Goal: Information Seeking & Learning: Learn about a topic

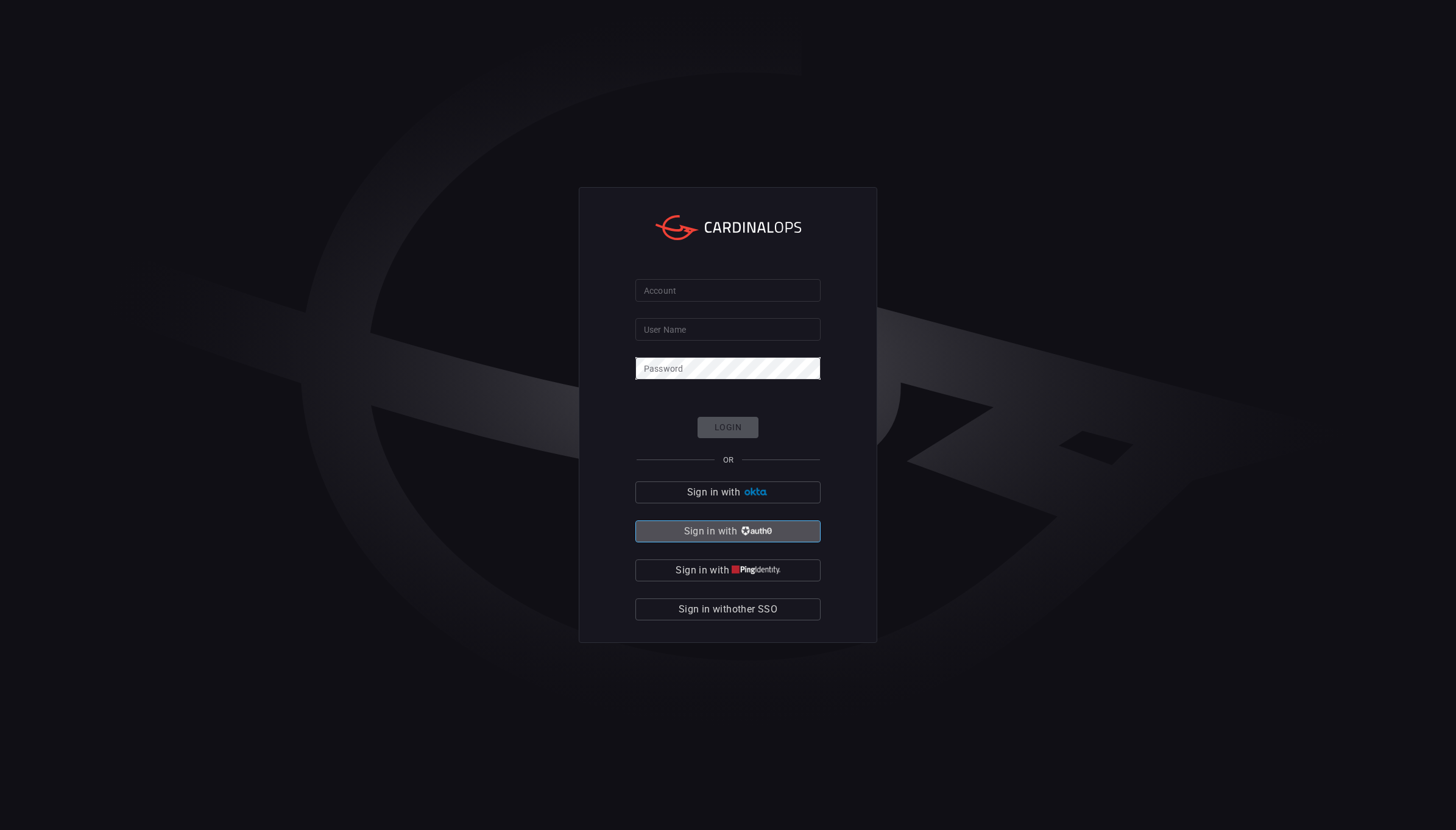
click at [776, 534] on button "Sign in with" at bounding box center [728, 531] width 185 height 22
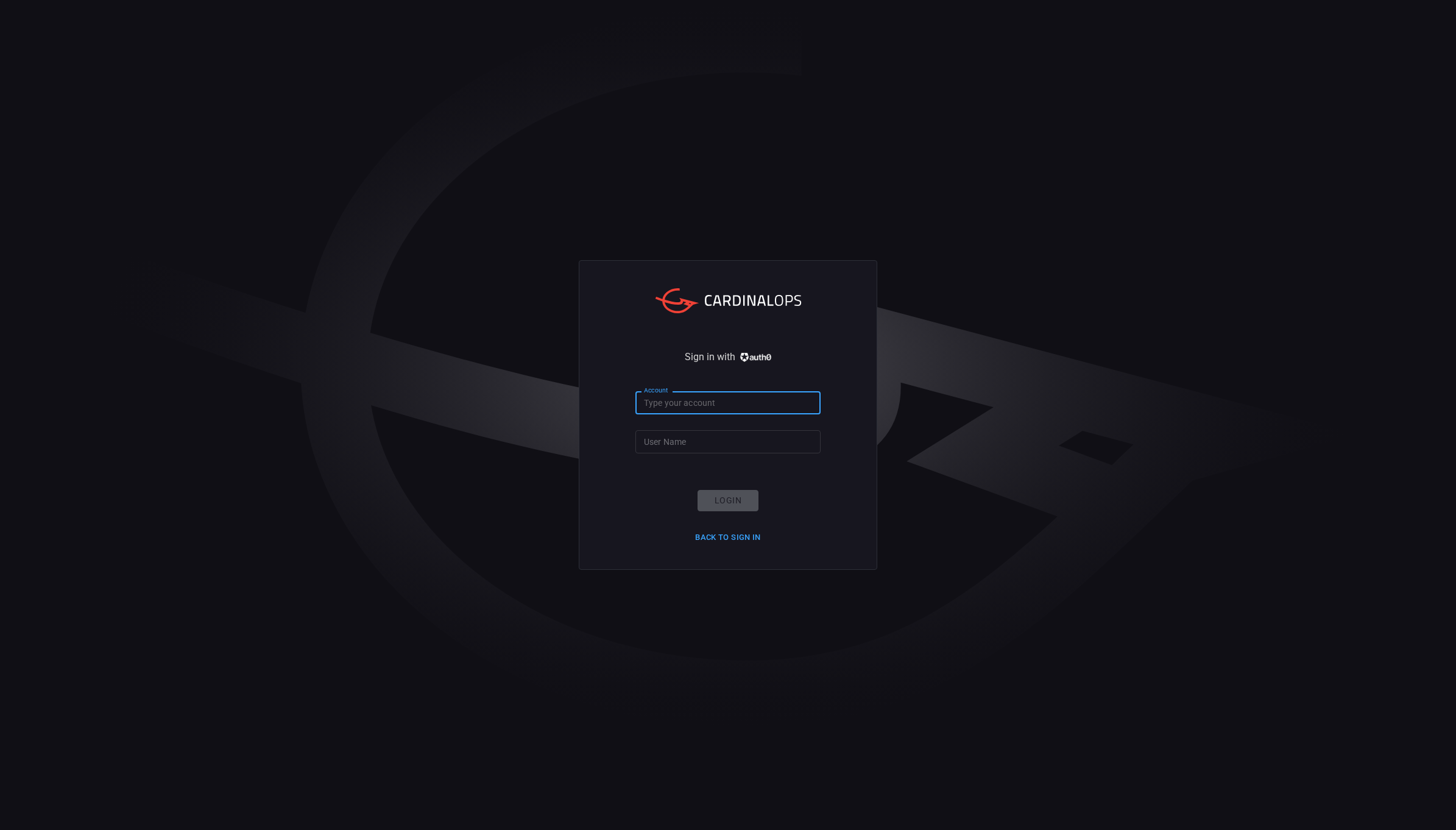
click at [690, 408] on input "Account" at bounding box center [728, 402] width 185 height 22
type input "ropesgray"
type input "rachid.gottih"
click at [729, 500] on button "Login" at bounding box center [728, 501] width 61 height 21
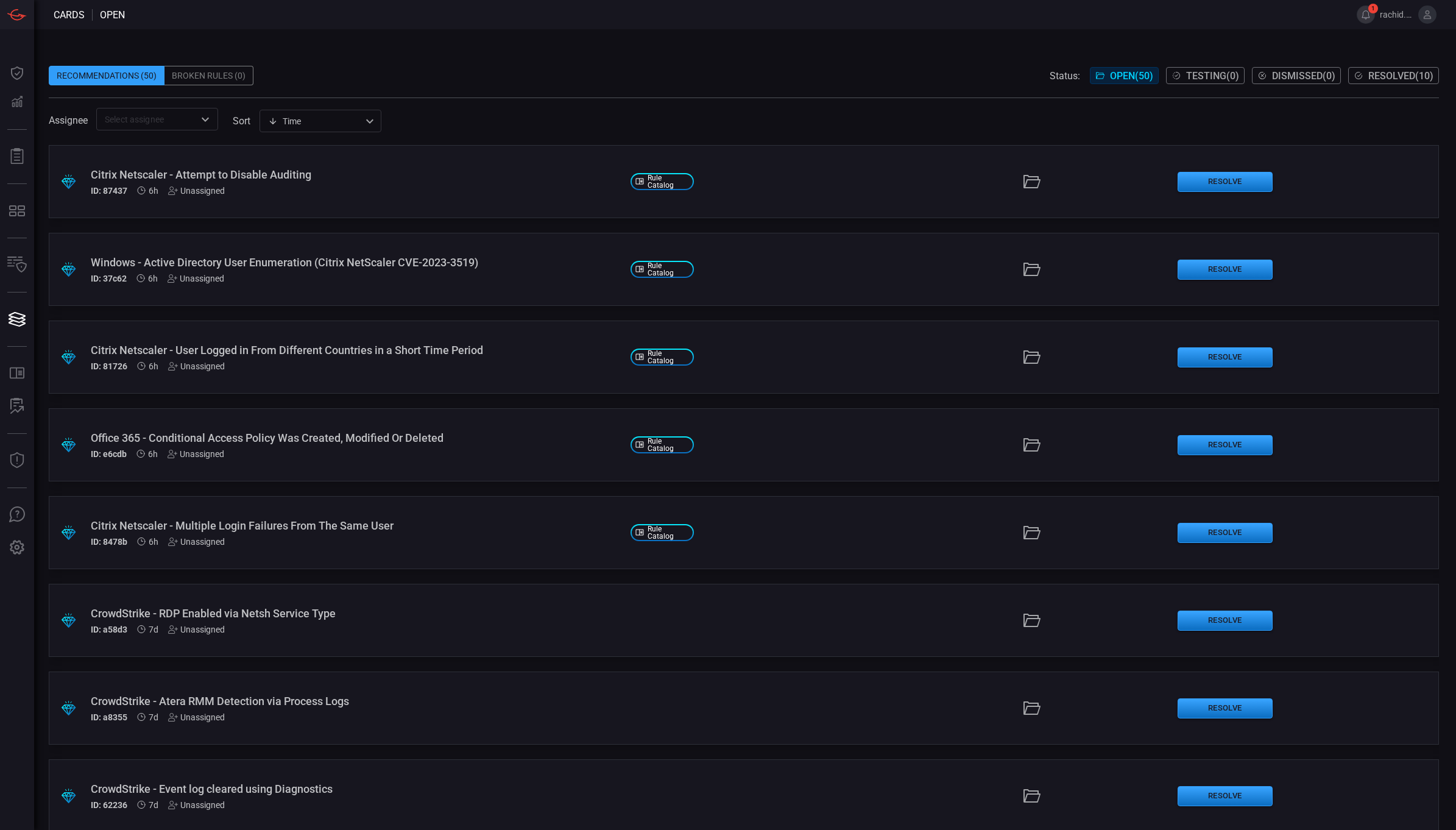
click at [1370, 18] on button "1" at bounding box center [1366, 15] width 18 height 18
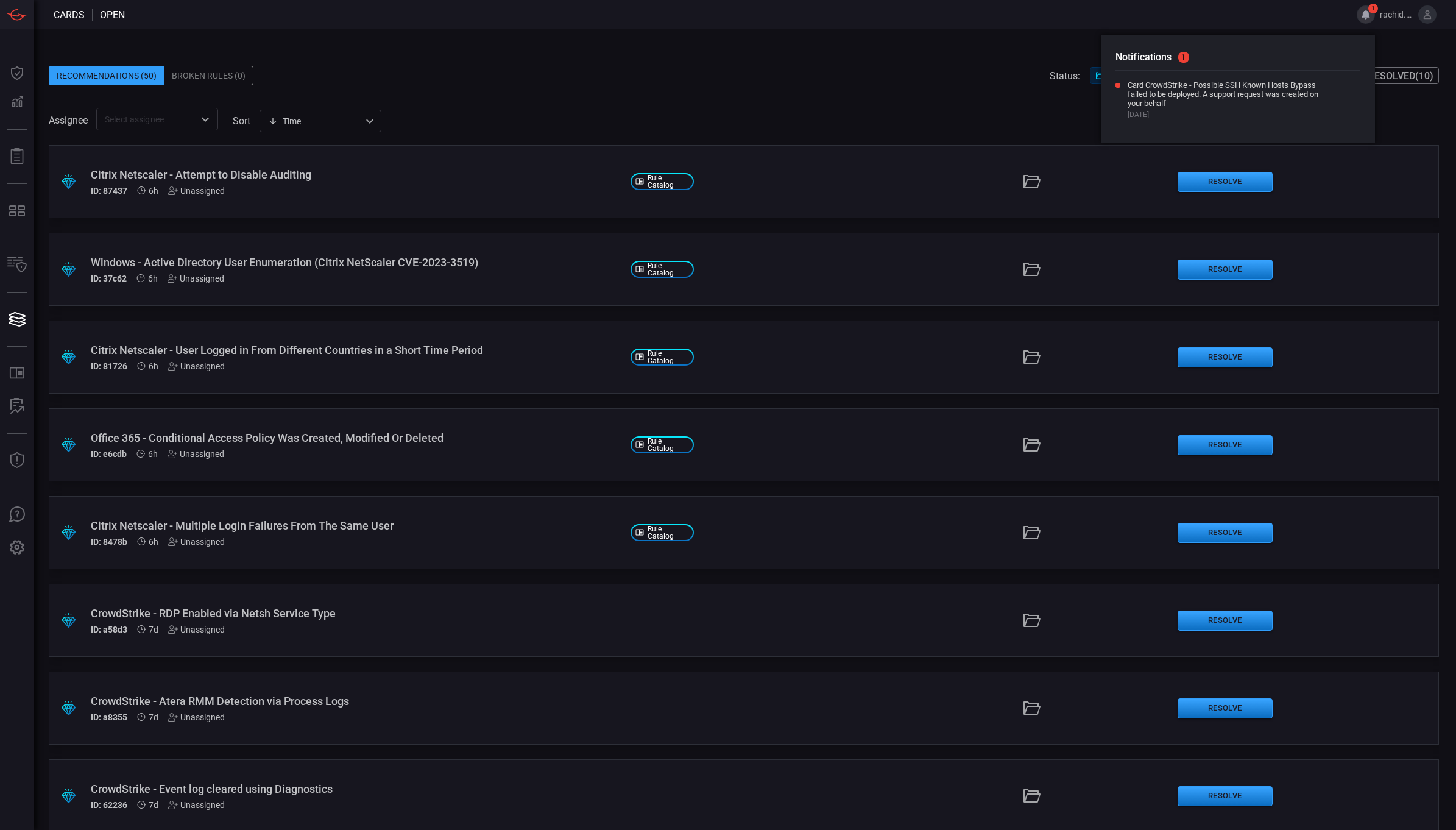
click at [786, 53] on span at bounding box center [745, 57] width 1391 height 18
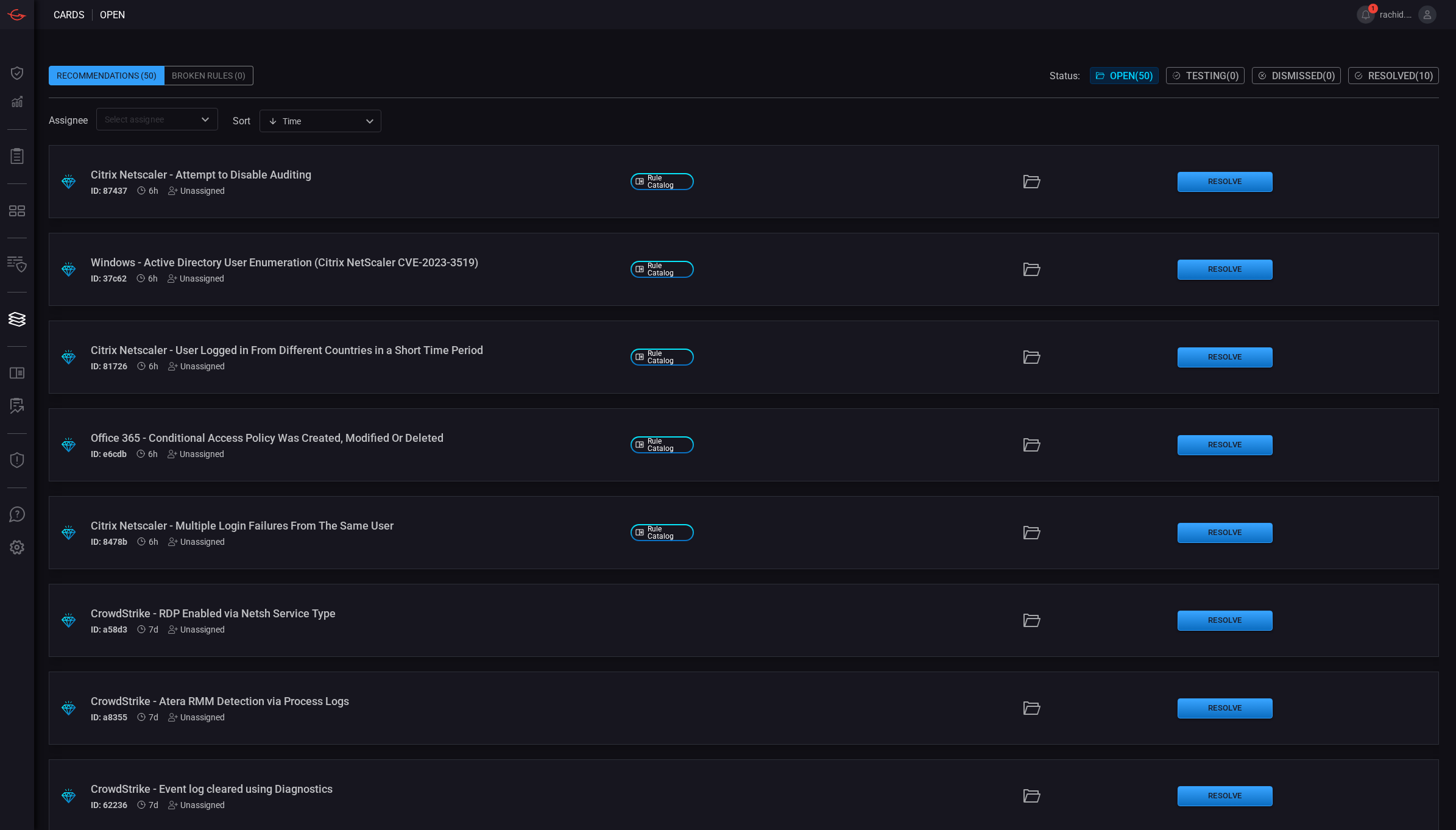
click at [866, 53] on span at bounding box center [745, 57] width 1391 height 18
click at [1373, 5] on span "1" at bounding box center [1373, 8] width 10 height 10
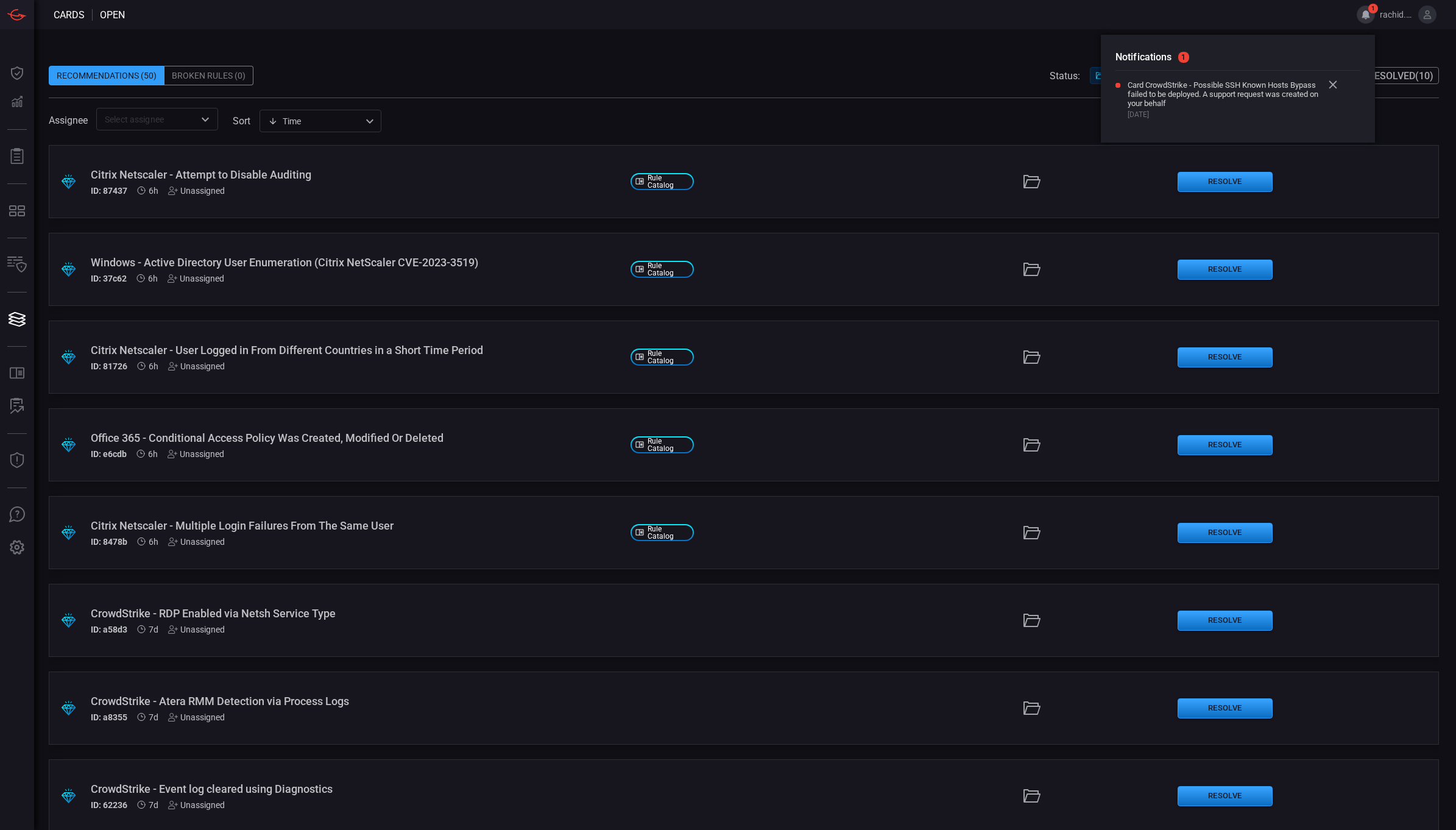
drag, startPoint x: 1124, startPoint y: 84, endPoint x: 1184, endPoint y: 113, distance: 66.6
click at [1184, 113] on div "Card CrowdStrike - Possible SSH Known Hosts Bypass failed to be deployed. A sup…" at bounding box center [1232, 100] width 232 height 38
drag, startPoint x: 1184, startPoint y: 113, endPoint x: 1335, endPoint y: 81, distance: 154.4
click at [1335, 81] on icon at bounding box center [1332, 84] width 8 height 8
click at [1402, 126] on div "Assignee ​ sort Time visibleUpdateTime ​" at bounding box center [745, 119] width 1391 height 22
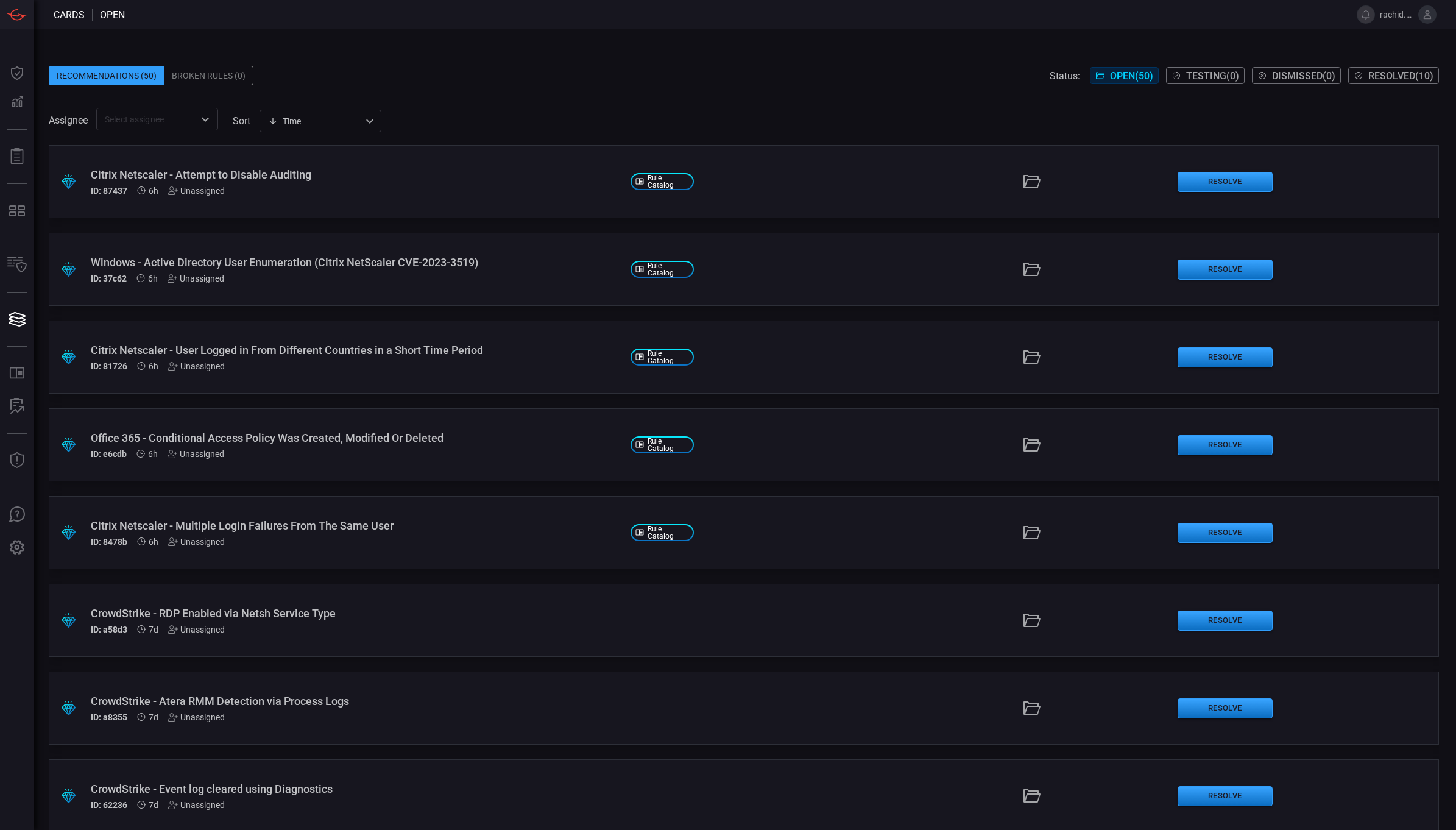
scroll to position [826, 0]
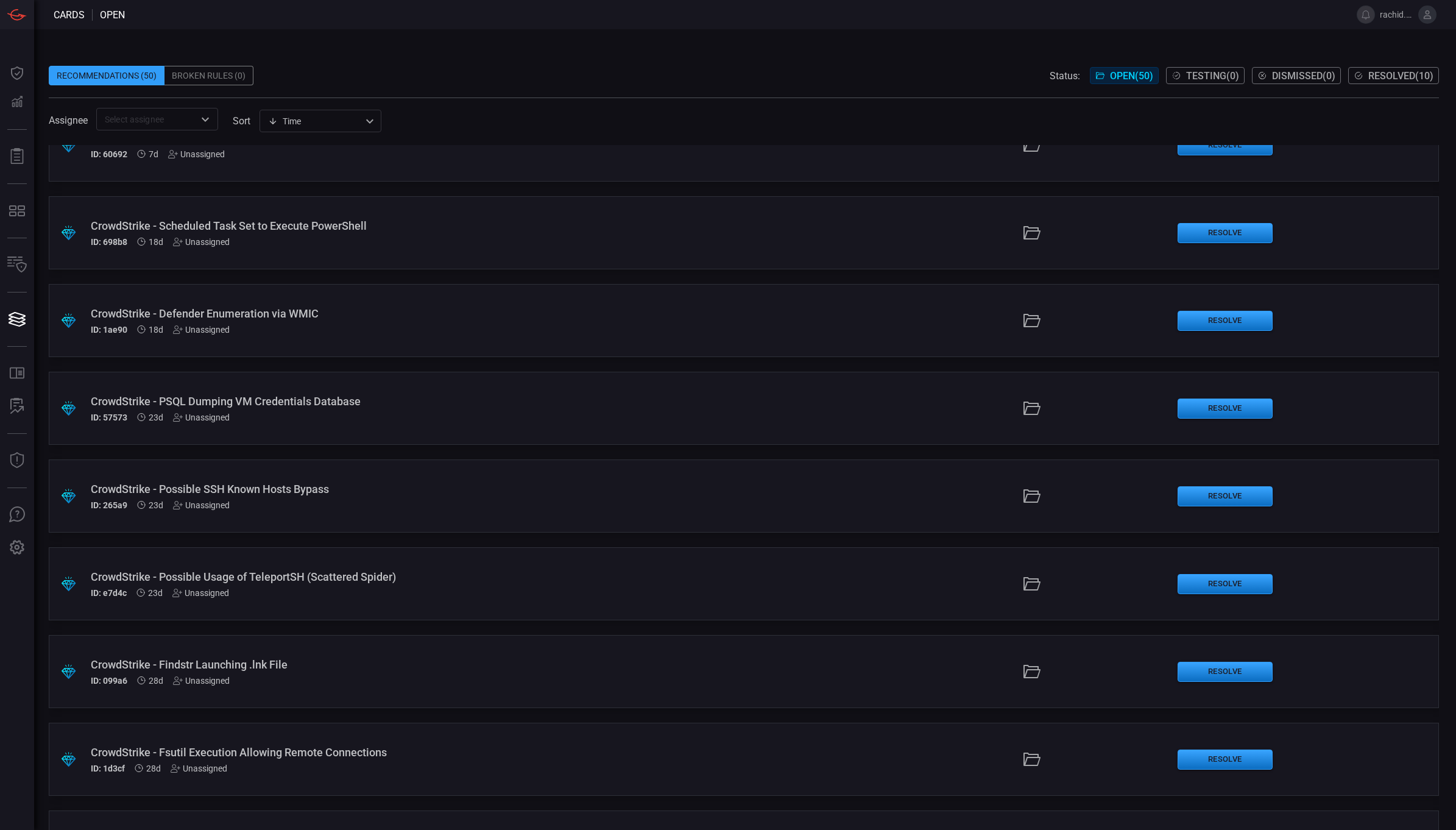
click at [290, 489] on div "CrowdStrike - Possible SSH Known Hosts Bypass" at bounding box center [355, 489] width 530 height 13
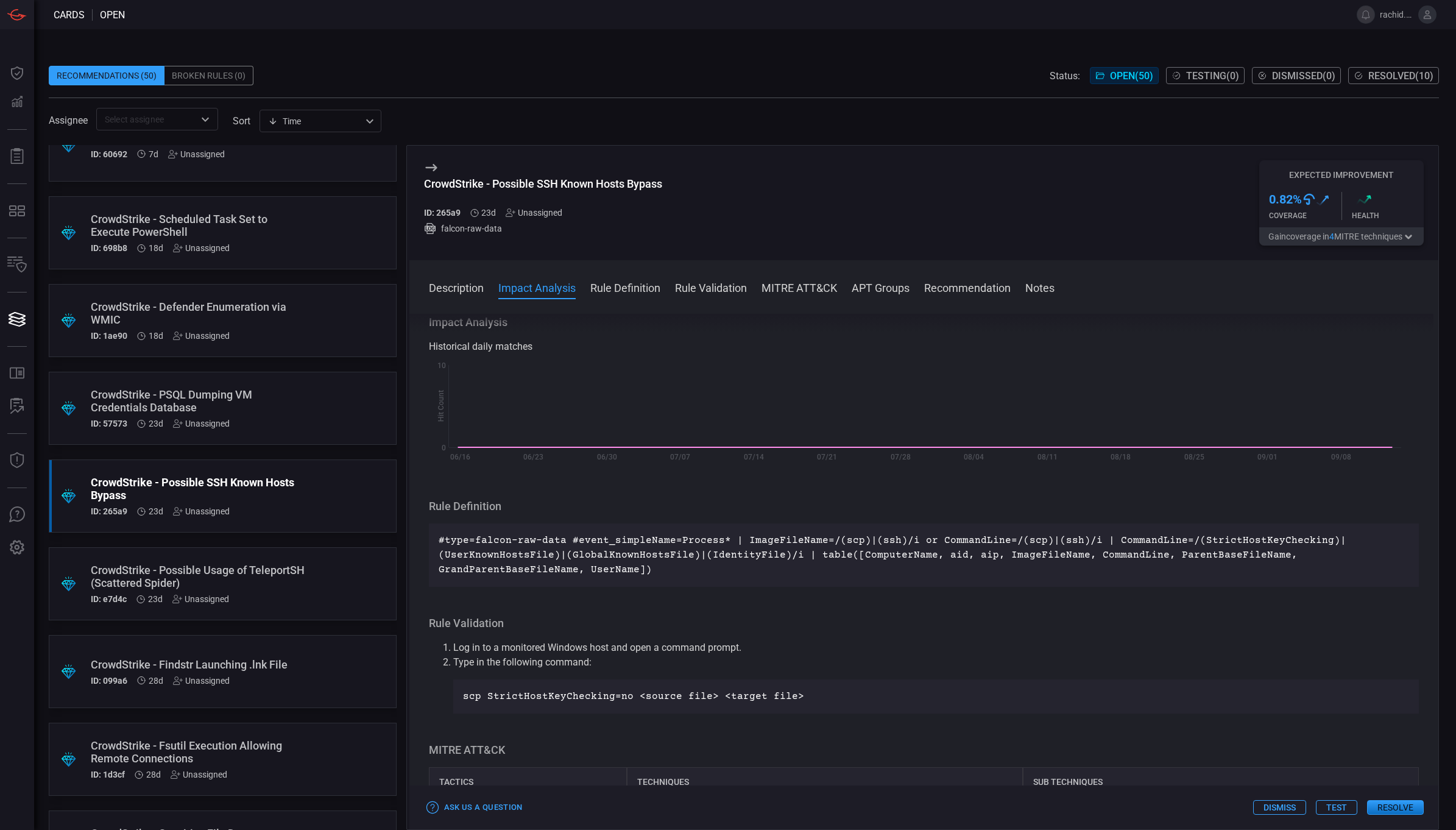
scroll to position [196, 0]
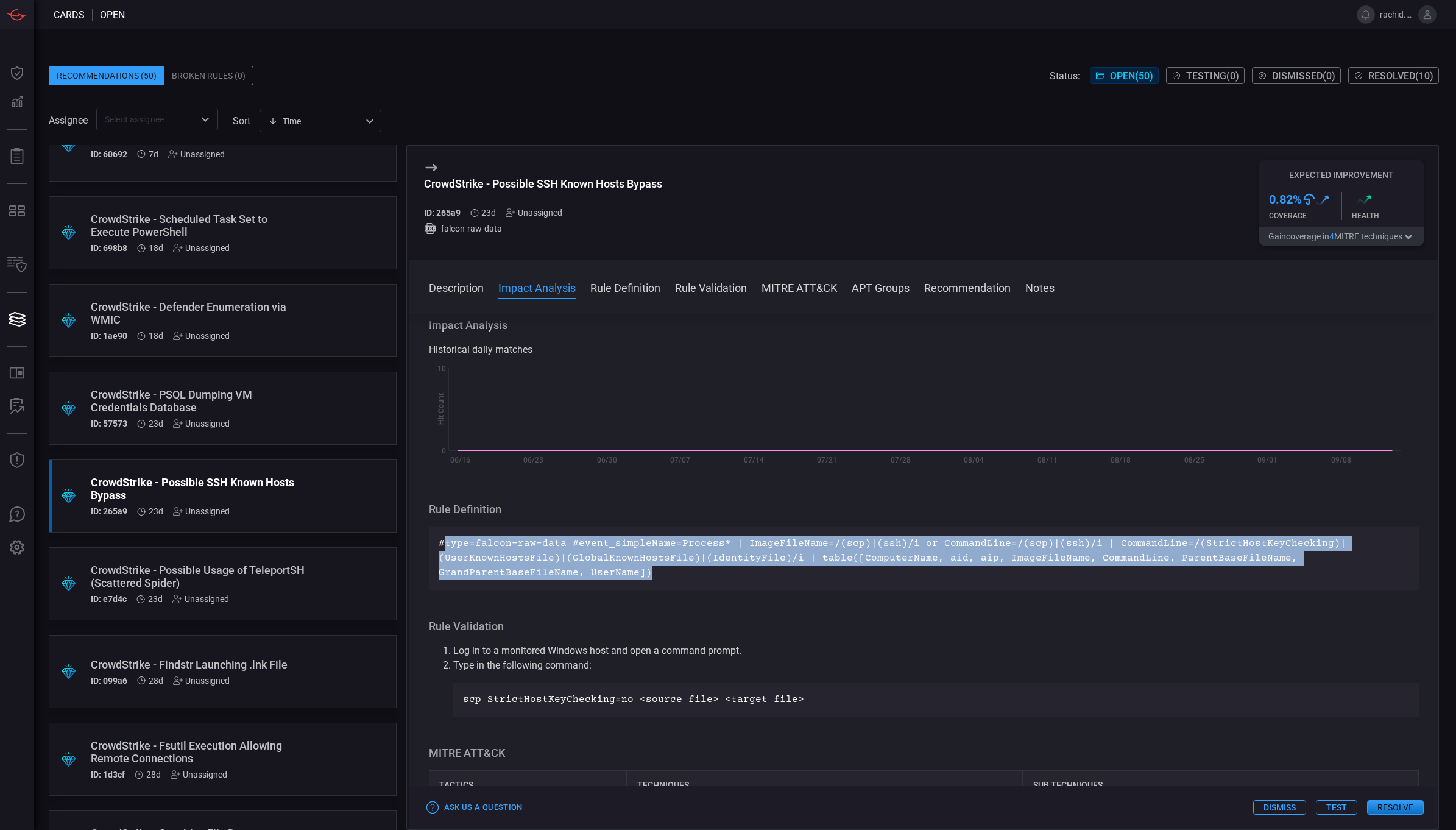
drag, startPoint x: 442, startPoint y: 544, endPoint x: 667, endPoint y: 568, distance: 226.3
click at [667, 568] on p "#type=falcon-raw-data #event_simpleName=Process* | ImageFileName=/(scp)|(ssh)/i…" at bounding box center [924, 558] width 971 height 44
copy p "type=falcon-raw-data #event_simpleName=Process* | ImageFileName=/(scp)|(ssh)/i …"
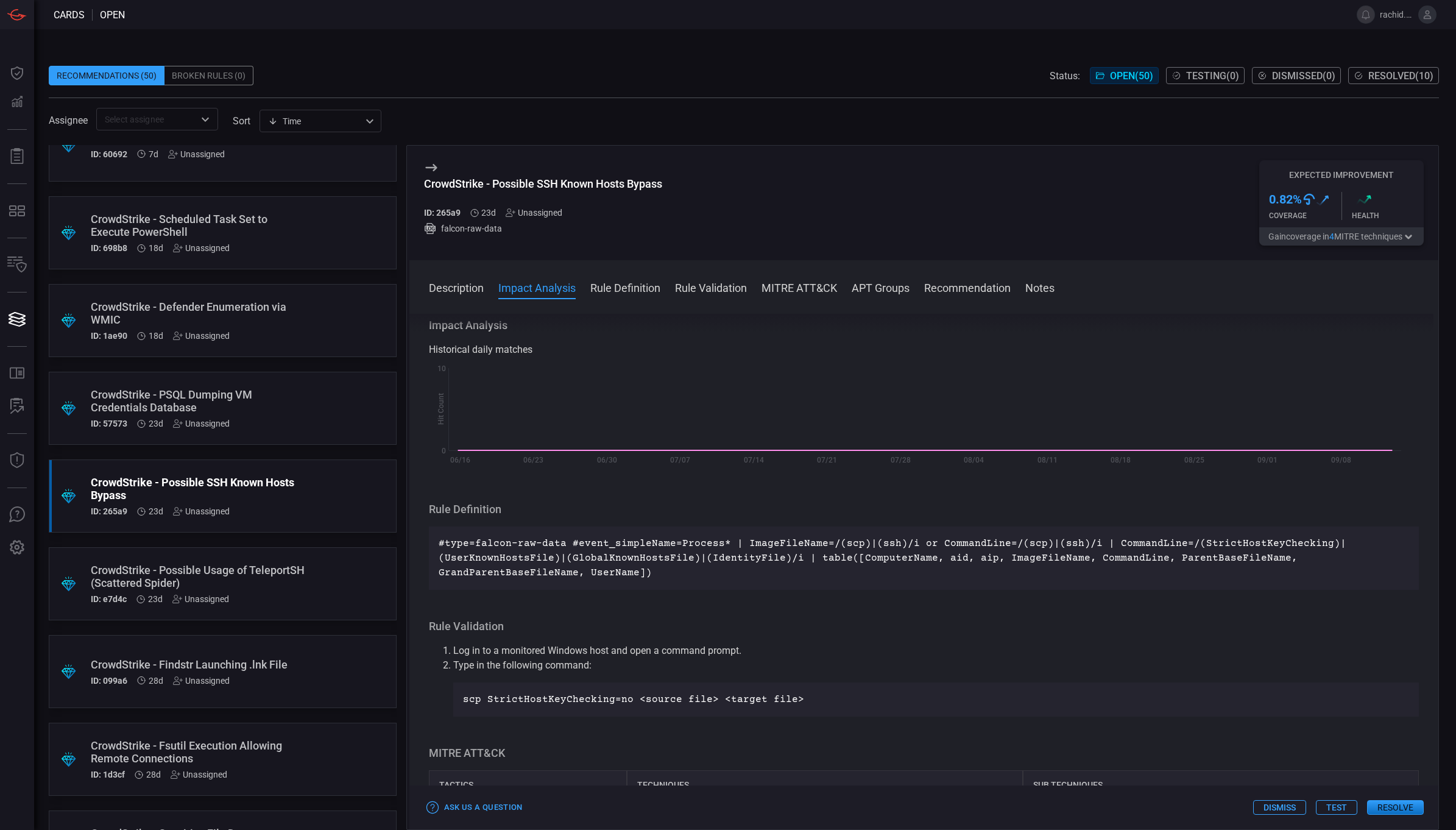
click at [735, 599] on div "Description Secure Copy Protocol (SCP) and Secure Shell (SSH) are widely used c…" at bounding box center [924, 570] width 1030 height 511
click at [1332, 799] on div "Ask Us a Question Dismiss Test Resolve" at bounding box center [924, 807] width 1030 height 44
click at [1333, 809] on button "Test" at bounding box center [1337, 807] width 41 height 15
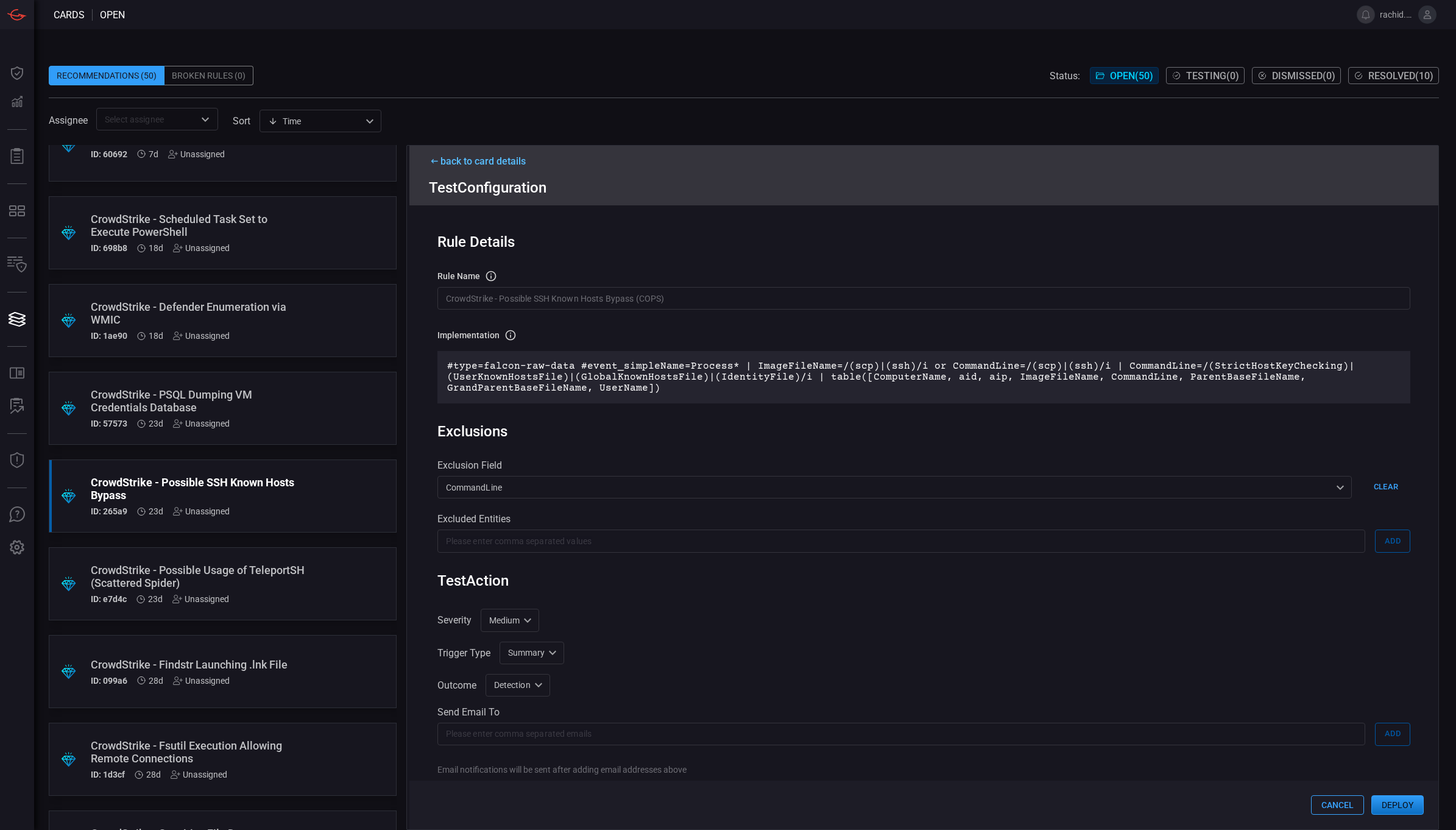
click at [1403, 805] on button "Deploy" at bounding box center [1398, 805] width 52 height 19
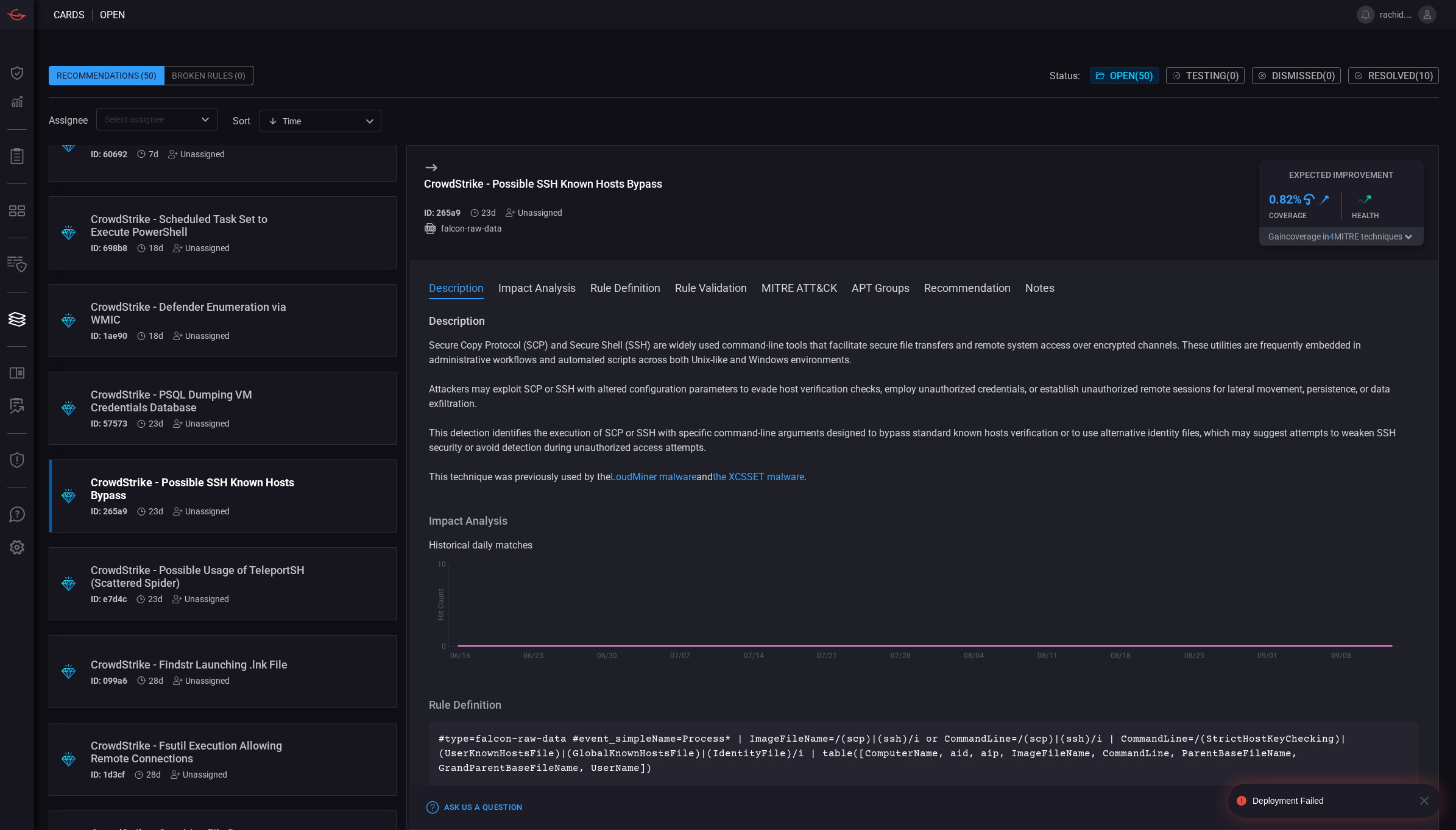
click at [1292, 805] on div "Deployment Failed" at bounding box center [1322, 801] width 179 height 34
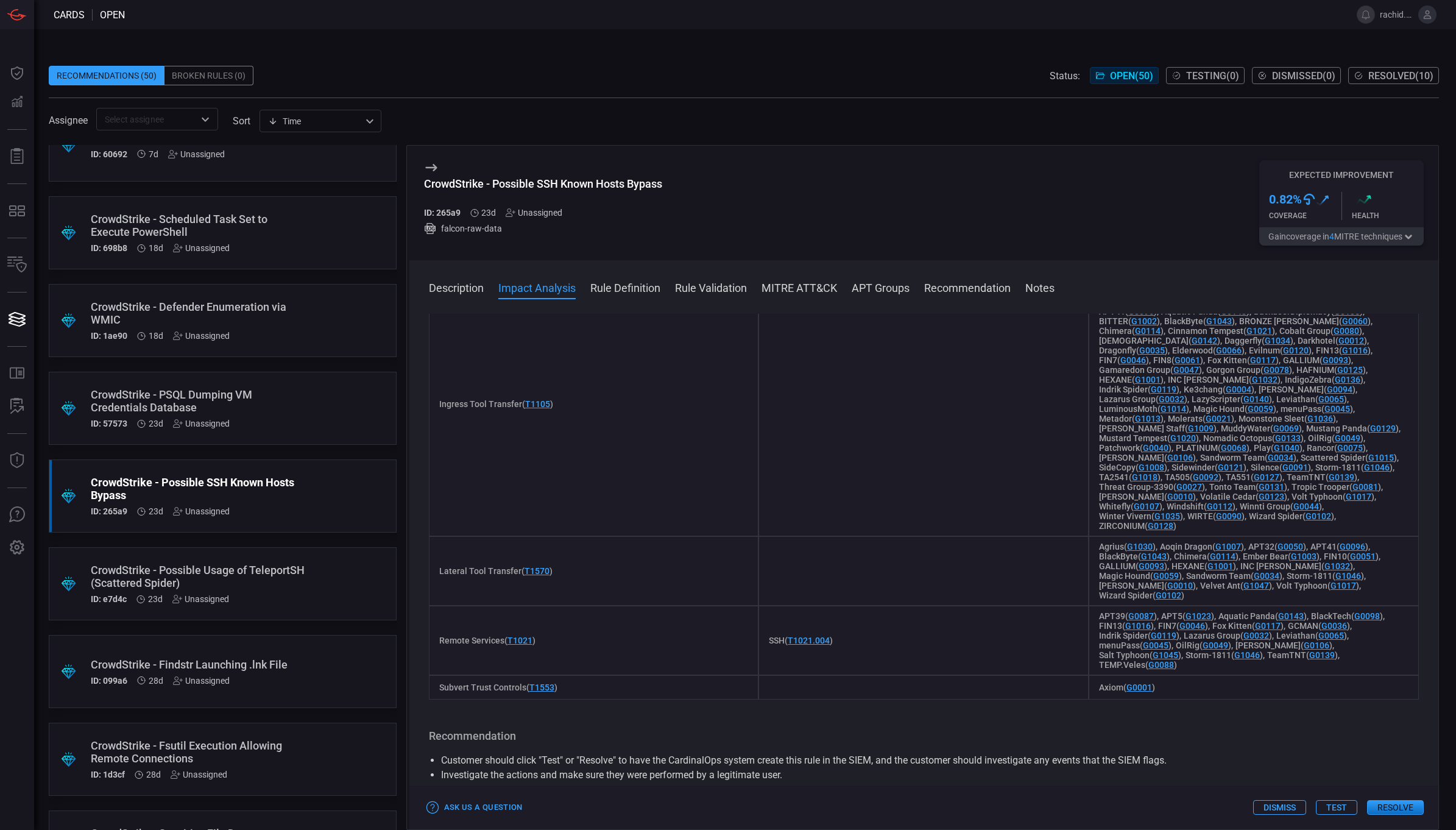
scroll to position [0, 0]
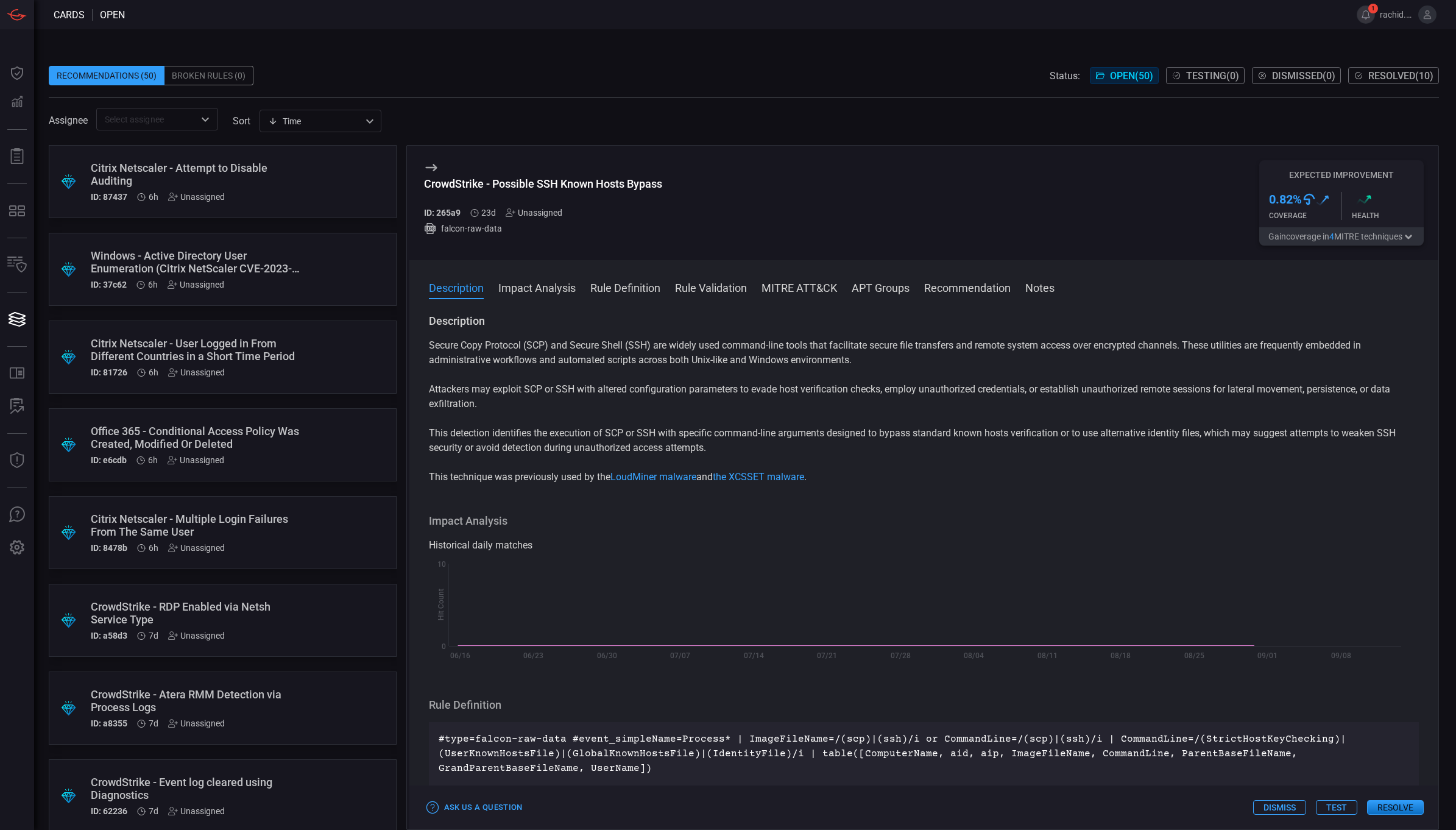
click at [1368, 11] on button "1" at bounding box center [1366, 15] width 18 height 18
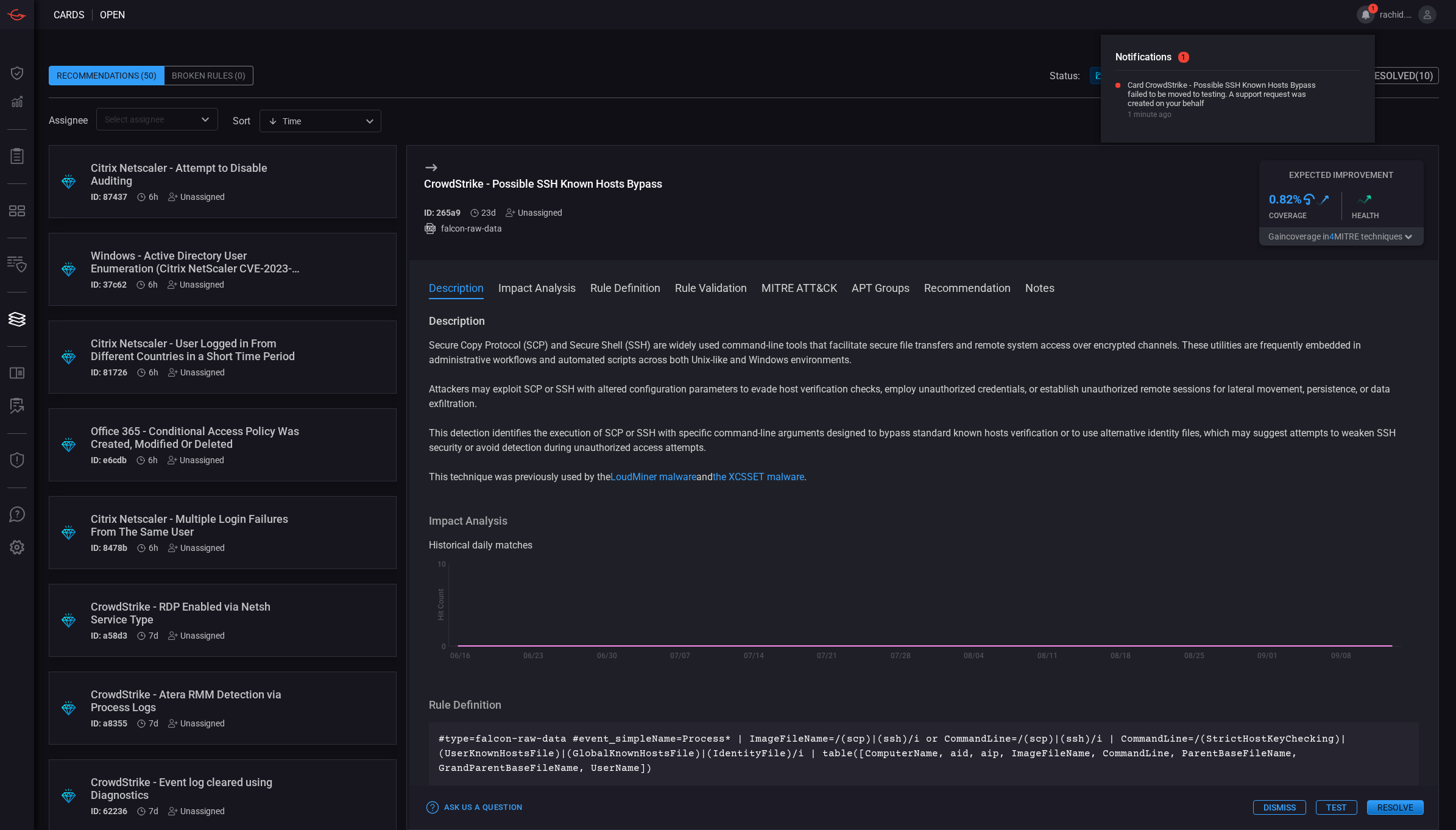
click at [1368, 11] on button "1" at bounding box center [1366, 15] width 18 height 18
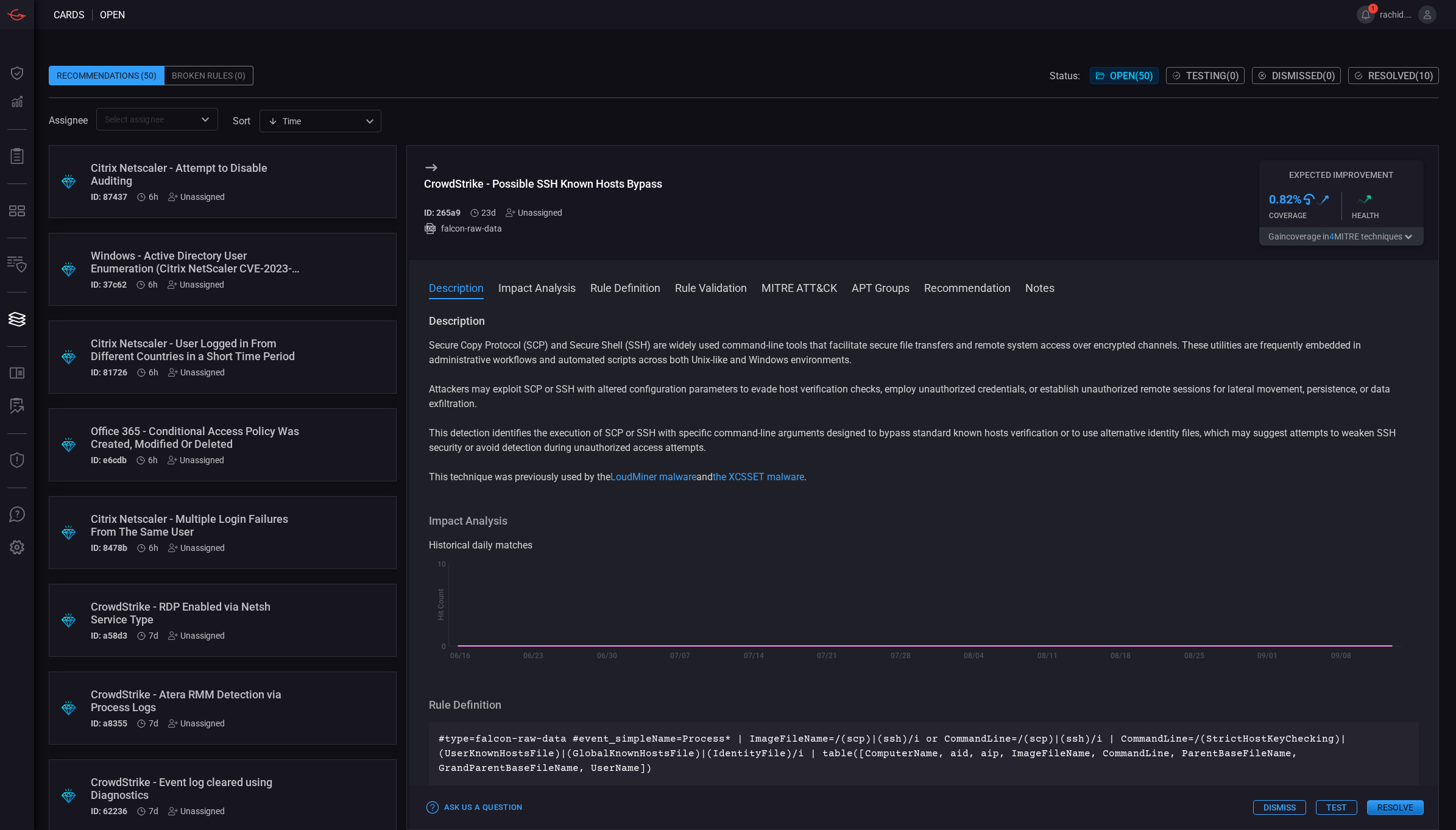
click at [1369, 13] on button "1" at bounding box center [1366, 15] width 18 height 18
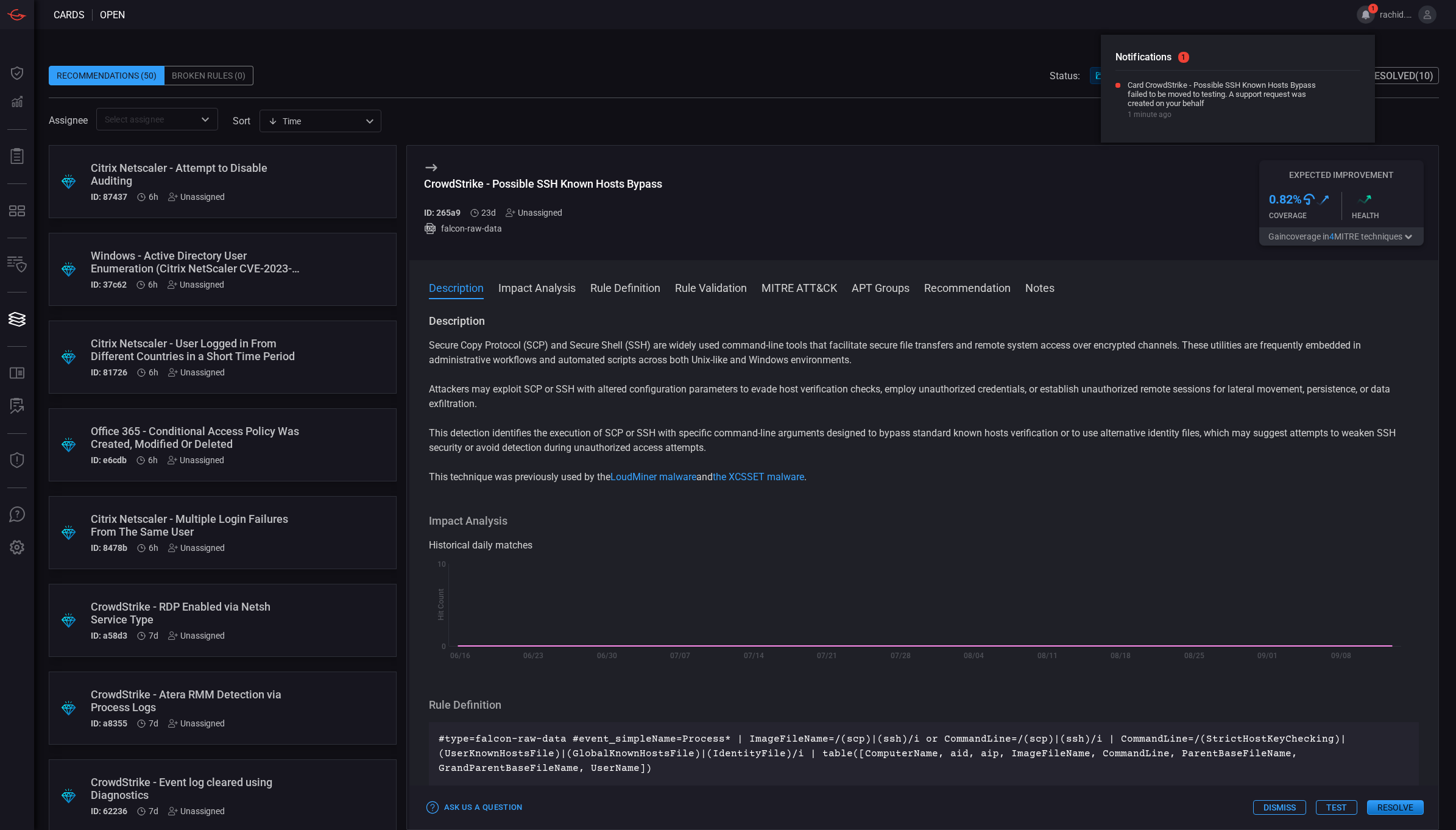
click at [944, 495] on div "Description Secure Copy Protocol (SCP) and Secure Shell (SSH) are widely used c…" at bounding box center [924, 570] width 1030 height 511
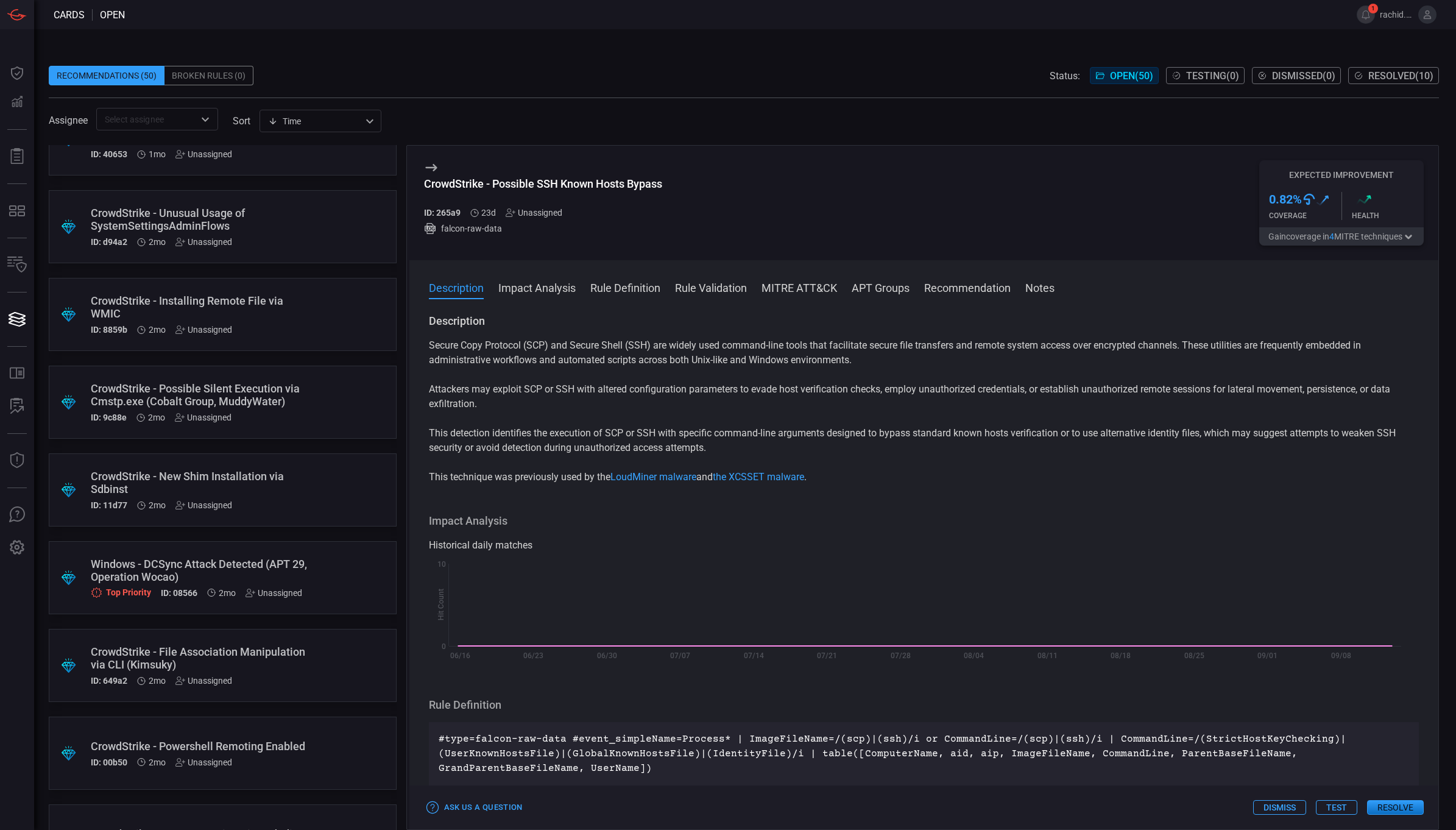
scroll to position [2578, 0]
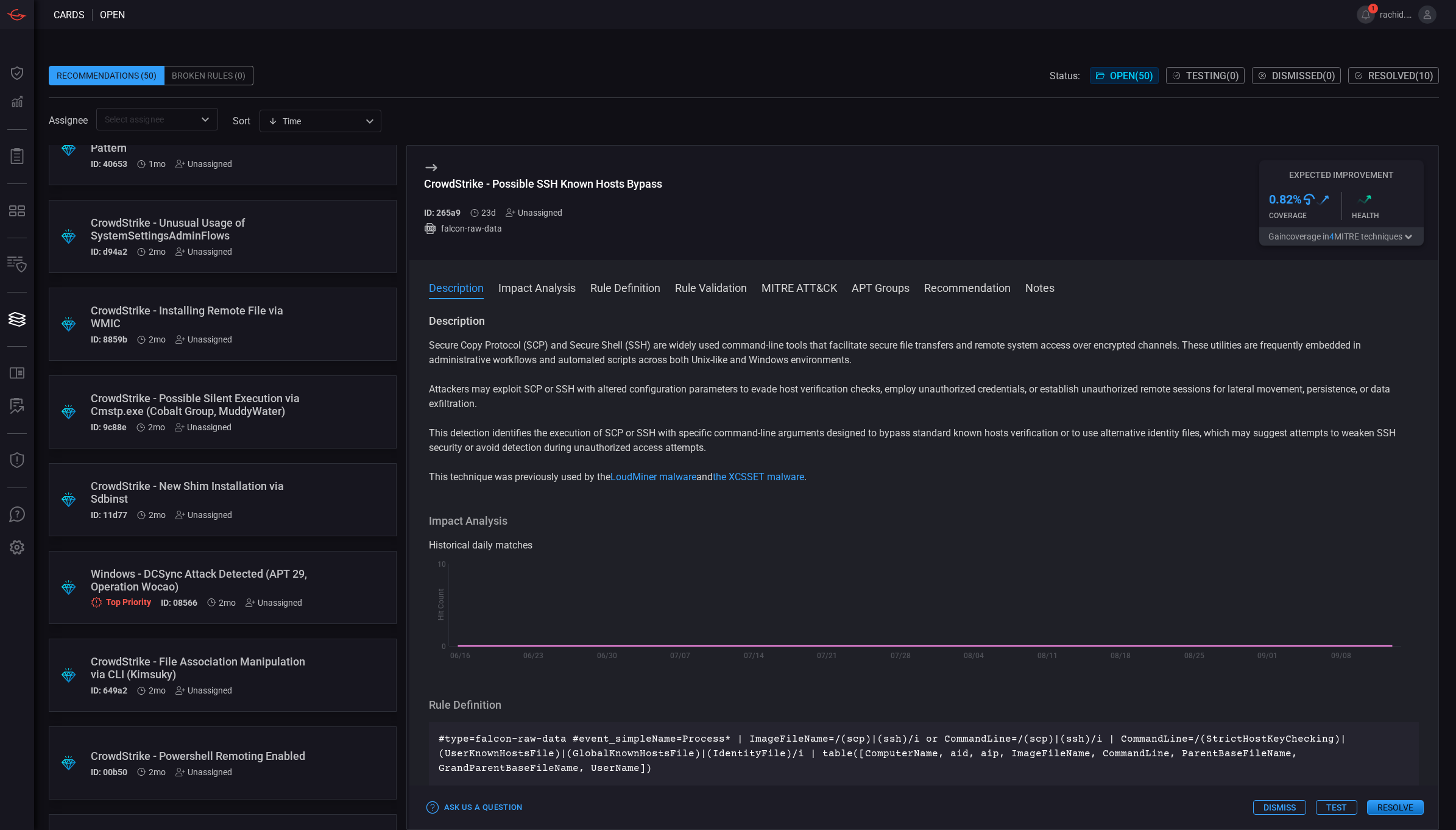
click at [268, 577] on div "Windows - DCSync Attack Detected (APT 29, Operation Wocao)" at bounding box center [199, 580] width 217 height 25
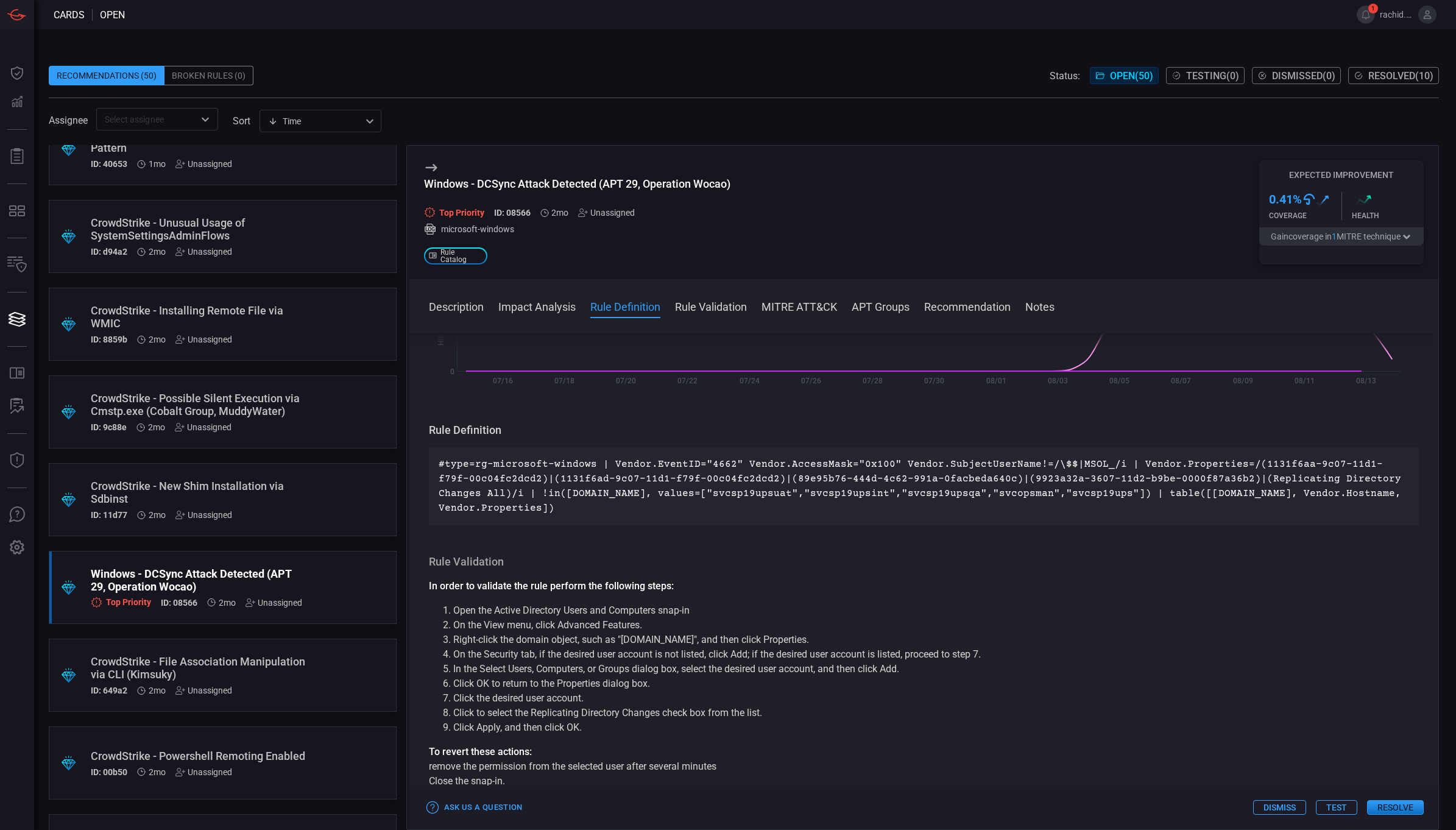
scroll to position [277, 0]
click at [711, 501] on p "#type=rg-microsoft-windows | Vendor.EventID="4662" Vendor.AccessMask="0x100" Ve…" at bounding box center [924, 488] width 971 height 58
drag, startPoint x: 628, startPoint y: 491, endPoint x: 1019, endPoint y: 507, distance: 391.3
click at [1019, 507] on div "#type=rg-microsoft-windows | Vendor.EventID="4662" Vendor.AccessMask="0x100" Ve…" at bounding box center [924, 488] width 991 height 78
click at [853, 504] on div "#type=rg-microsoft-windows | Vendor.EventID="4662" Vendor.AccessMask="0x100" Ve…" at bounding box center [924, 488] width 991 height 78
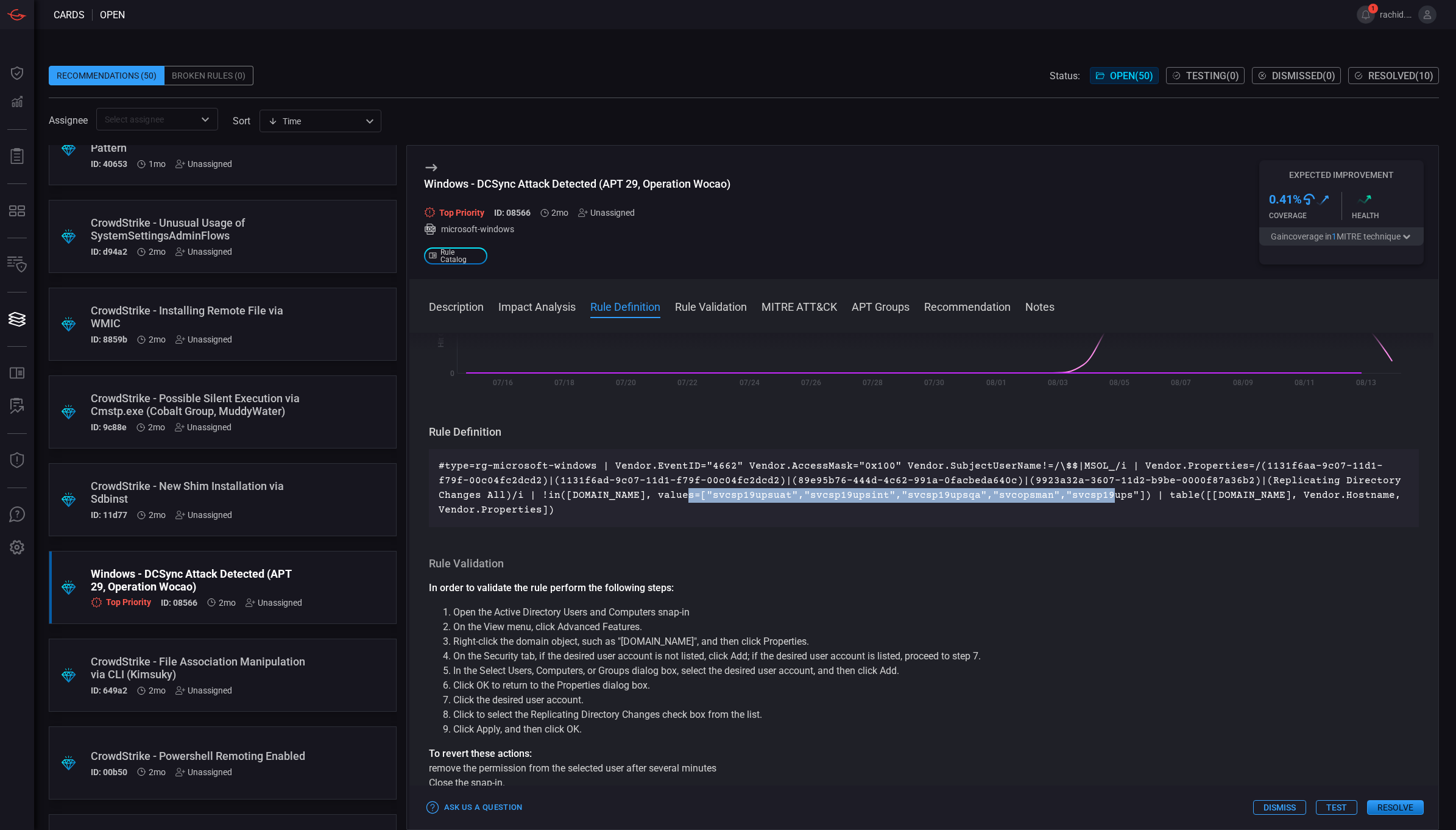
drag, startPoint x: 629, startPoint y: 492, endPoint x: 1041, endPoint y: 495, distance: 412.0
click at [1041, 495] on p "#type=rg-microsoft-windows | Vendor.EventID="4662" Vendor.AccessMask="0x100" Ve…" at bounding box center [924, 488] width 971 height 58
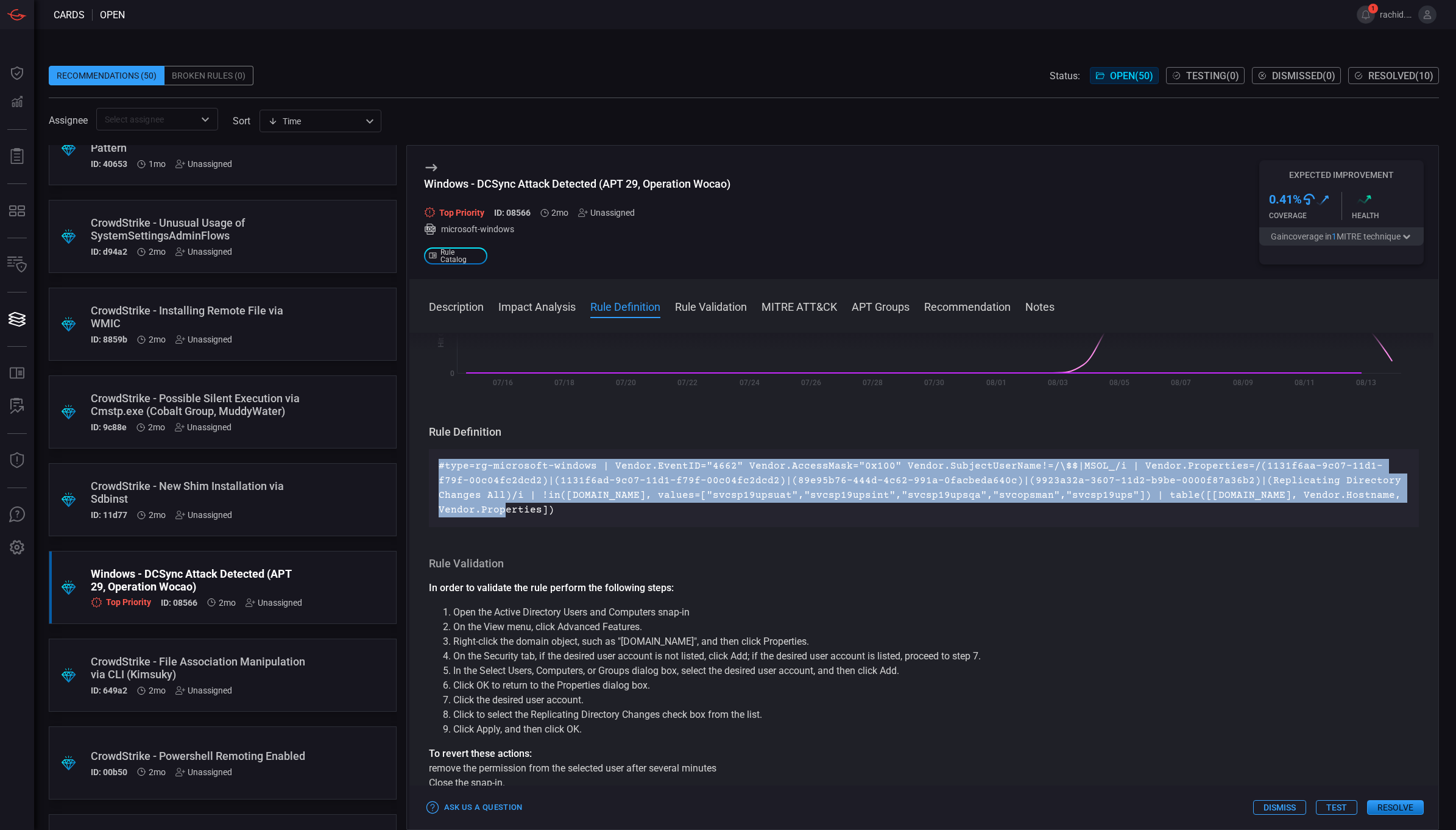
drag, startPoint x: 439, startPoint y: 466, endPoint x: 1388, endPoint y: 498, distance: 949.5
click at [1388, 498] on p "#type=rg-microsoft-windows | Vendor.EventID="4662" Vendor.AccessMask="0x100" Ve…" at bounding box center [924, 488] width 971 height 58
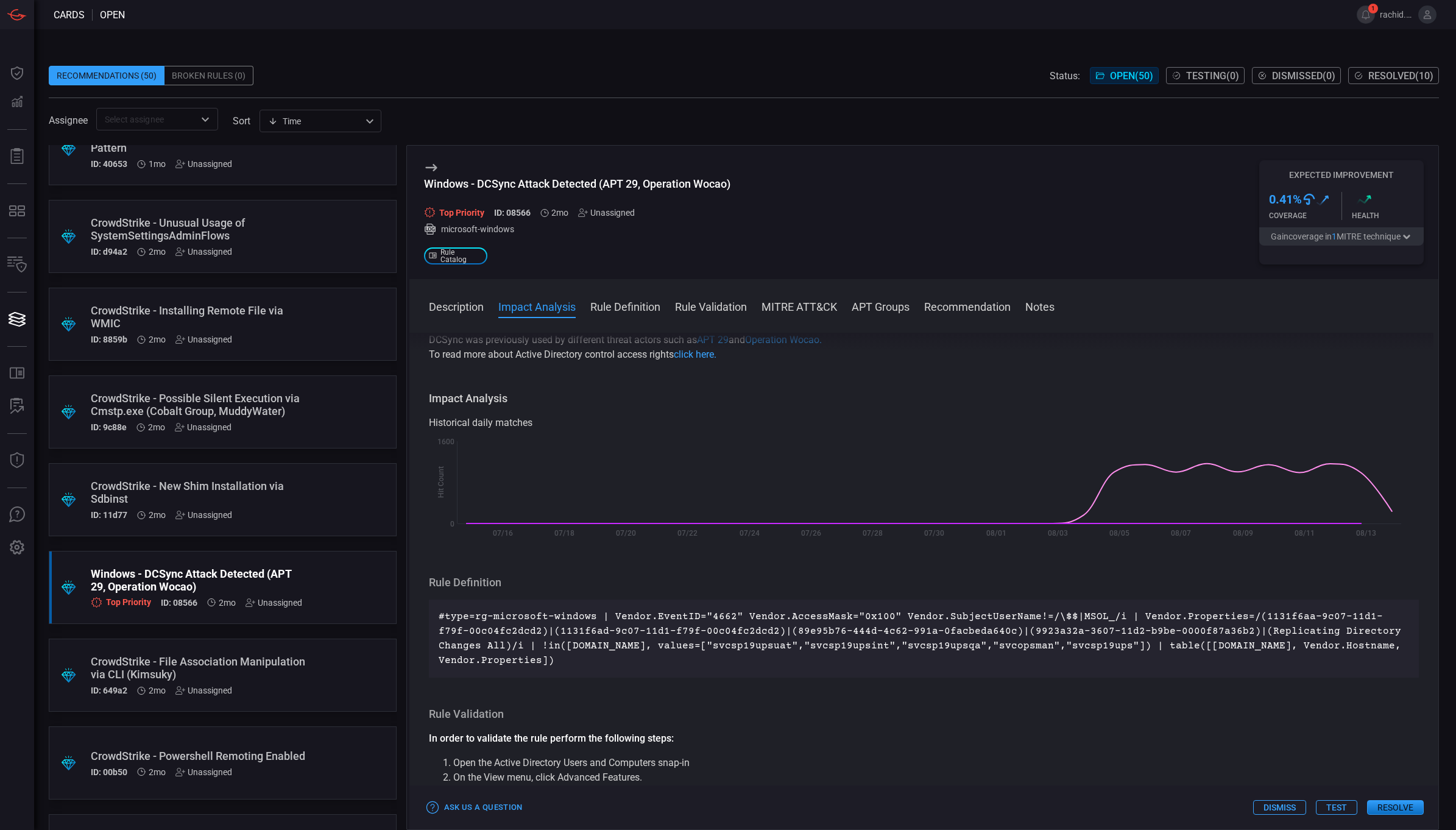
scroll to position [129, 0]
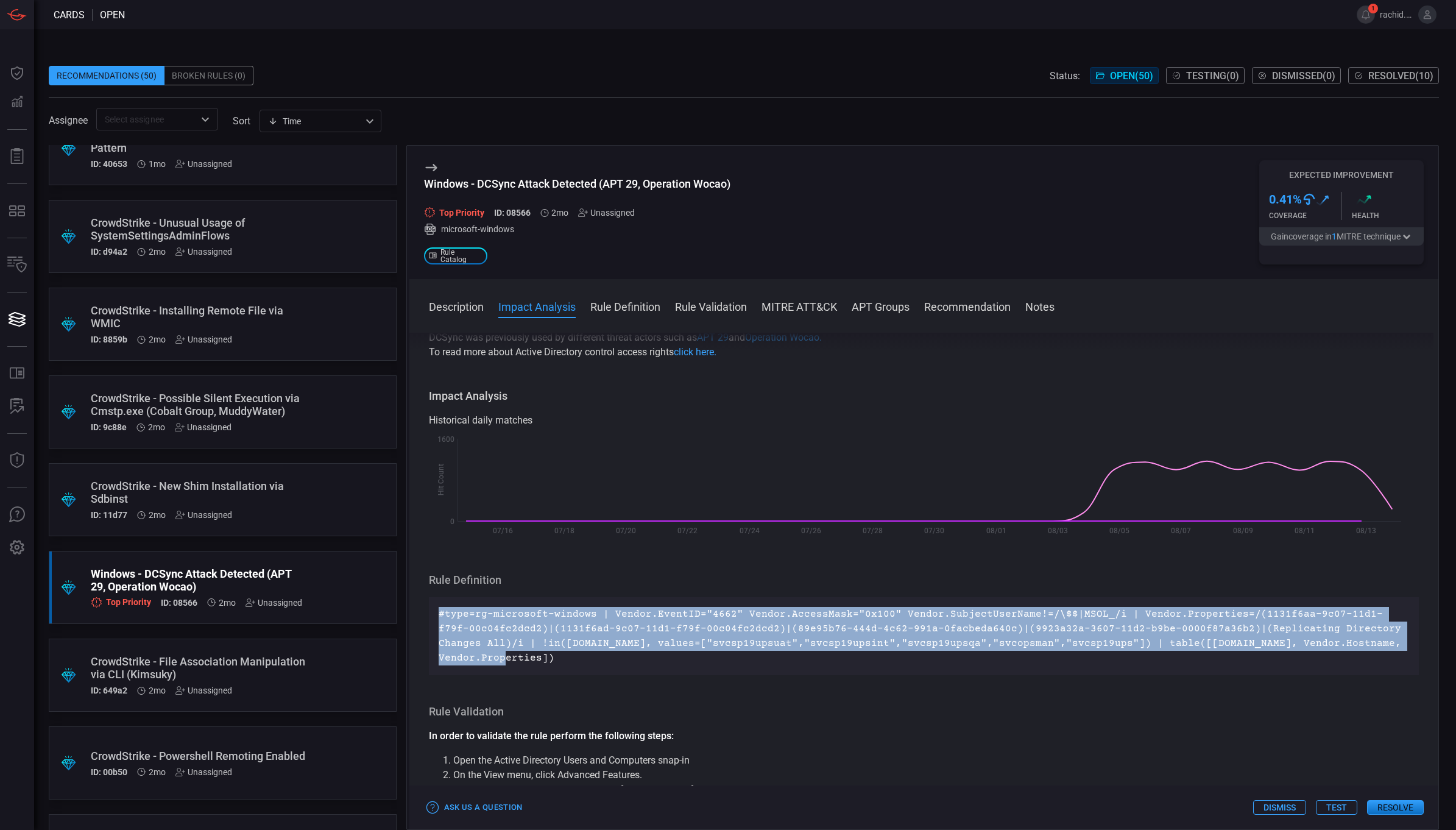
drag, startPoint x: 1386, startPoint y: 638, endPoint x: 416, endPoint y: 604, distance: 970.6
click at [416, 604] on div "Description DCSync is an Active directory attack that abuses Windows Domain Con…" at bounding box center [924, 578] width 1030 height 492
copy p "#type=rg-microsoft-windows | Vendor.EventID="4662" Vendor.AccessMask="0x100" Ve…"
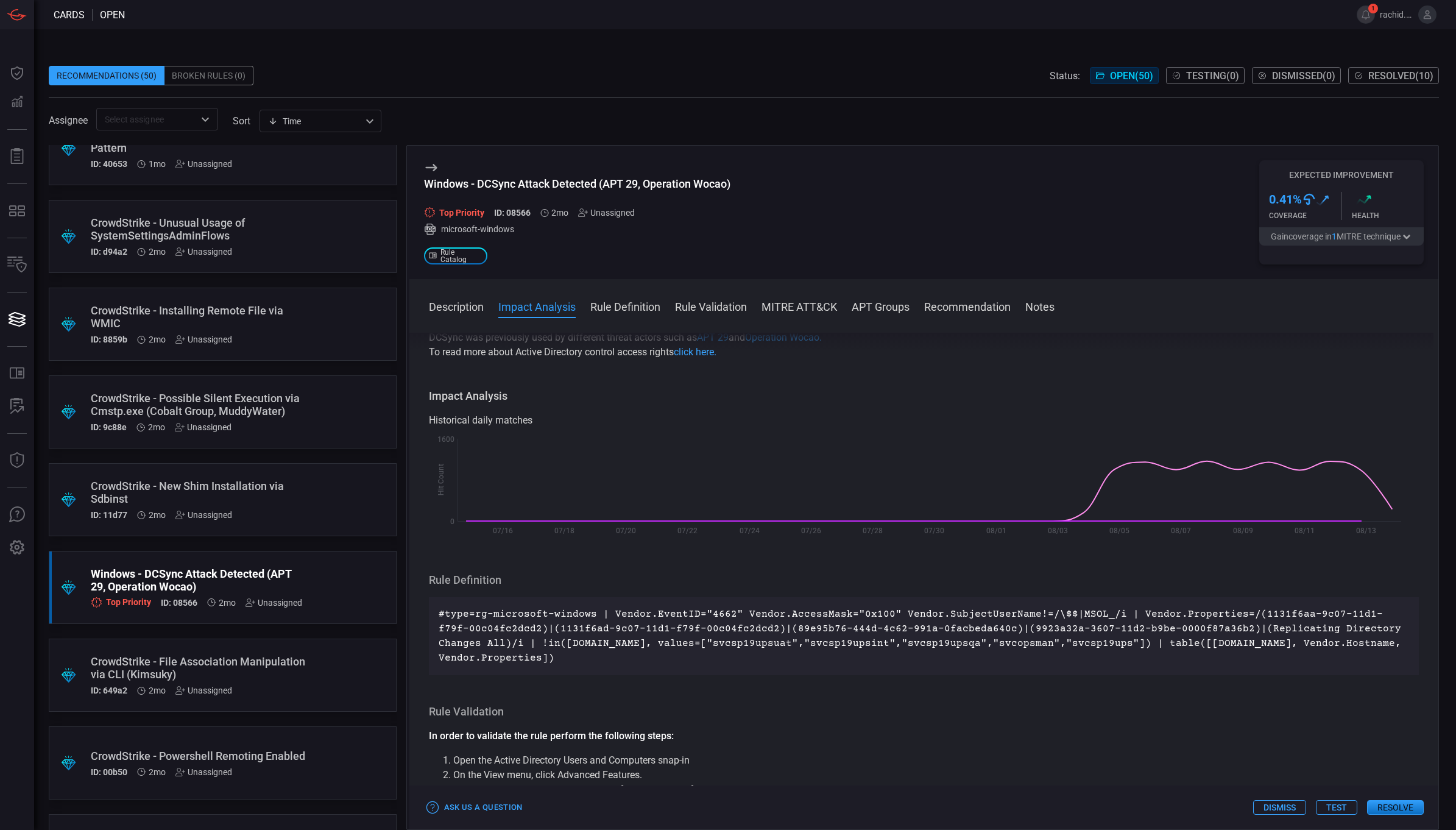
click at [314, 182] on div ".suggested_cards_icon{fill:url(#suggested_cards_icon);} CrowdStrike - PowerShel…" at bounding box center [223, 148] width 348 height 73
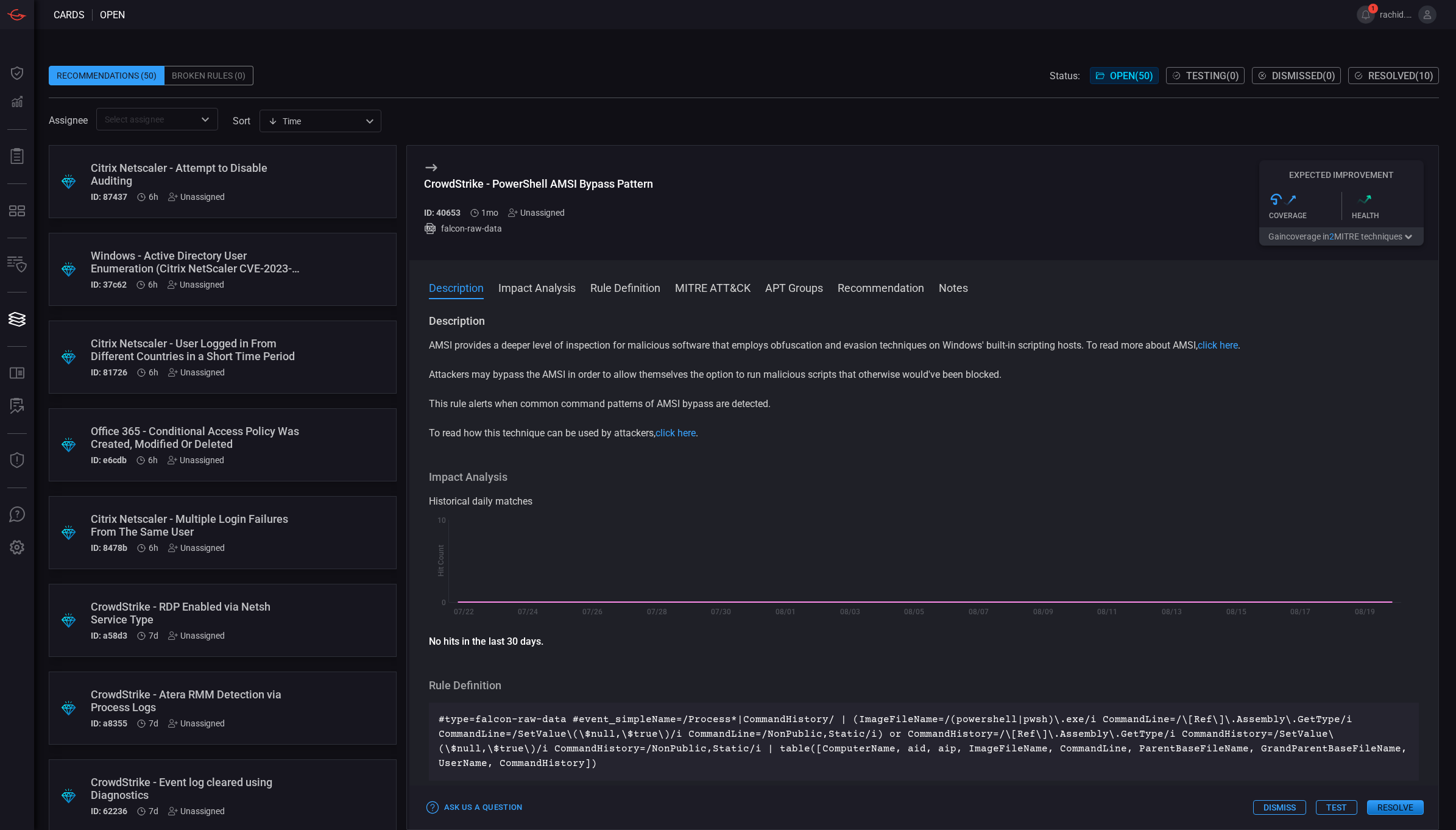
click at [436, 167] on icon at bounding box center [431, 168] width 12 height 8
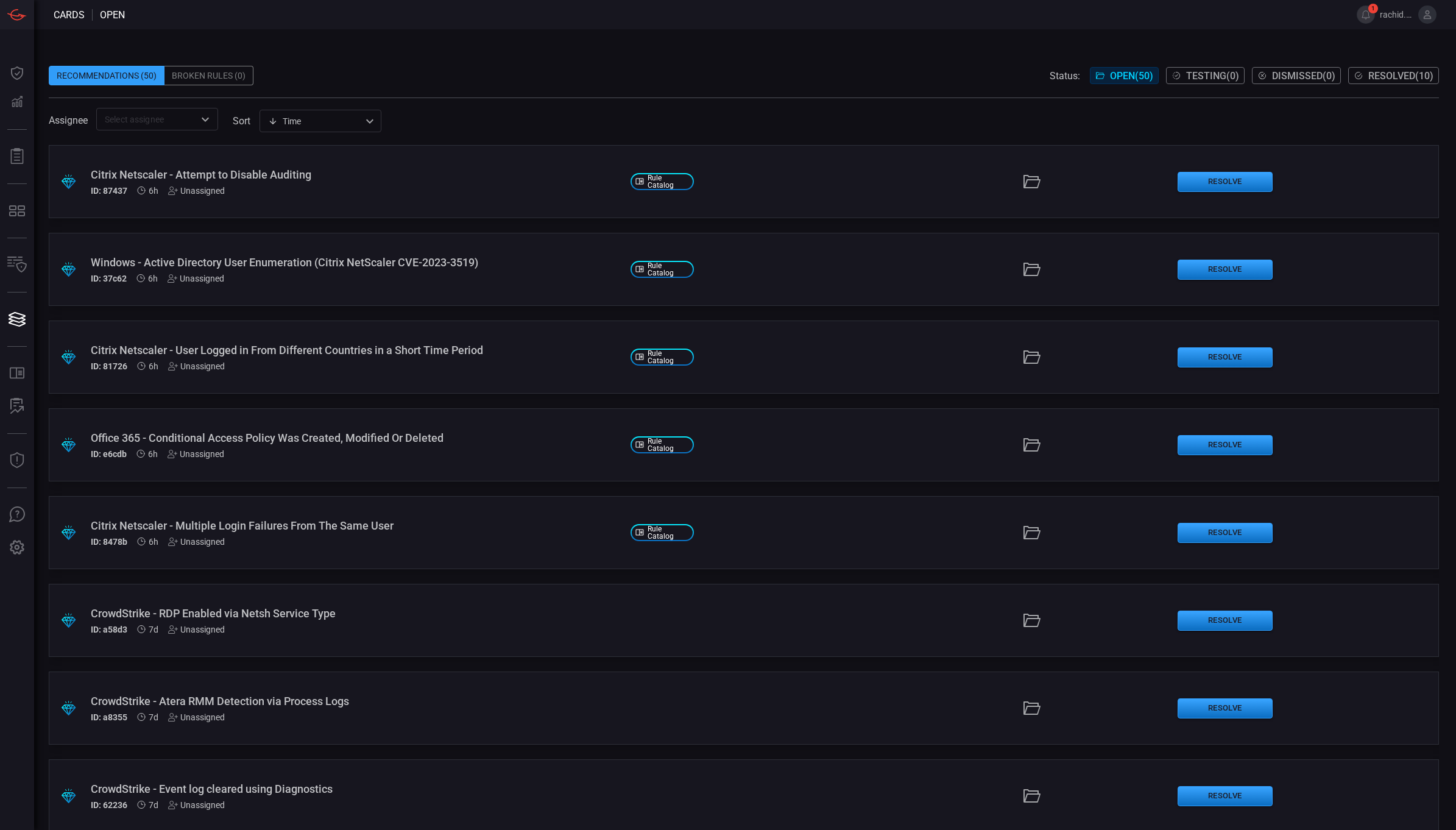
click at [462, 352] on div "Citrix Netscaler - User Logged in From Different Countries in a Short Time Peri…" at bounding box center [355, 350] width 530 height 13
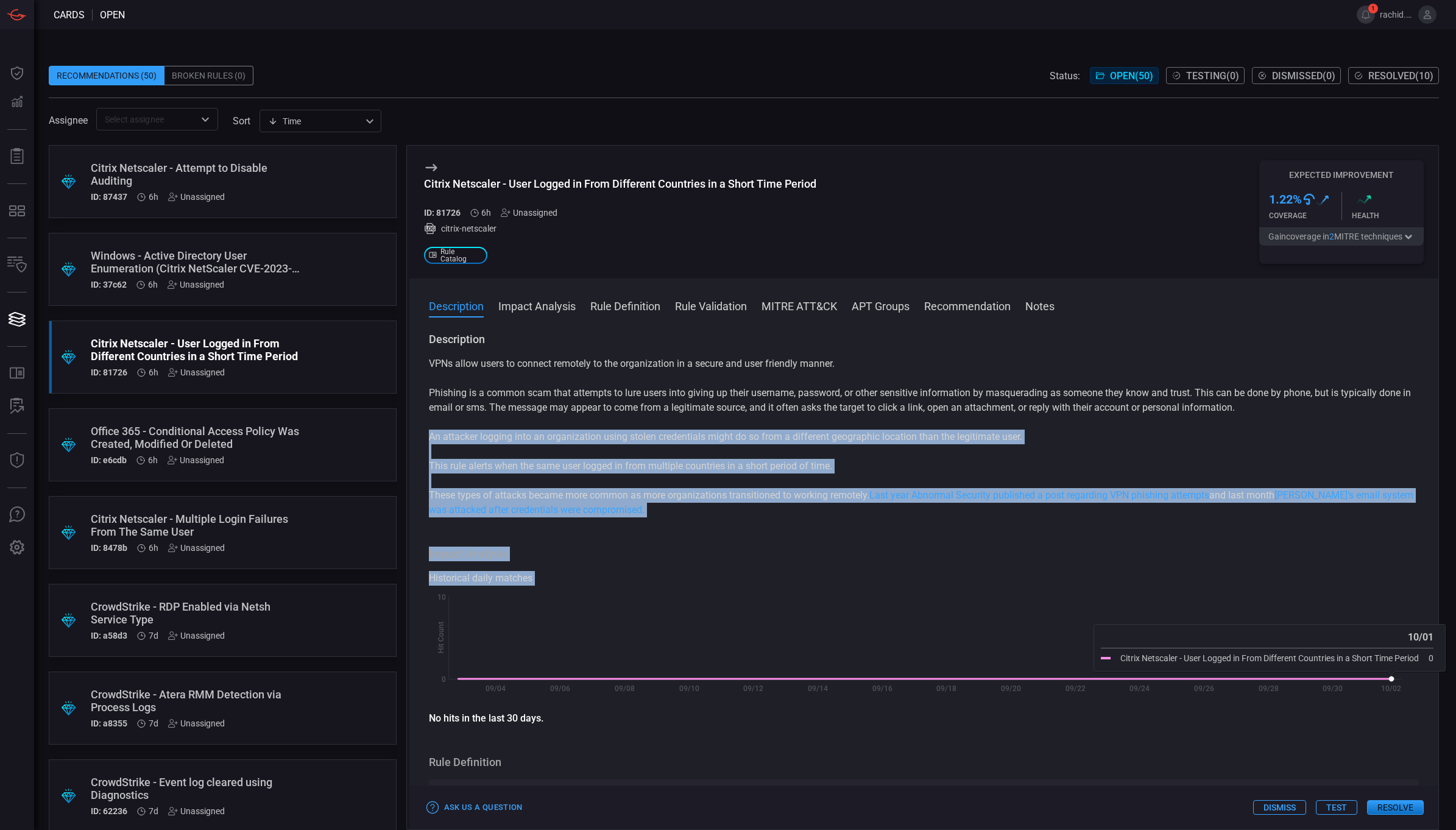
drag, startPoint x: 1439, startPoint y: 452, endPoint x: 1394, endPoint y: 660, distance: 212.8
click at [1394, 660] on div "Recommendations (50) Broken Rules (0) Status: Open ( 50 ) Testing ( 0 ) Dismiss…" at bounding box center [745, 429] width 1422 height 801
drag, startPoint x: 1394, startPoint y: 660, endPoint x: 1318, endPoint y: 596, distance: 99.4
click at [1318, 596] on rect at bounding box center [918, 646] width 979 height 111
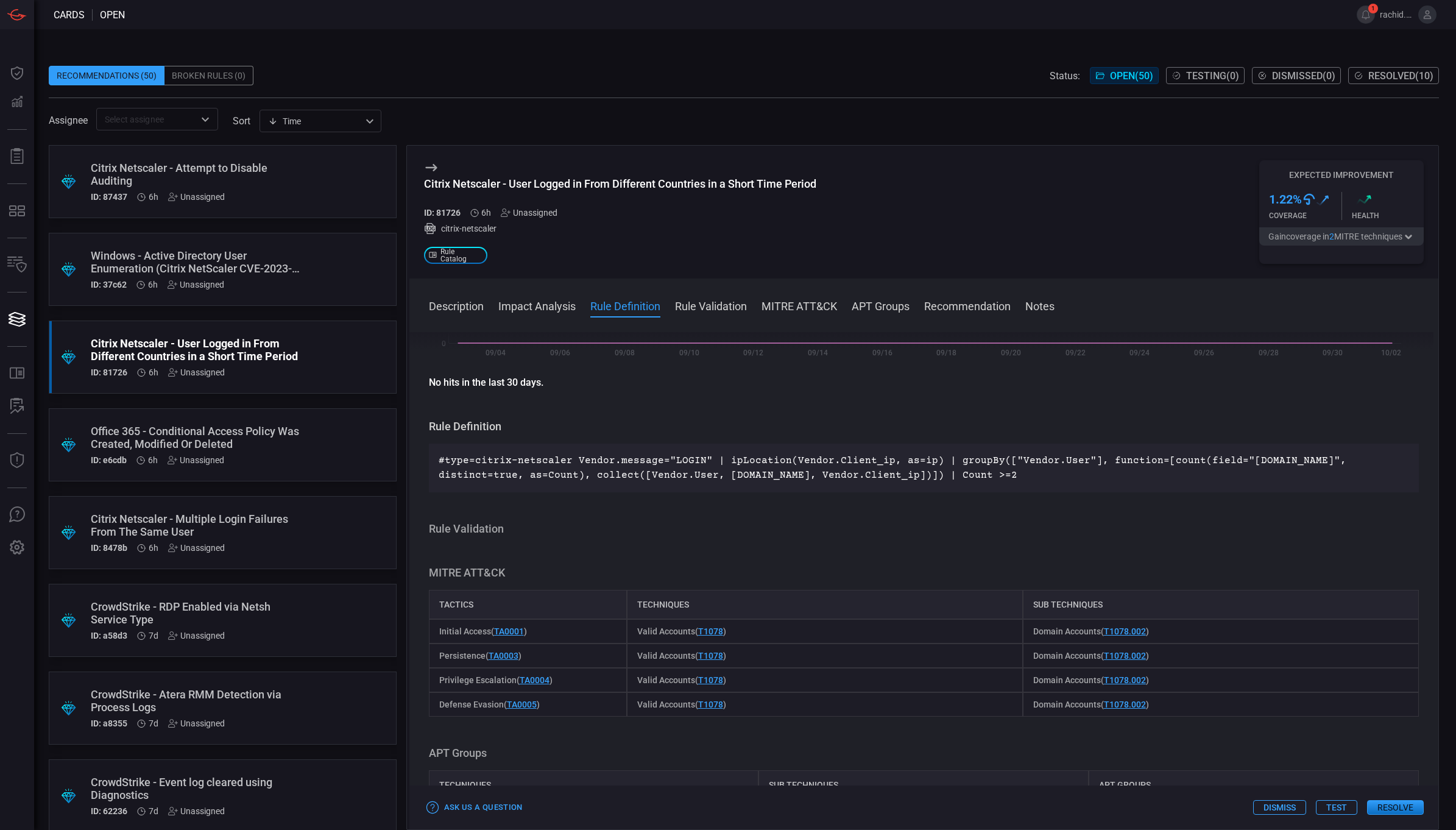
scroll to position [333, 0]
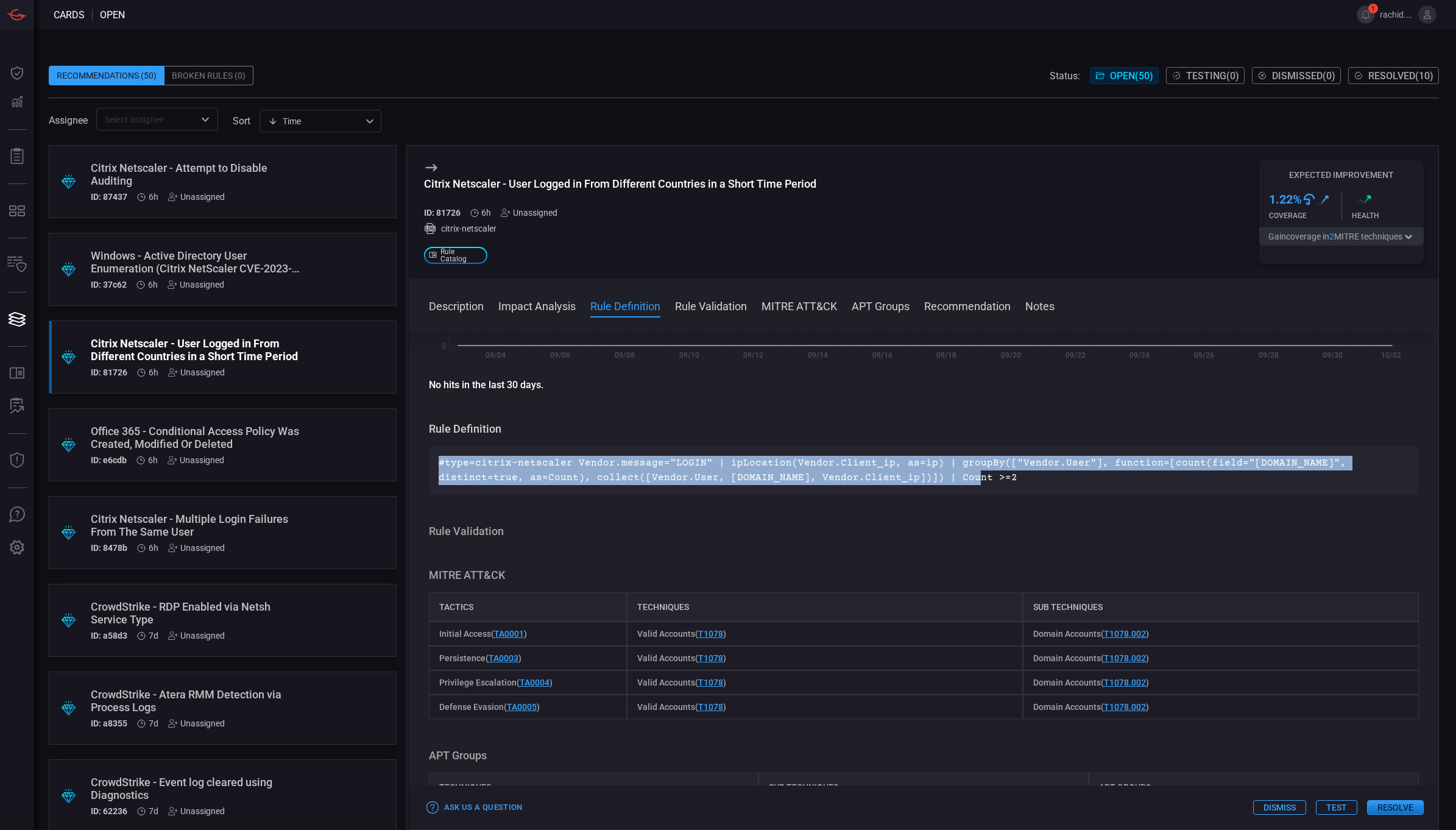
drag, startPoint x: 912, startPoint y: 478, endPoint x: 424, endPoint y: 453, distance: 488.6
click at [424, 453] on div "Description VPNs allow users to connect remotely to the organization in a secur…" at bounding box center [924, 579] width 1030 height 493
copy p "#type=citrix-netscaler Vendor.message="LOGIN" | ipLocation(Vendor.Client_ip, as…"
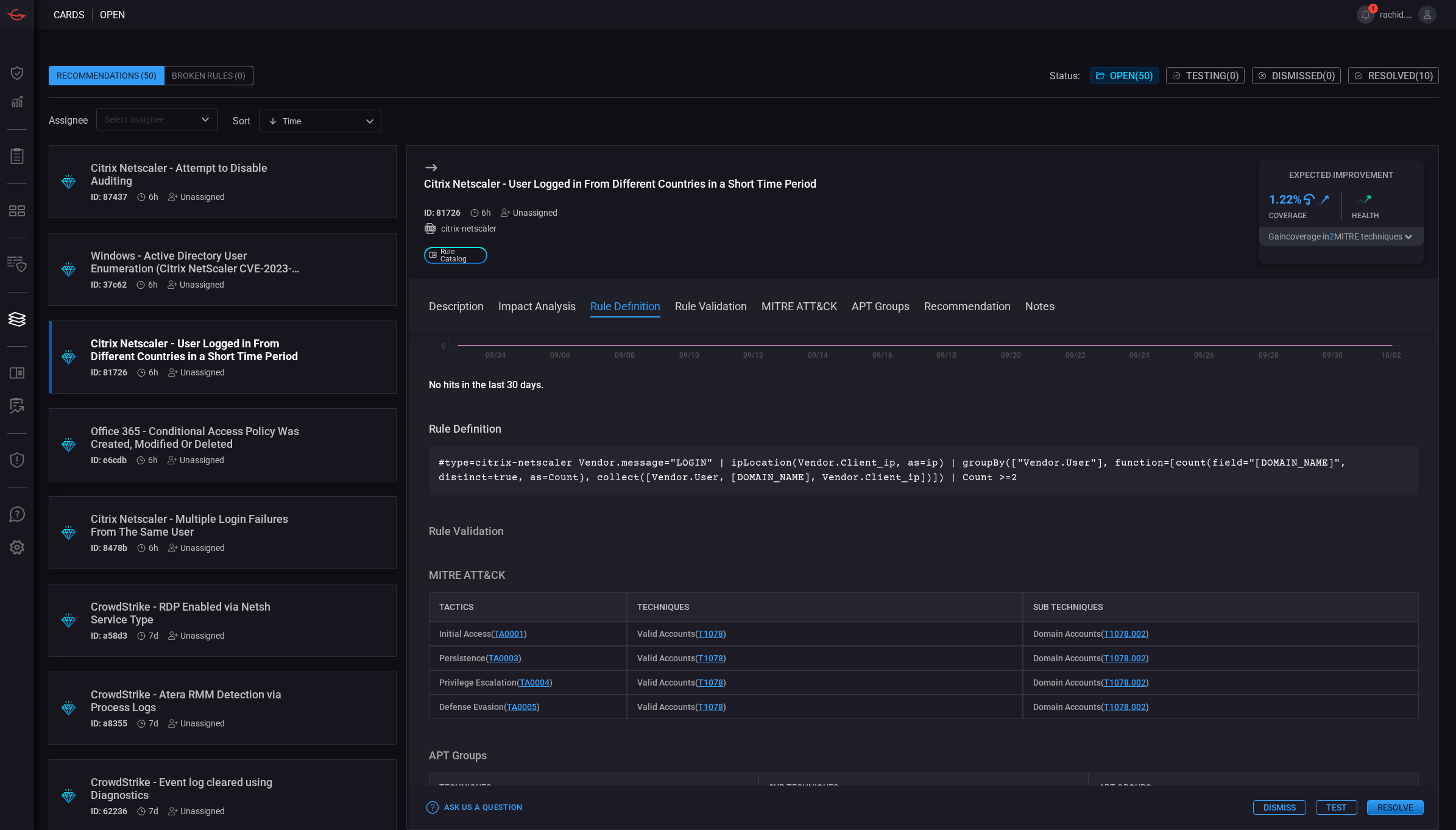
click at [741, 574] on h3 "MITRE ATT&CK" at bounding box center [924, 575] width 991 height 15
click at [459, 309] on button "Description" at bounding box center [456, 305] width 54 height 15
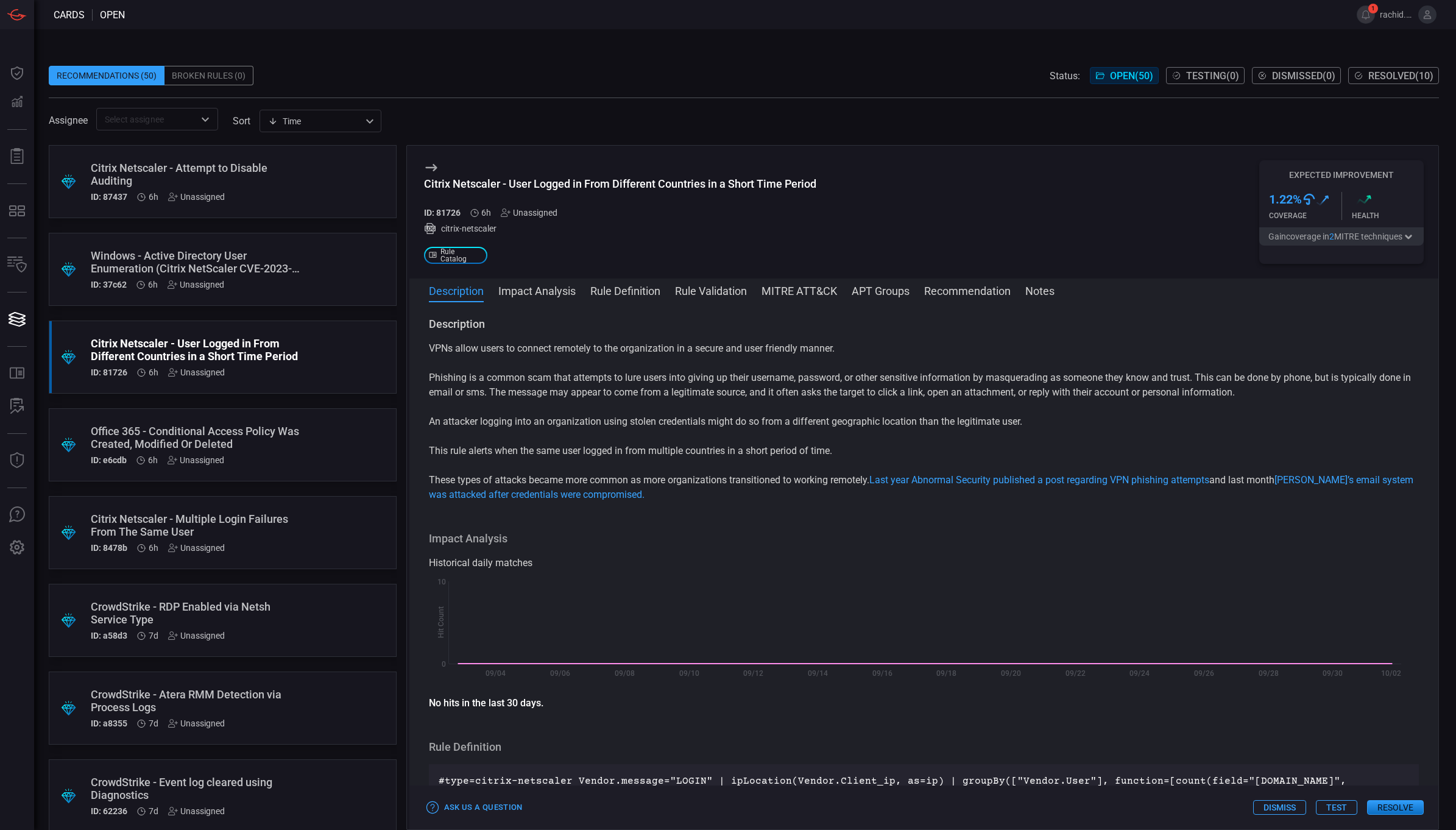
click at [537, 286] on button "Impact Analysis" at bounding box center [537, 289] width 78 height 15
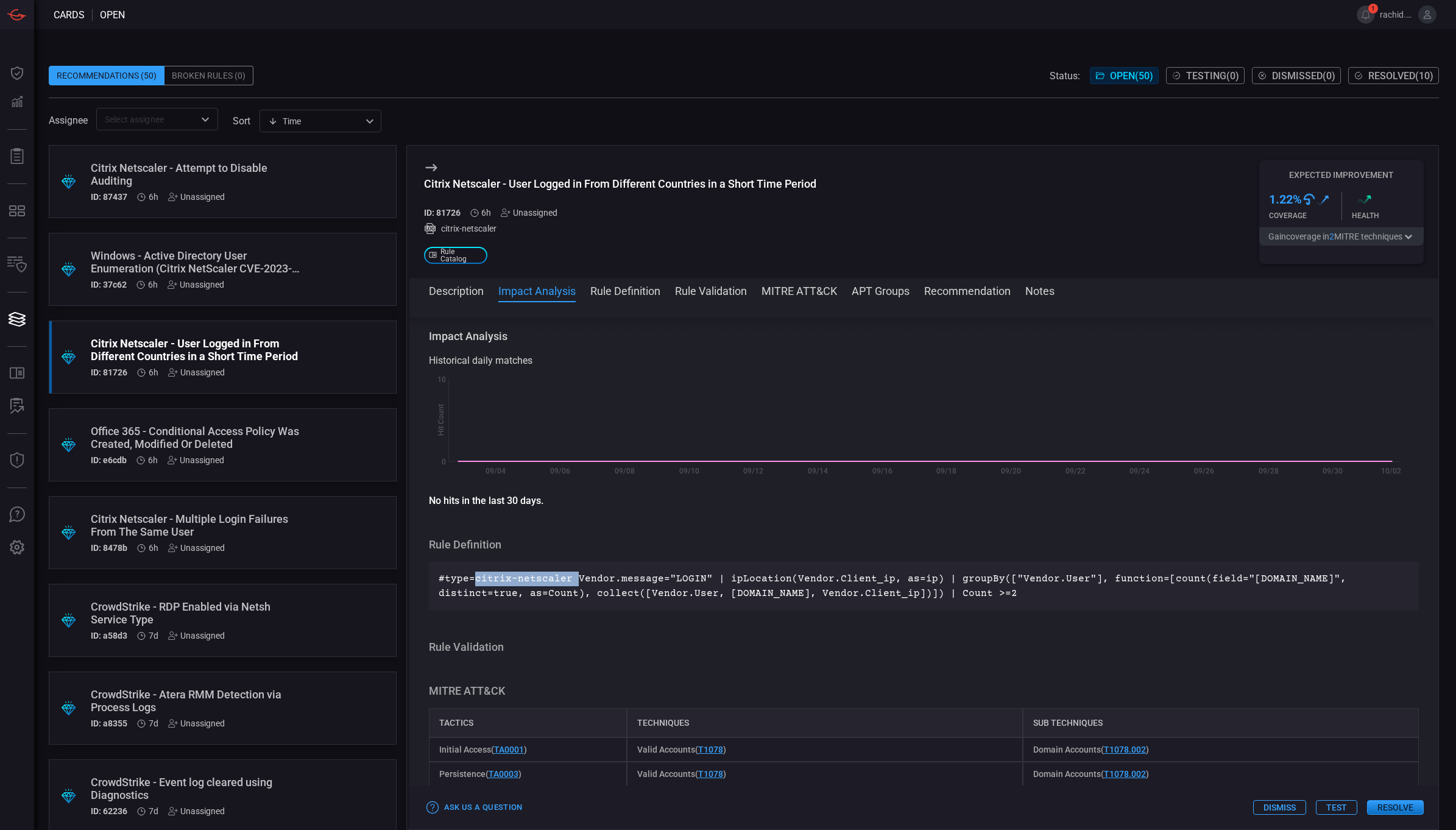
drag, startPoint x: 474, startPoint y: 580, endPoint x: 572, endPoint y: 577, distance: 98.0
click at [572, 577] on p "#type=citrix-netscaler Vendor.message="LOGIN" | ipLocation(Vendor.Client_ip, as…" at bounding box center [924, 587] width 971 height 29
click at [466, 291] on button "Description" at bounding box center [456, 289] width 54 height 15
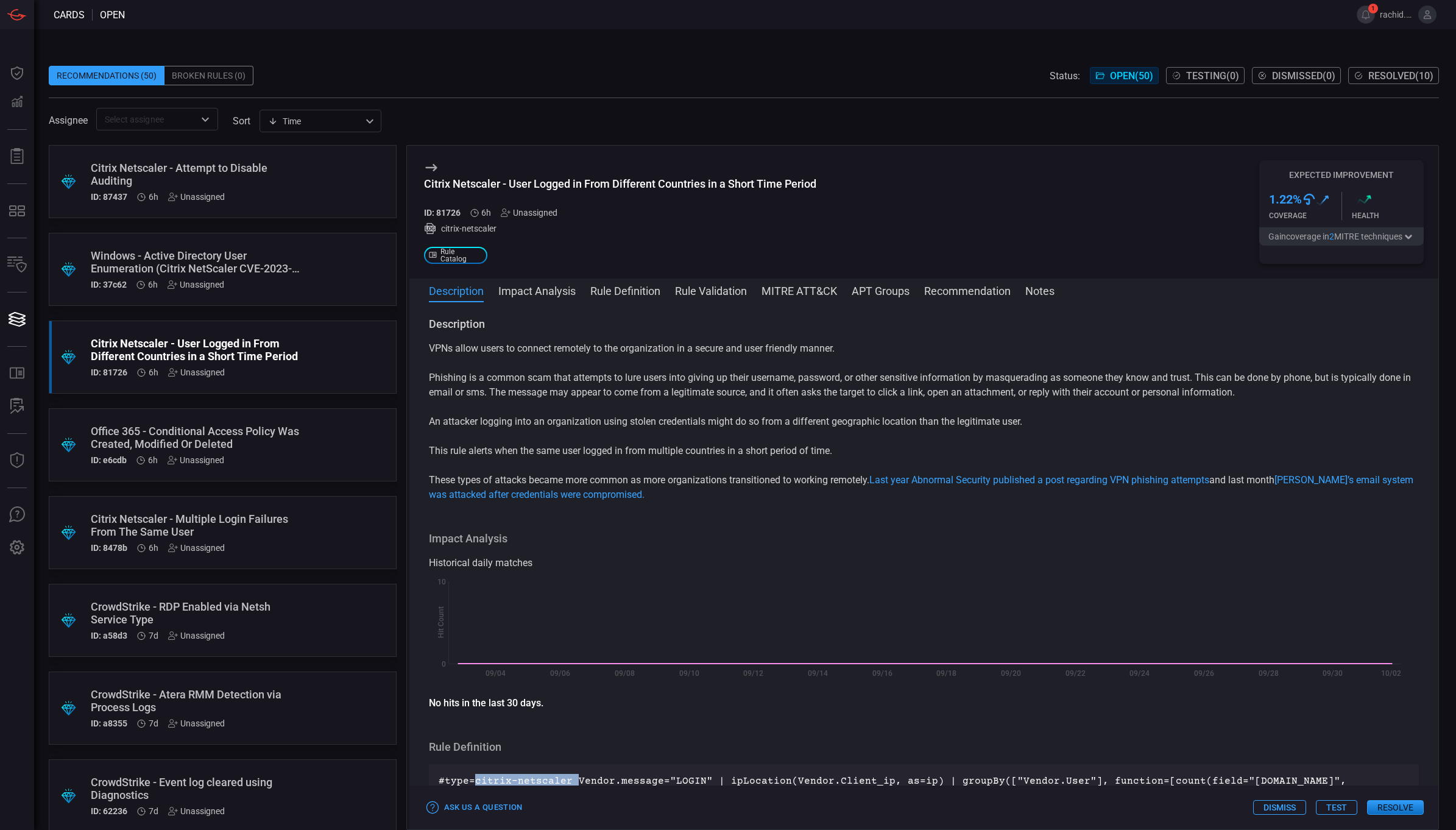
click at [724, 284] on button "Rule Validation" at bounding box center [711, 289] width 72 height 15
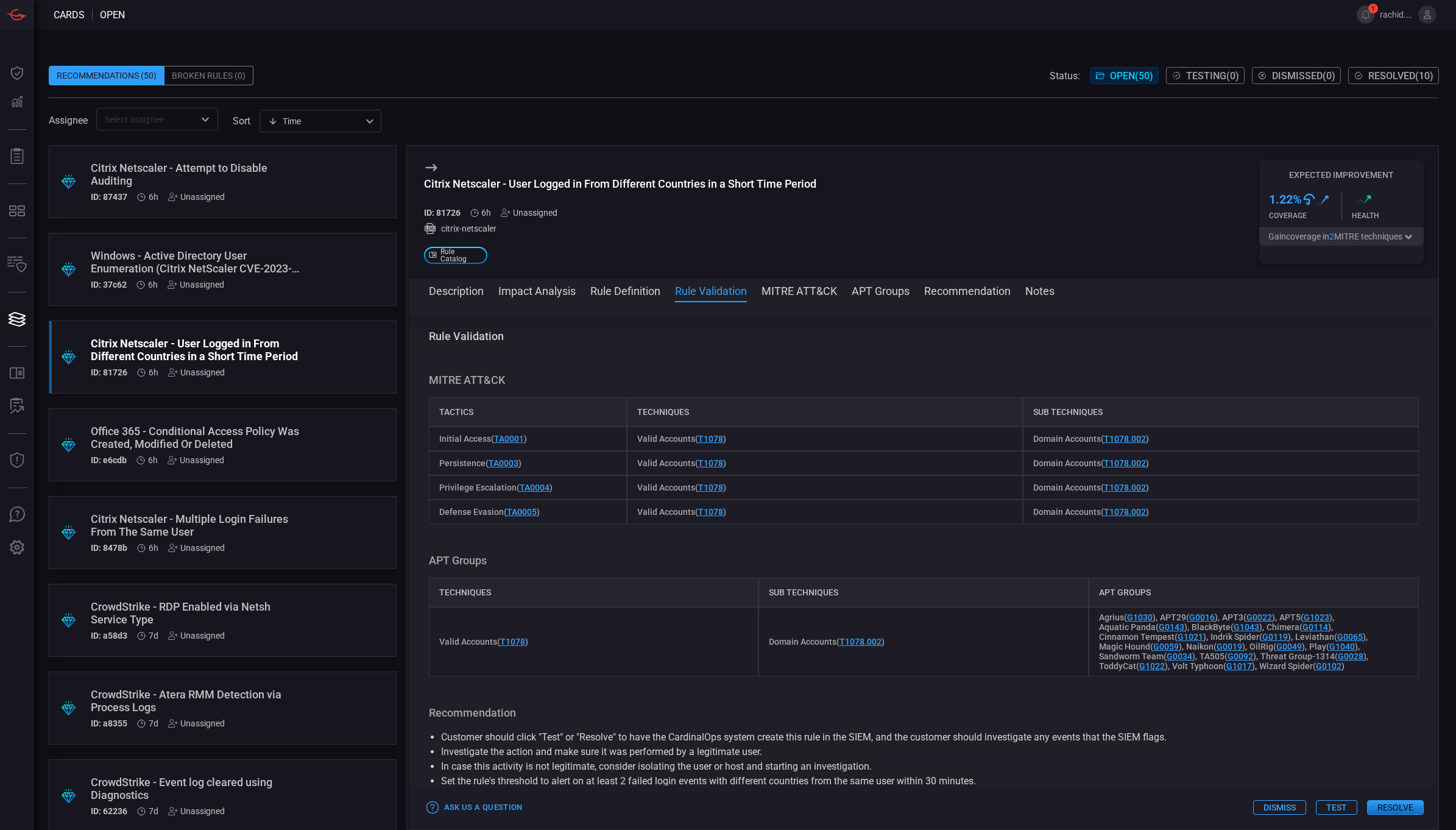
click at [794, 294] on button "MITRE ATT&CK" at bounding box center [799, 289] width 75 height 15
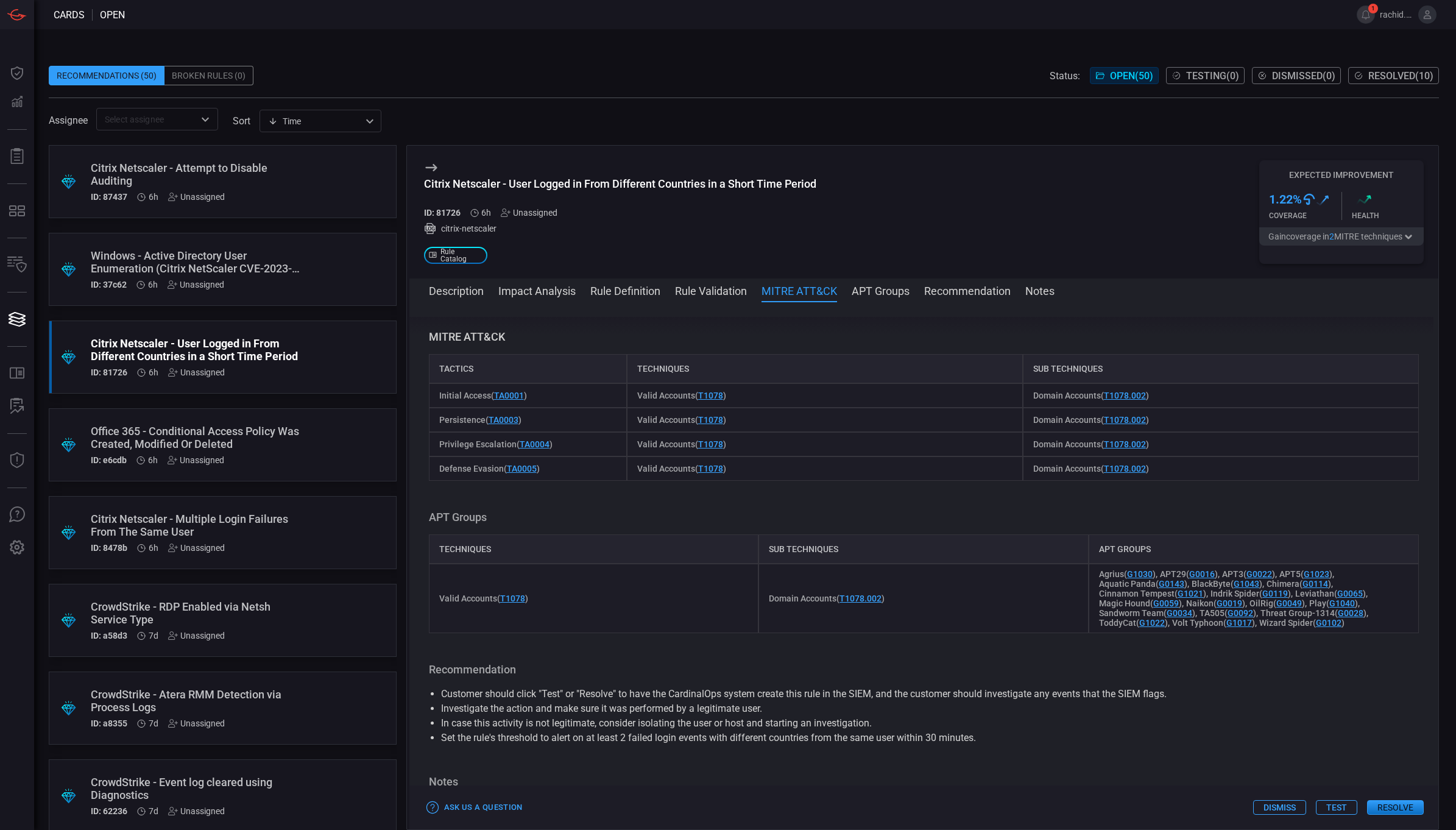
click at [982, 296] on button "Recommendation" at bounding box center [967, 289] width 87 height 15
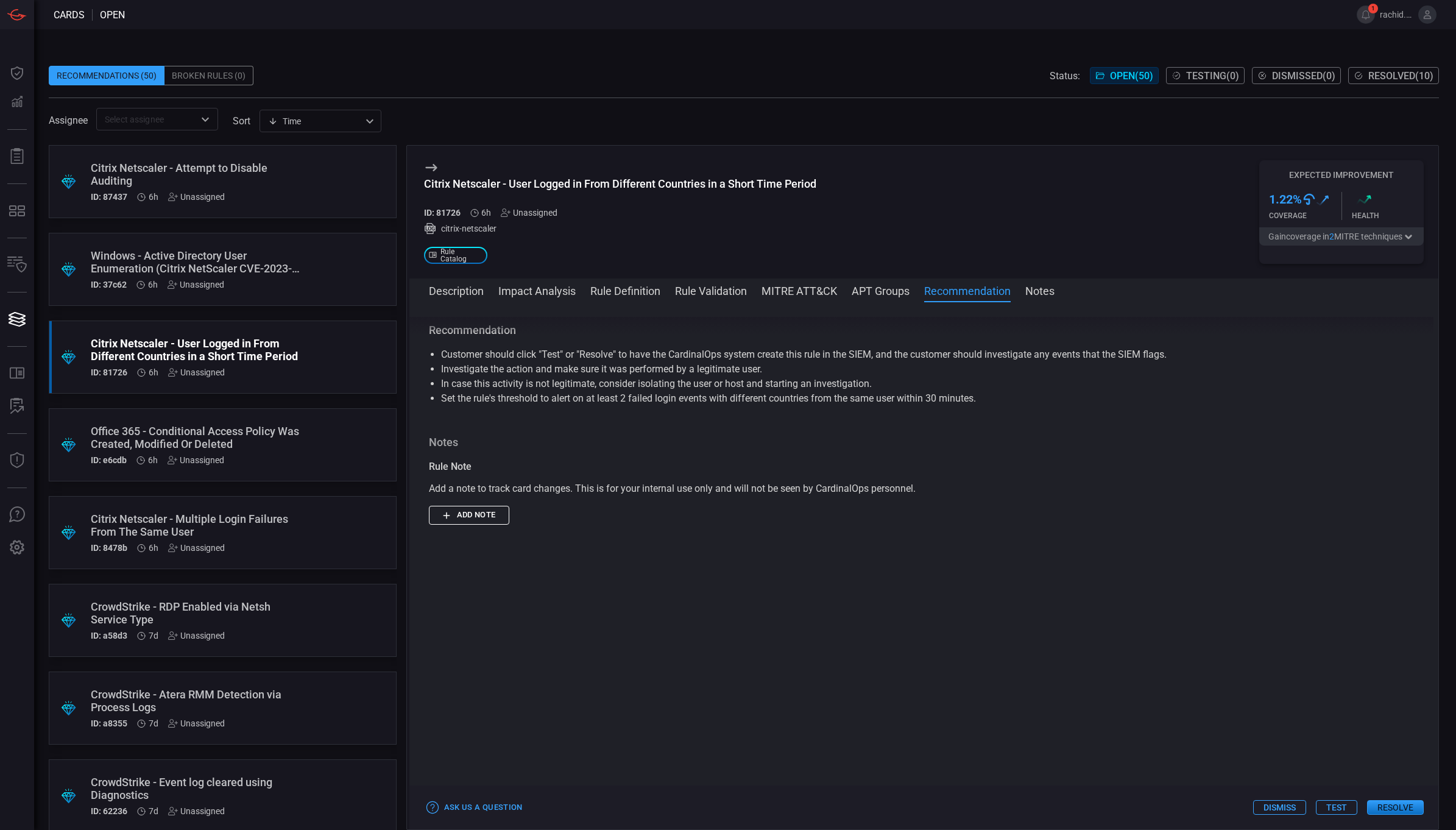
click at [622, 294] on button "Rule Definition" at bounding box center [625, 289] width 70 height 15
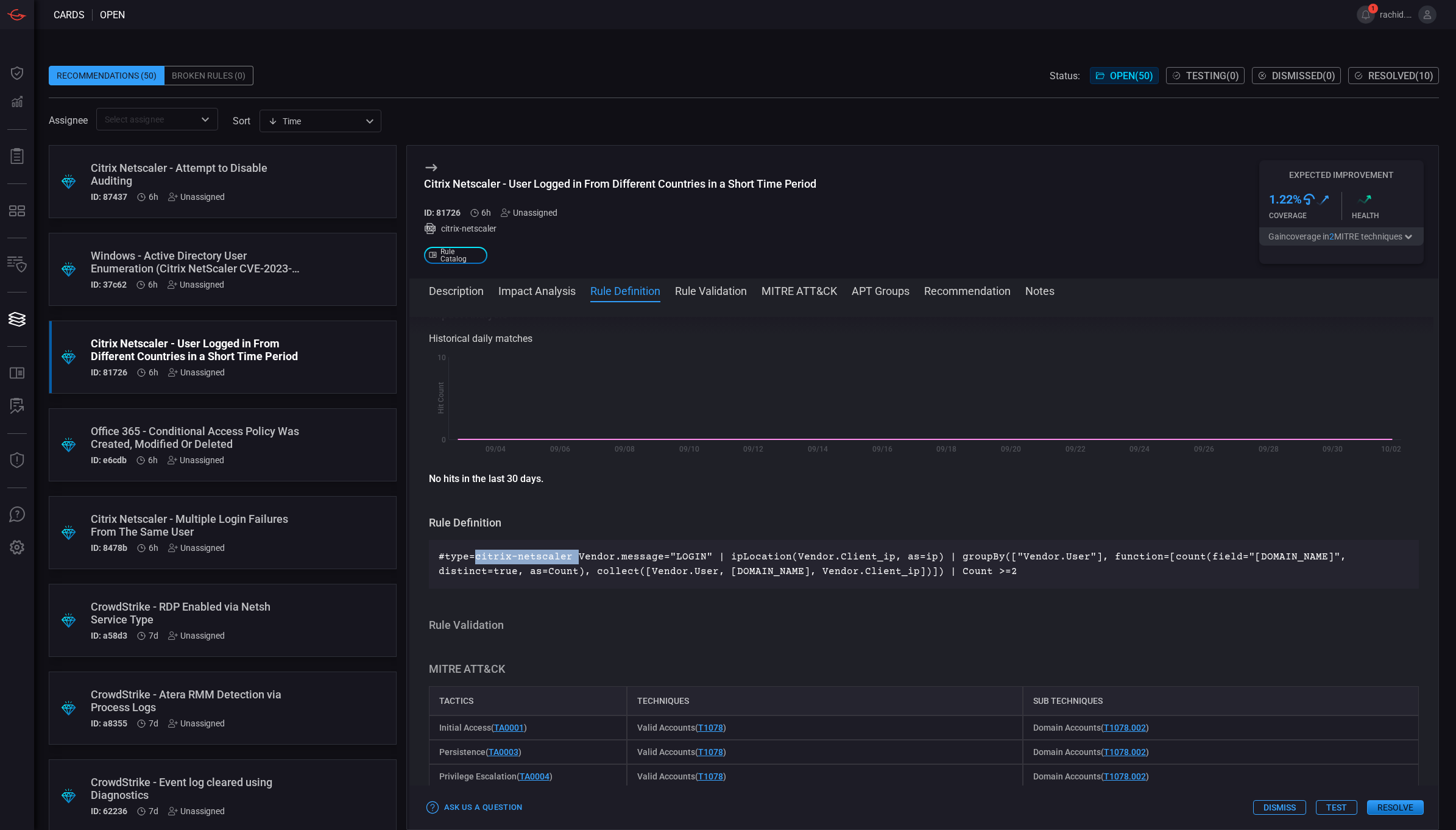
scroll to position [227, 0]
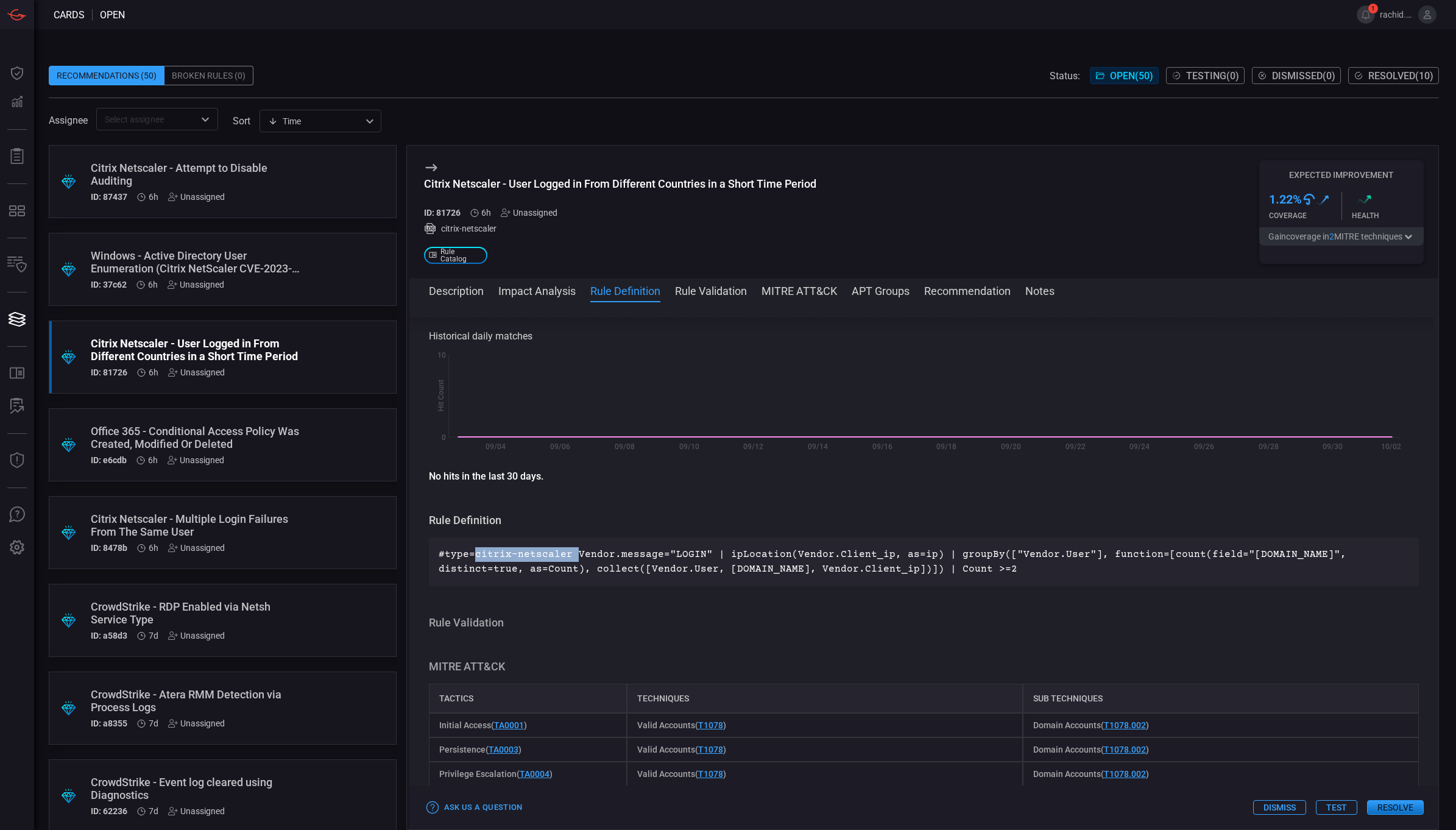
click at [477, 550] on p "#type=citrix-netscaler Vendor.message="LOGIN" | ipLocation(Vendor.Client_ip, as…" at bounding box center [924, 562] width 971 height 29
click at [477, 551] on p "#type=citrix-netscaler Vendor.message="LOGIN" | ipLocation(Vendor.Client_ip, as…" at bounding box center [924, 562] width 971 height 29
click at [474, 552] on p "#type=citrix-netscaler Vendor.message="LOGIN" | ipLocation(Vendor.Client_ip, as…" at bounding box center [924, 562] width 971 height 29
drag, startPoint x: 474, startPoint y: 555, endPoint x: 567, endPoint y: 554, distance: 93.0
click at [567, 554] on p "#type=citrix-netscaler Vendor.message="LOGIN" | ipLocation(Vendor.Client_ip, as…" at bounding box center [924, 562] width 971 height 29
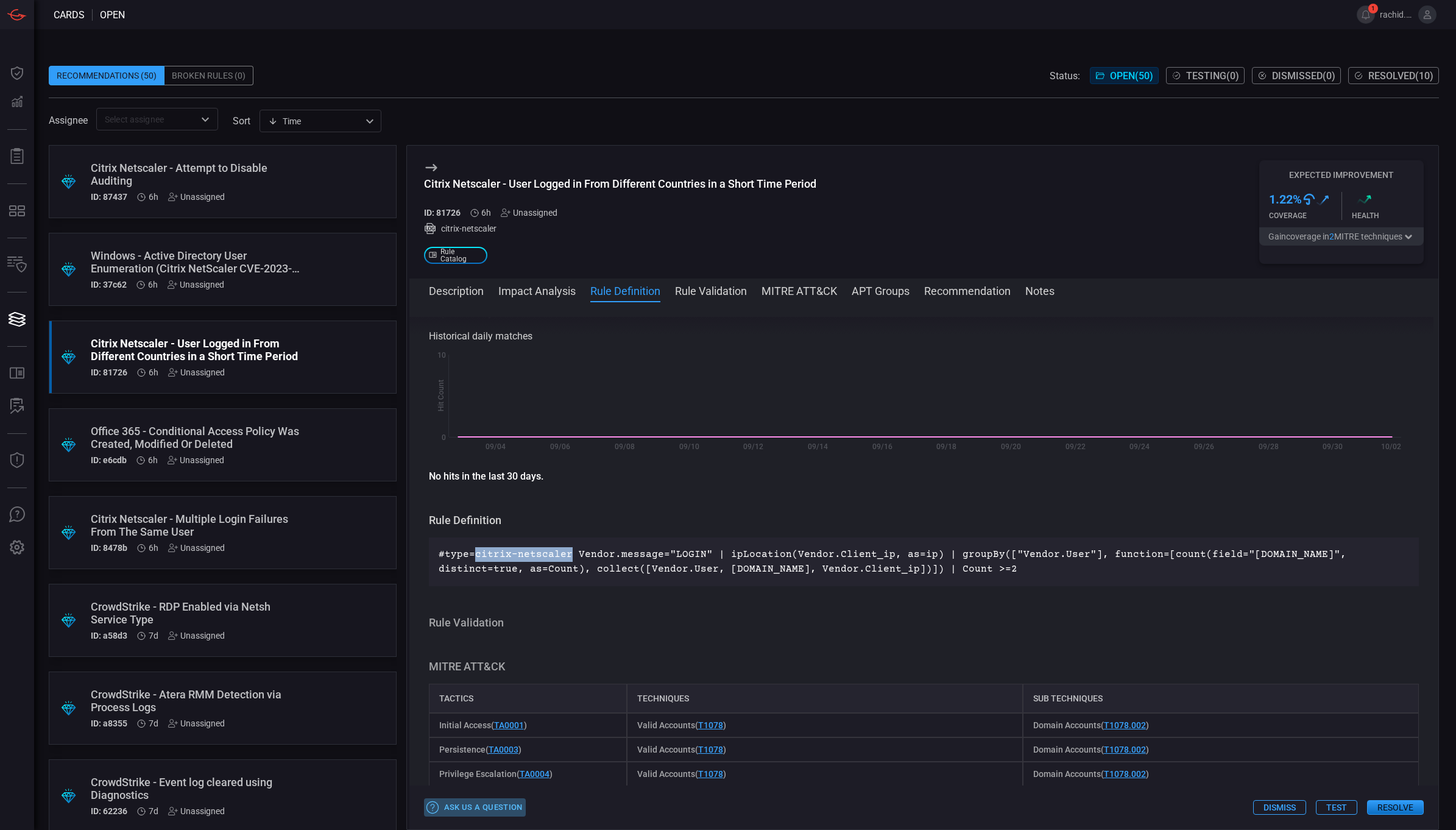
click at [489, 802] on button "Ask Us a Question" at bounding box center [475, 808] width 102 height 19
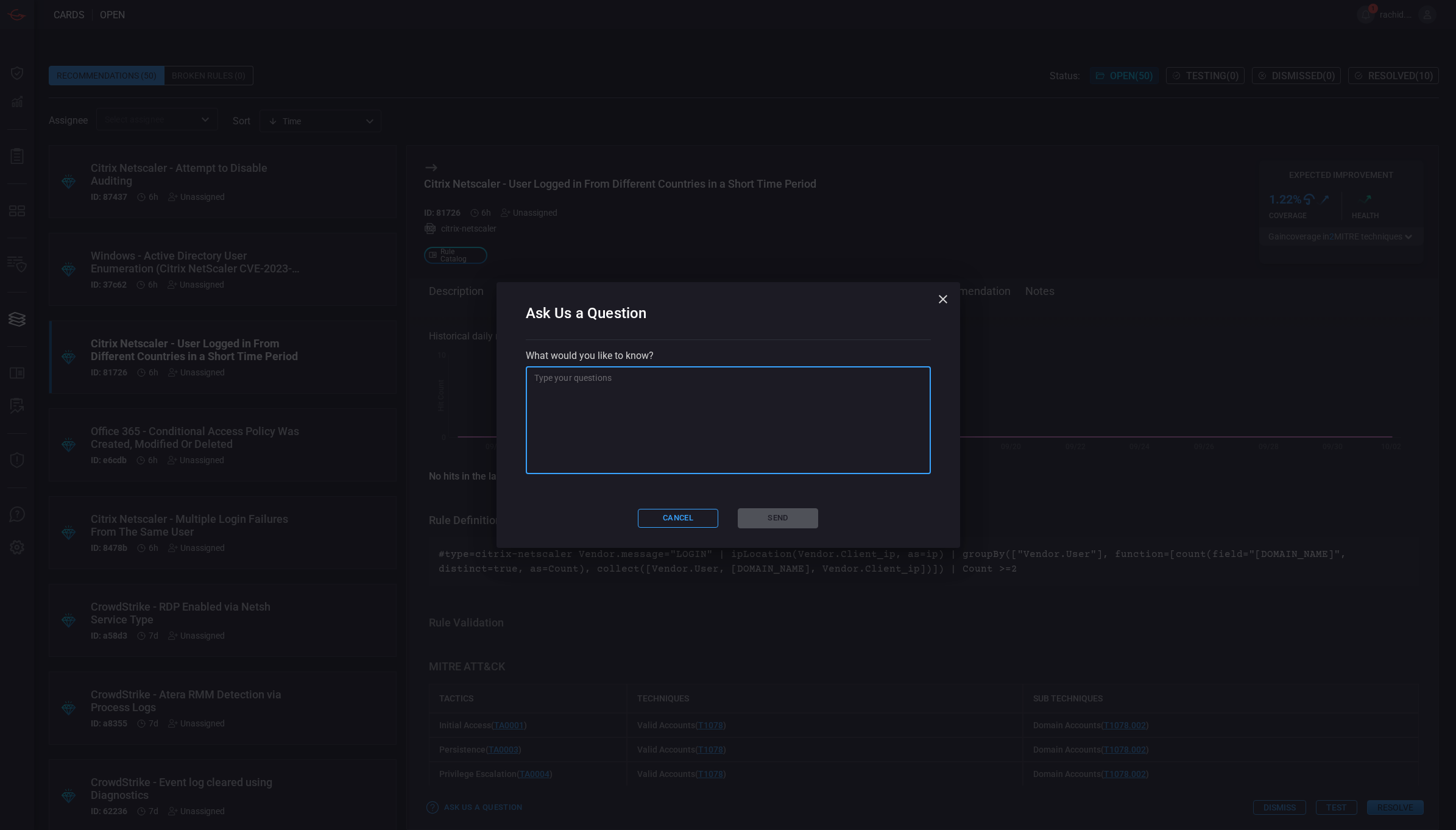
click at [560, 392] on textarea at bounding box center [728, 420] width 388 height 98
type textarea "t"
paste textarea "#type=rg-citrix-netscaler-adc"
click at [619, 381] on textarea "The type in our data: #type=#type=rg-citrix-netscaler-adc Please review and upd…" at bounding box center [728, 420] width 388 height 98
type textarea "Our netscaler connector data type #type=#type=rg-citrix-netscaler-adc Please re…"
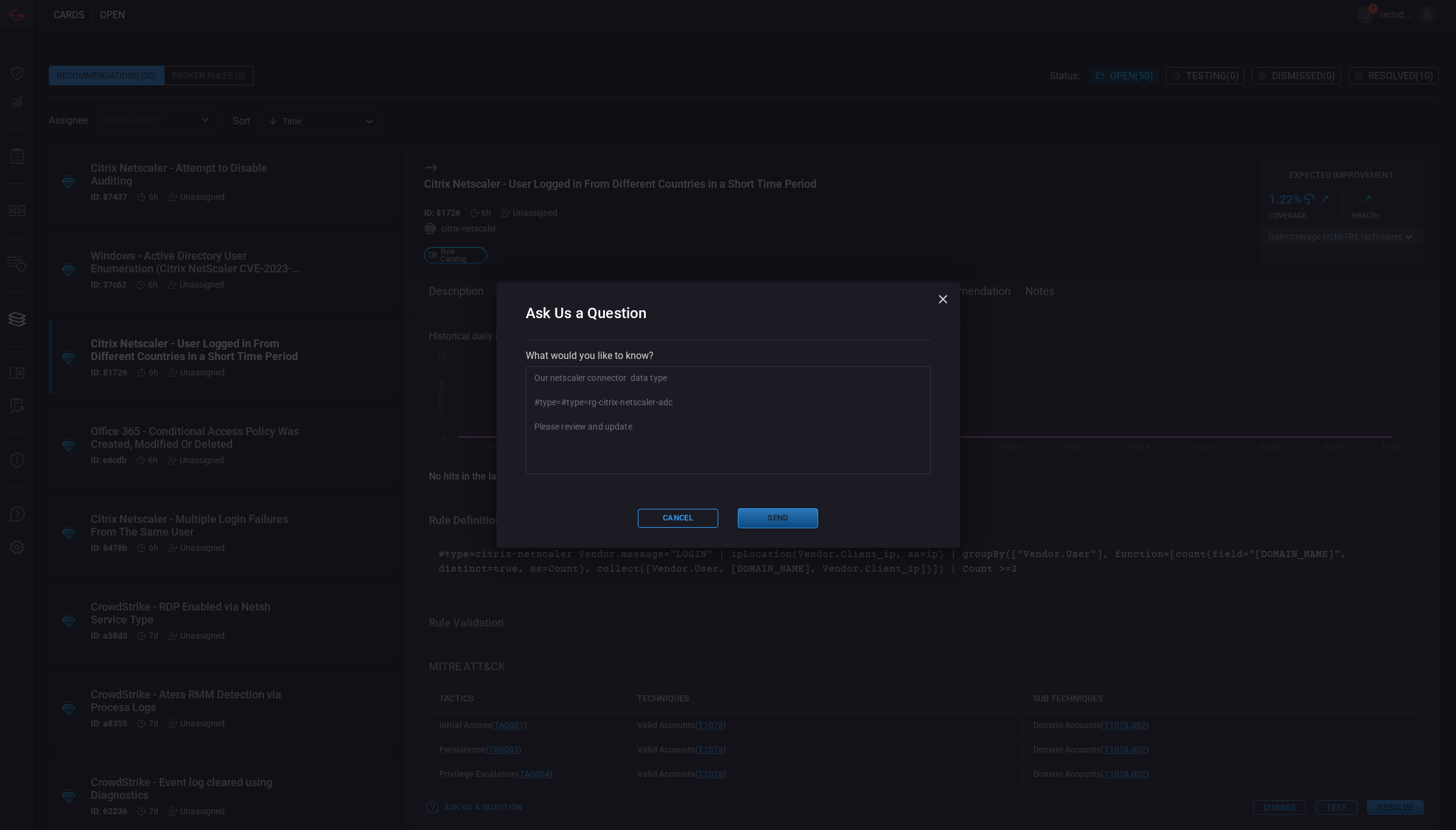
click at [784, 521] on button "Send" at bounding box center [778, 518] width 81 height 20
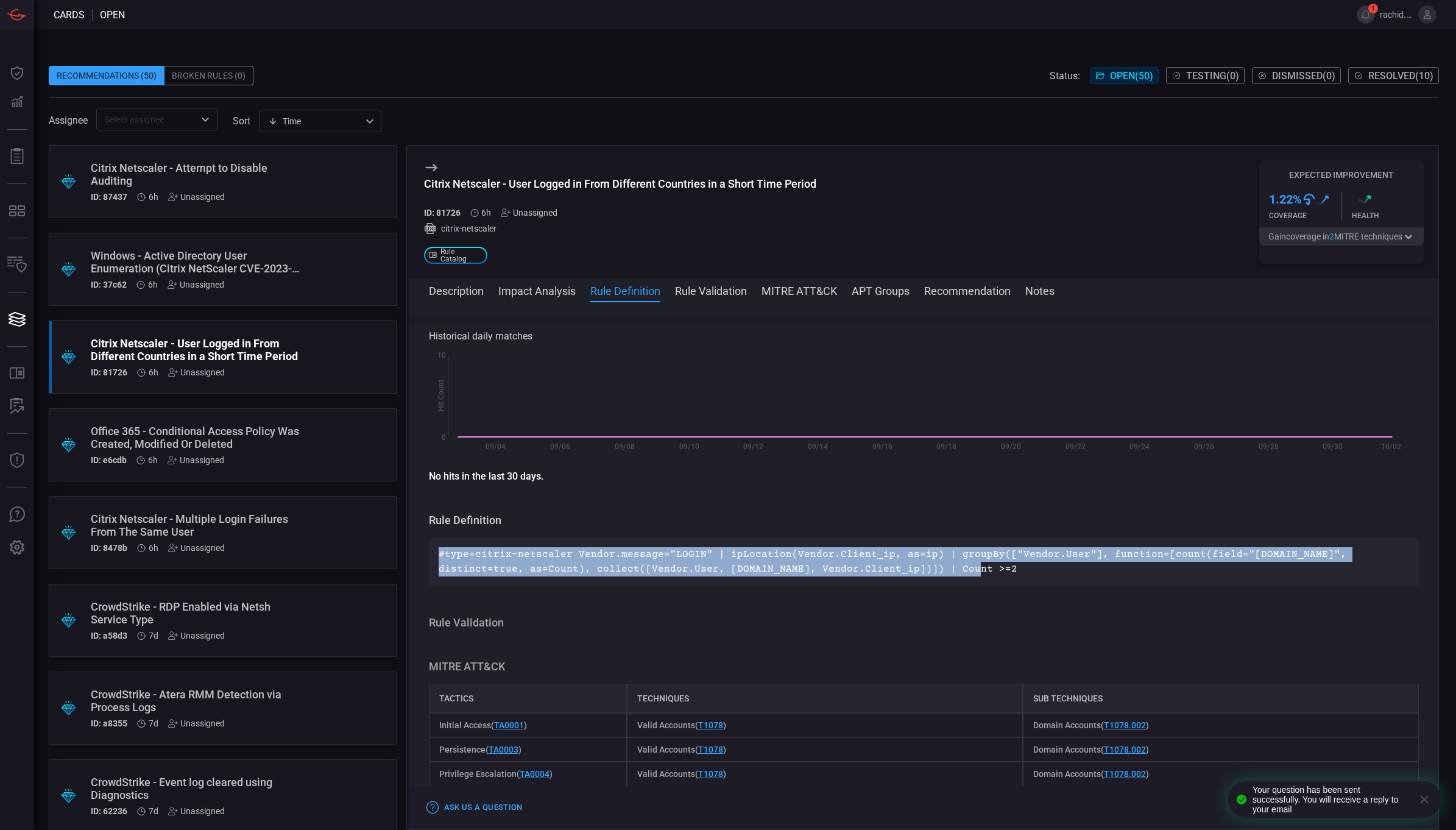
drag, startPoint x: 437, startPoint y: 554, endPoint x: 933, endPoint y: 575, distance: 496.4
click at [933, 575] on div "#type=citrix-netscaler Vendor.message="LOGIN" | ipLocation(Vendor.Client_ip, as…" at bounding box center [924, 562] width 991 height 49
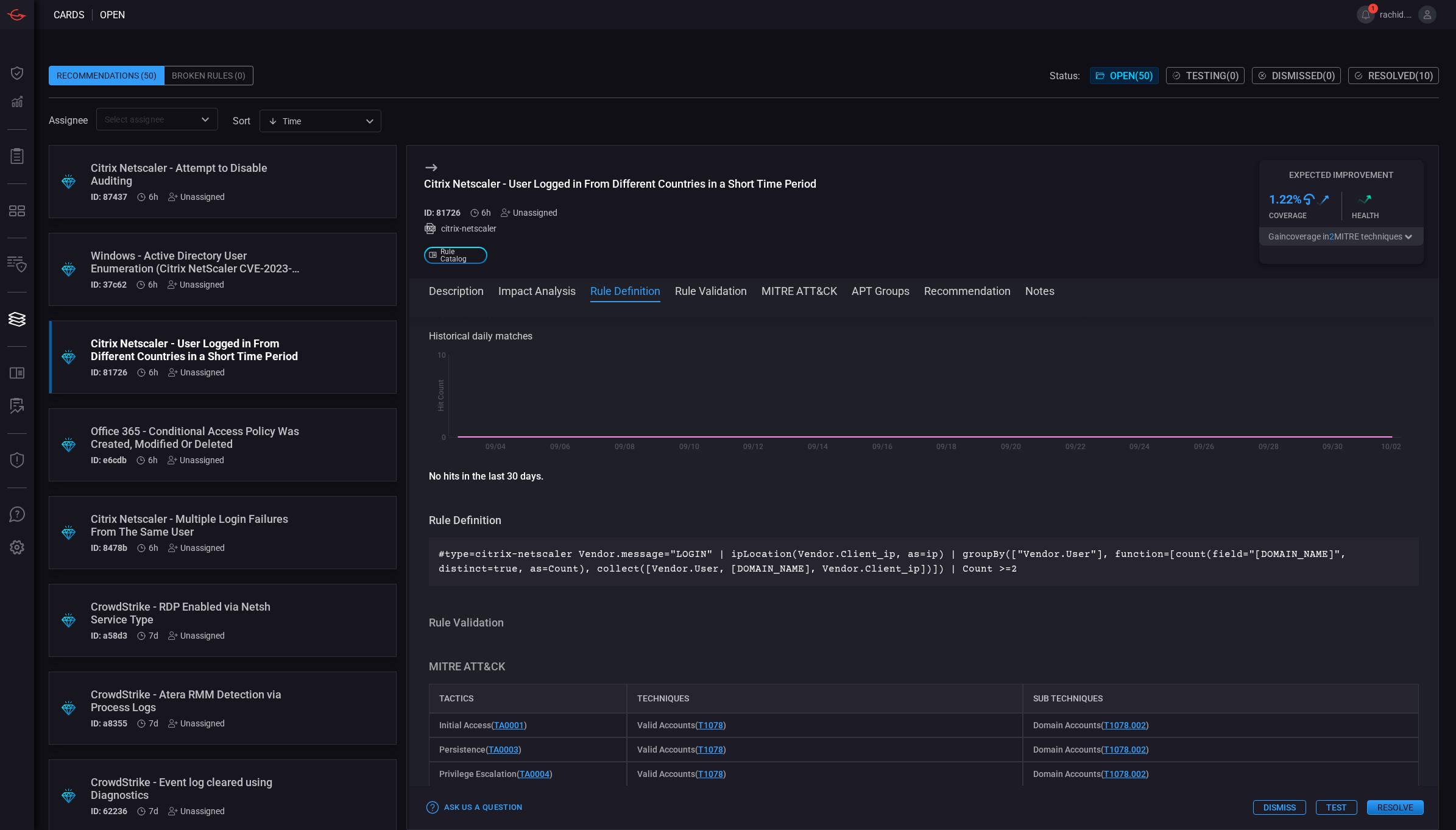
click at [223, 439] on div "Office 365 - Conditional Access Policy Was Created, Modified Or Deleted" at bounding box center [199, 437] width 217 height 25
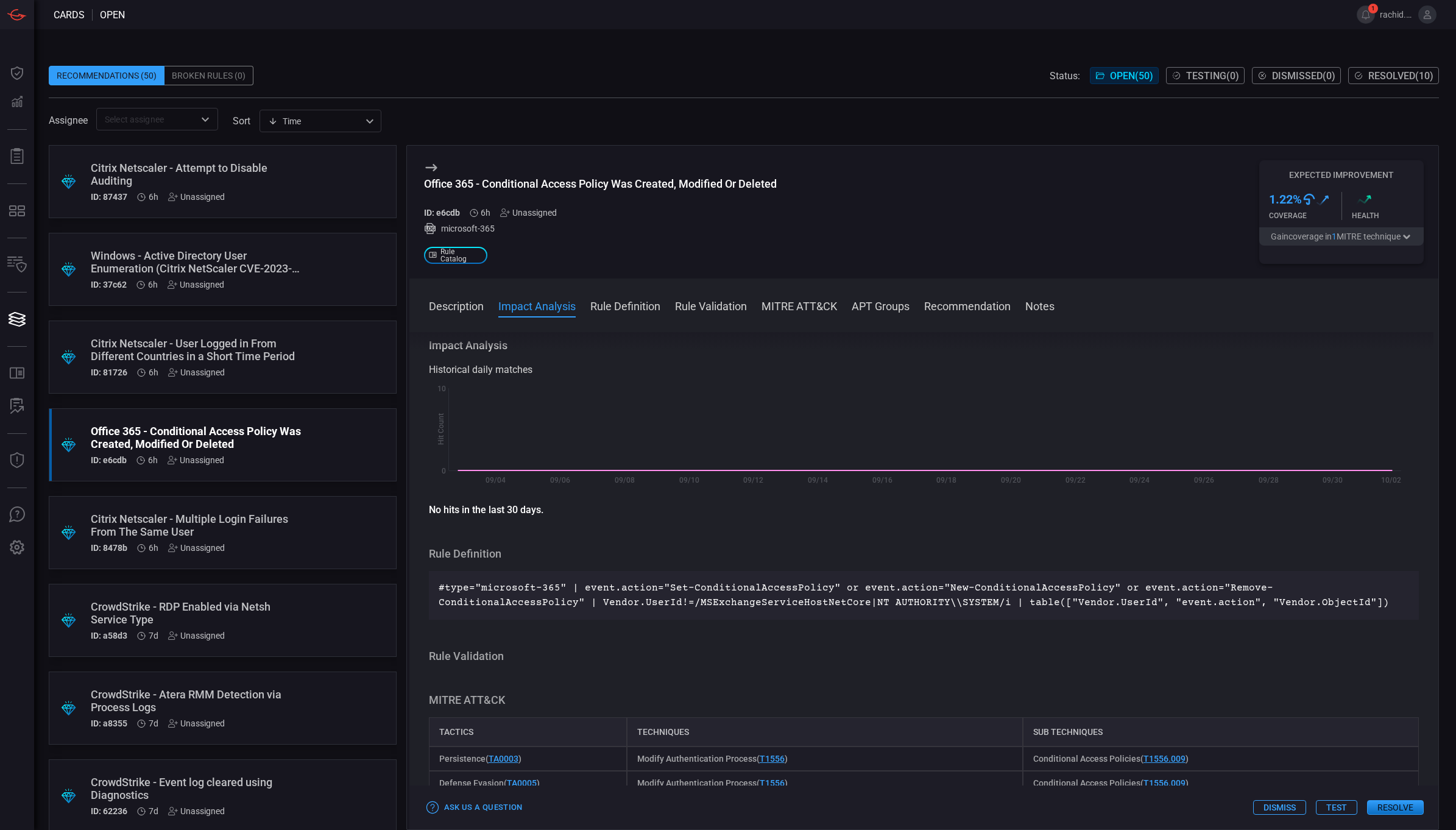
scroll to position [405, 0]
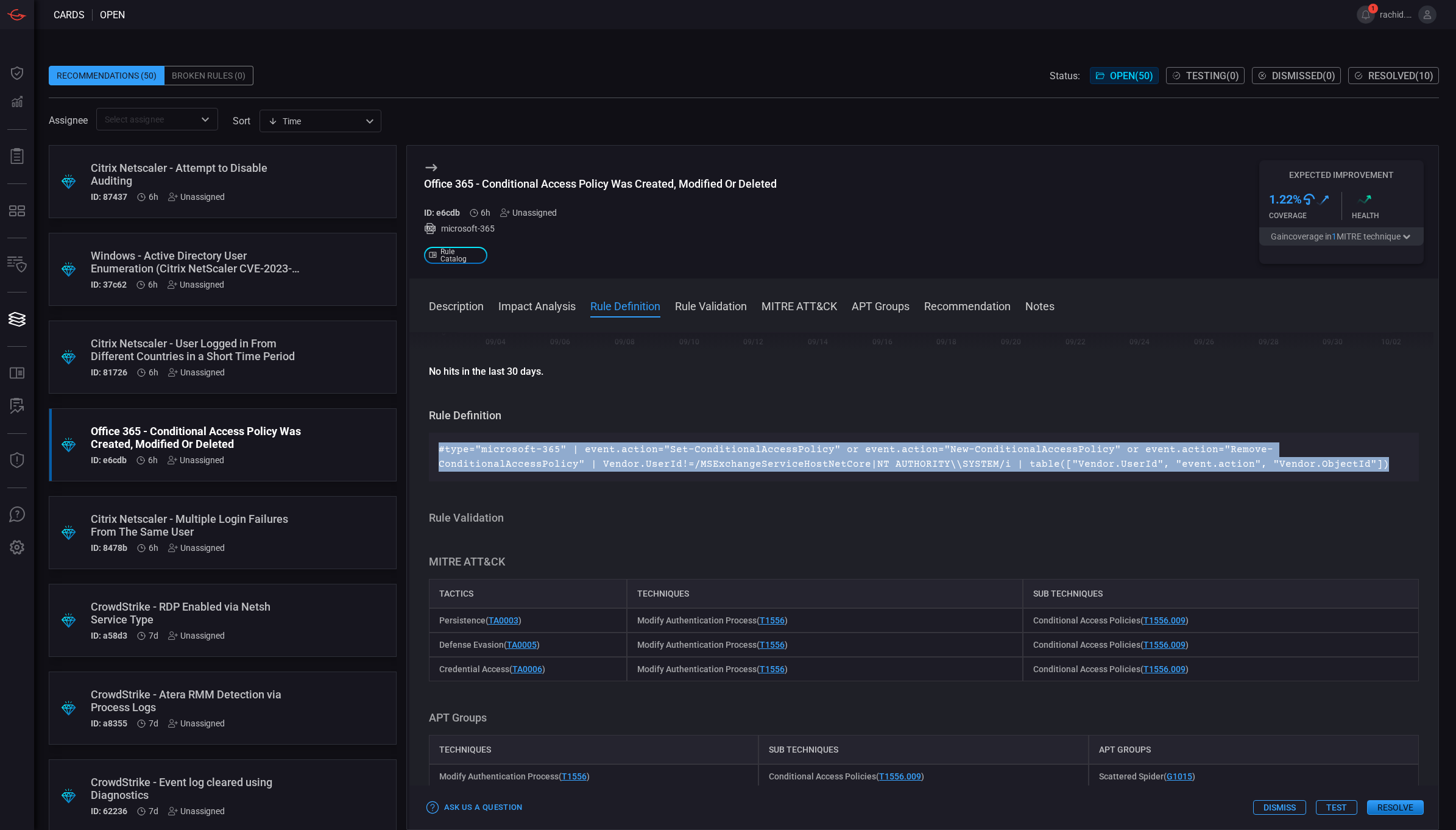
drag, startPoint x: 1207, startPoint y: 468, endPoint x: 430, endPoint y: 449, distance: 777.2
click at [430, 449] on div "#type="microsoft-365" | event.action="Set-ConditionalAccessPolicy" or event.act…" at bounding box center [924, 458] width 991 height 49
copy p "#type="microsoft-365" | event.action="Set-ConditionalAccessPolicy" or event.act…"
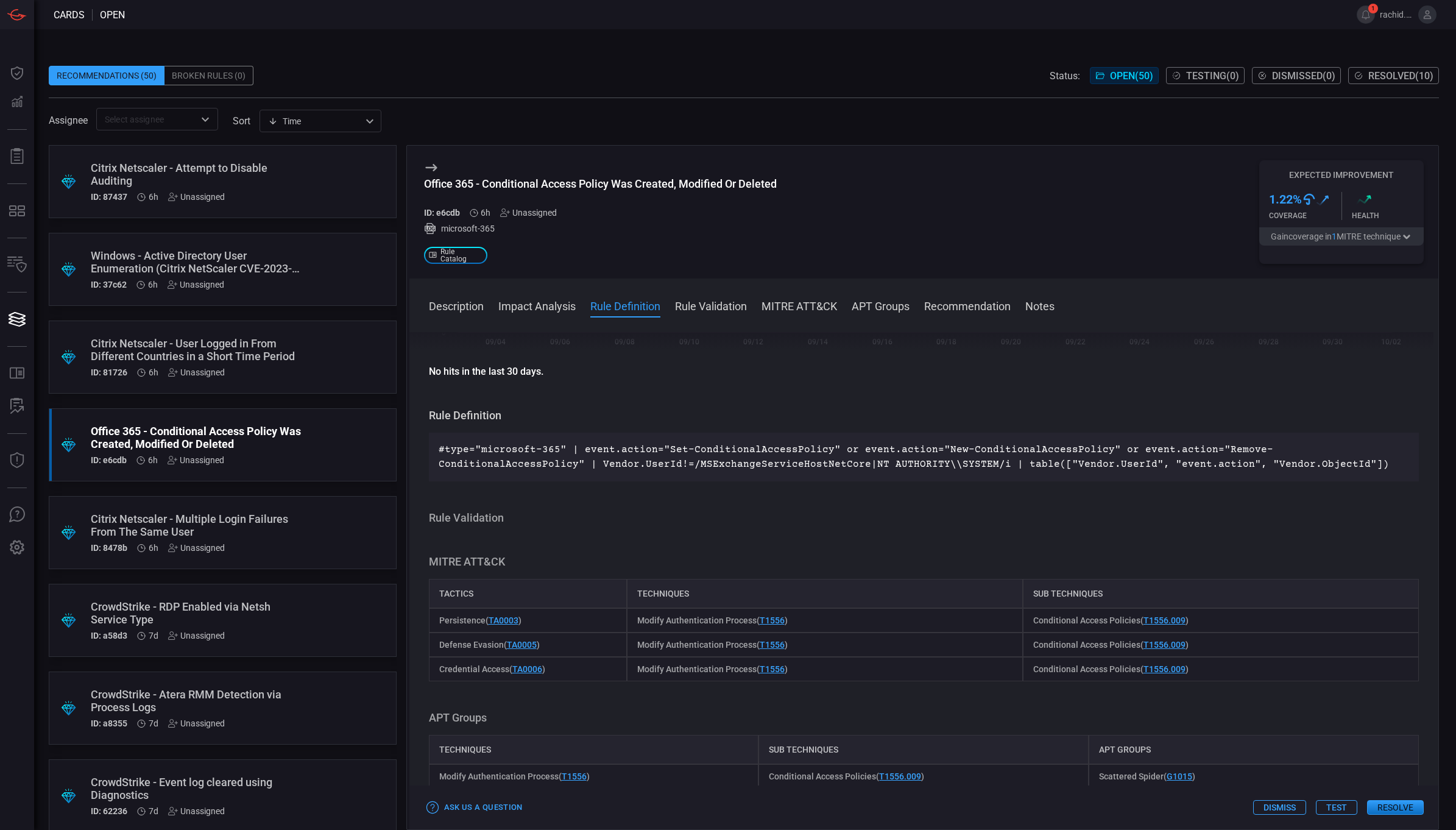
click at [918, 164] on div "Office 365 - Conditional Access Policy Was Created, Modified Or Deleted ID: e6c…" at bounding box center [924, 212] width 1030 height 133
click at [227, 346] on div "Citrix Netscaler - User Logged in From Different Countries in a Short Time Peri…" at bounding box center [199, 349] width 217 height 25
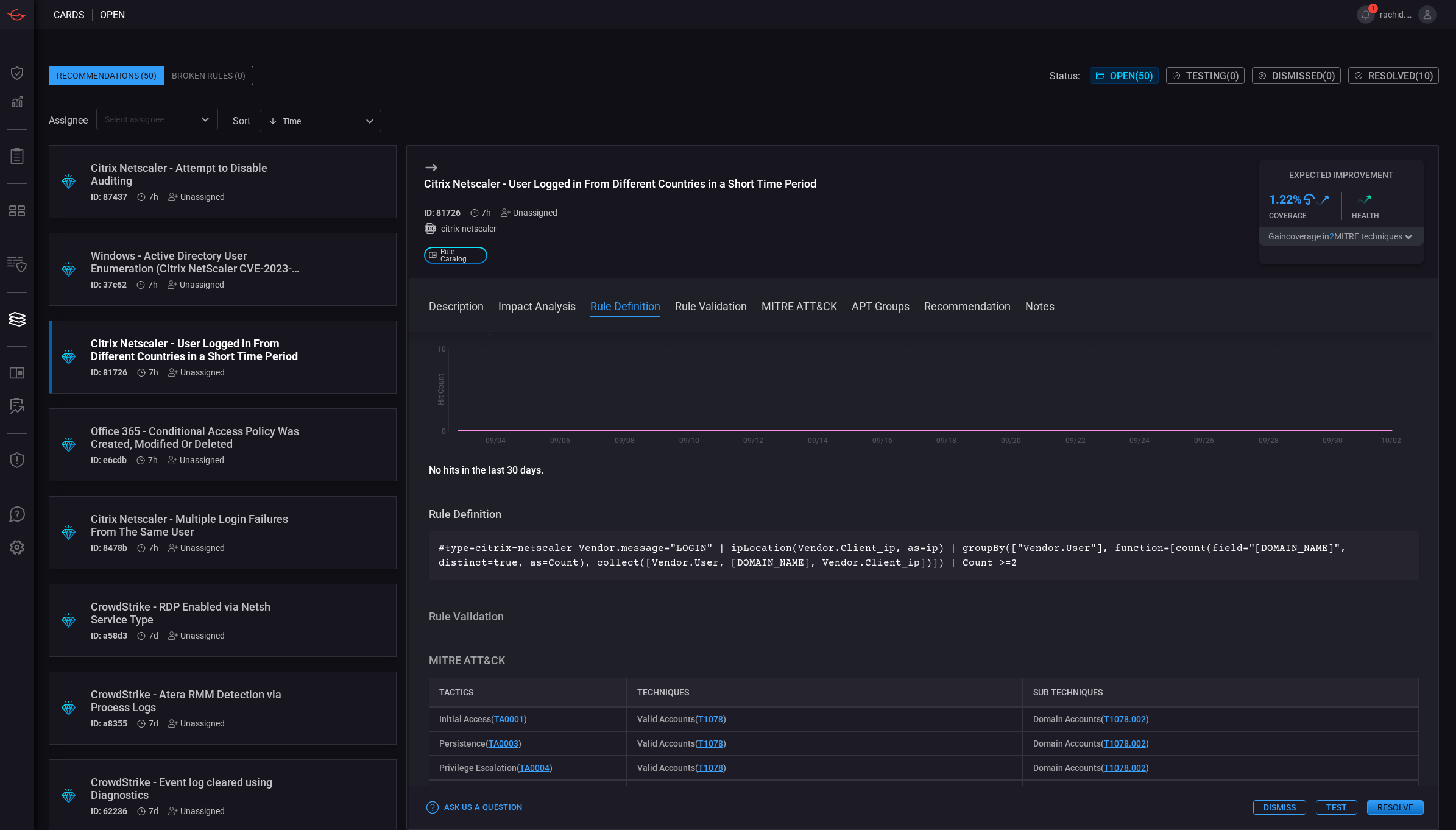
scroll to position [250, 0]
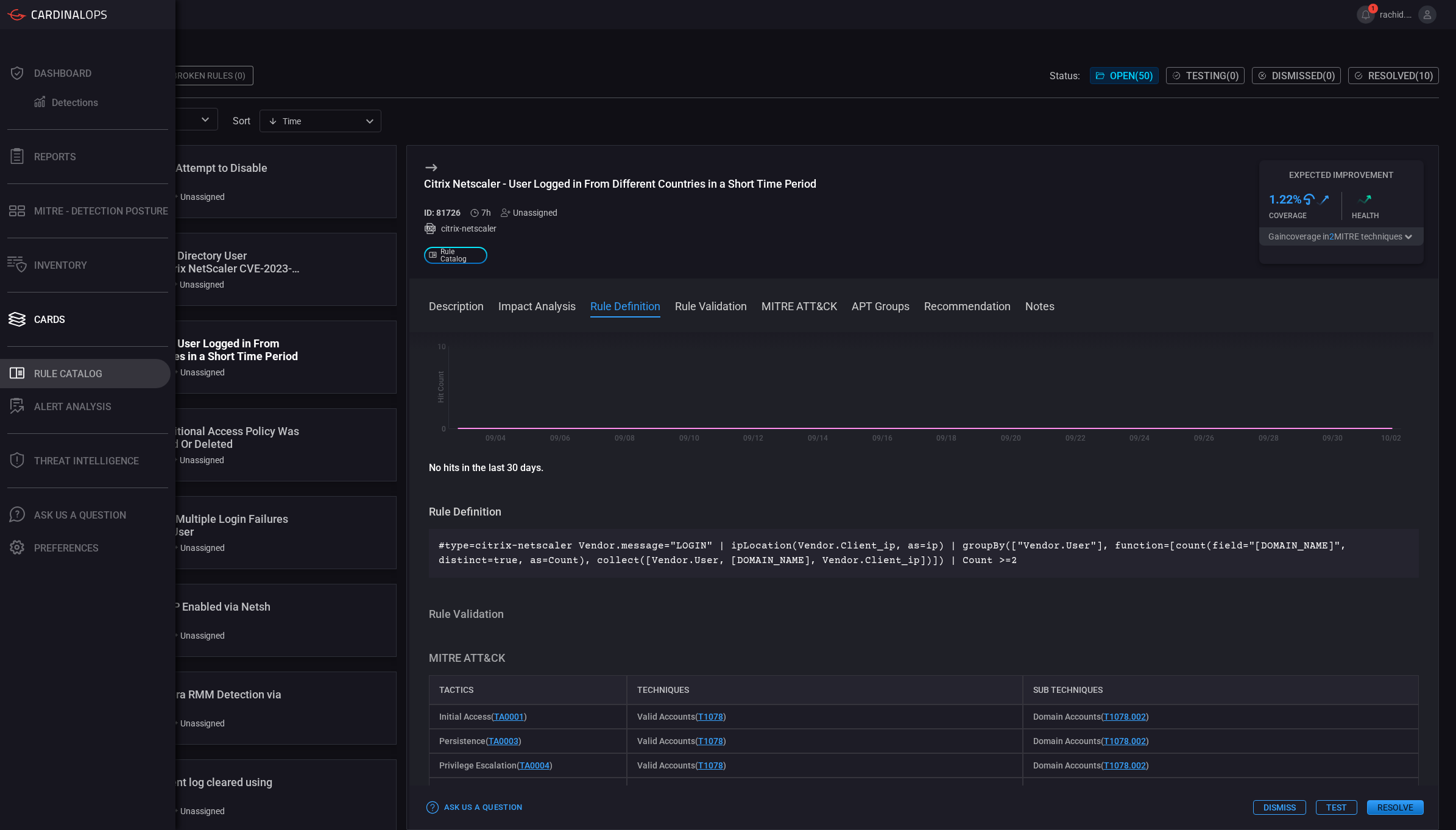
click at [73, 368] on div "Rule Catalog" at bounding box center [68, 373] width 68 height 12
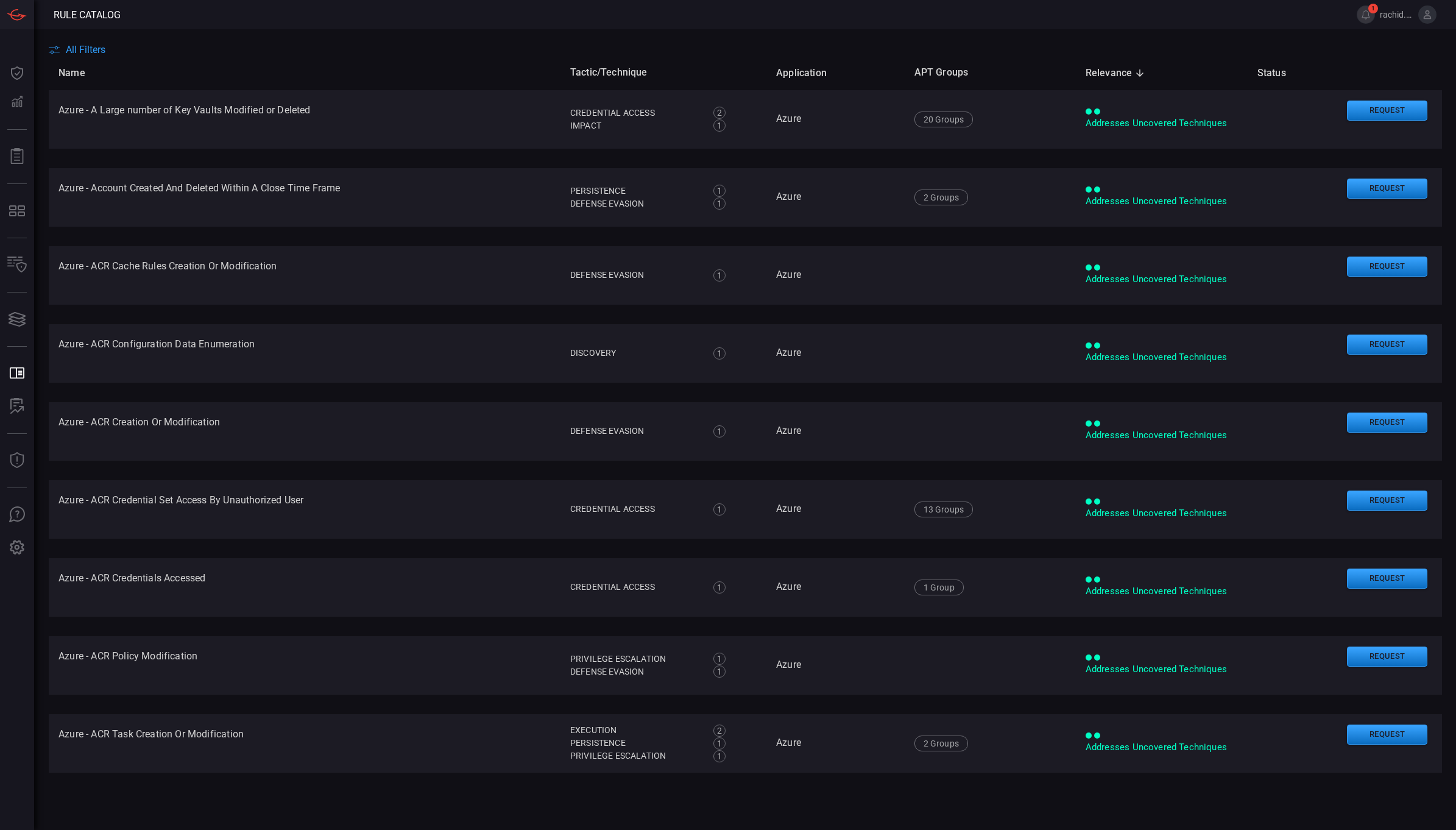
click at [93, 53] on span "All Filters" at bounding box center [86, 49] width 40 height 12
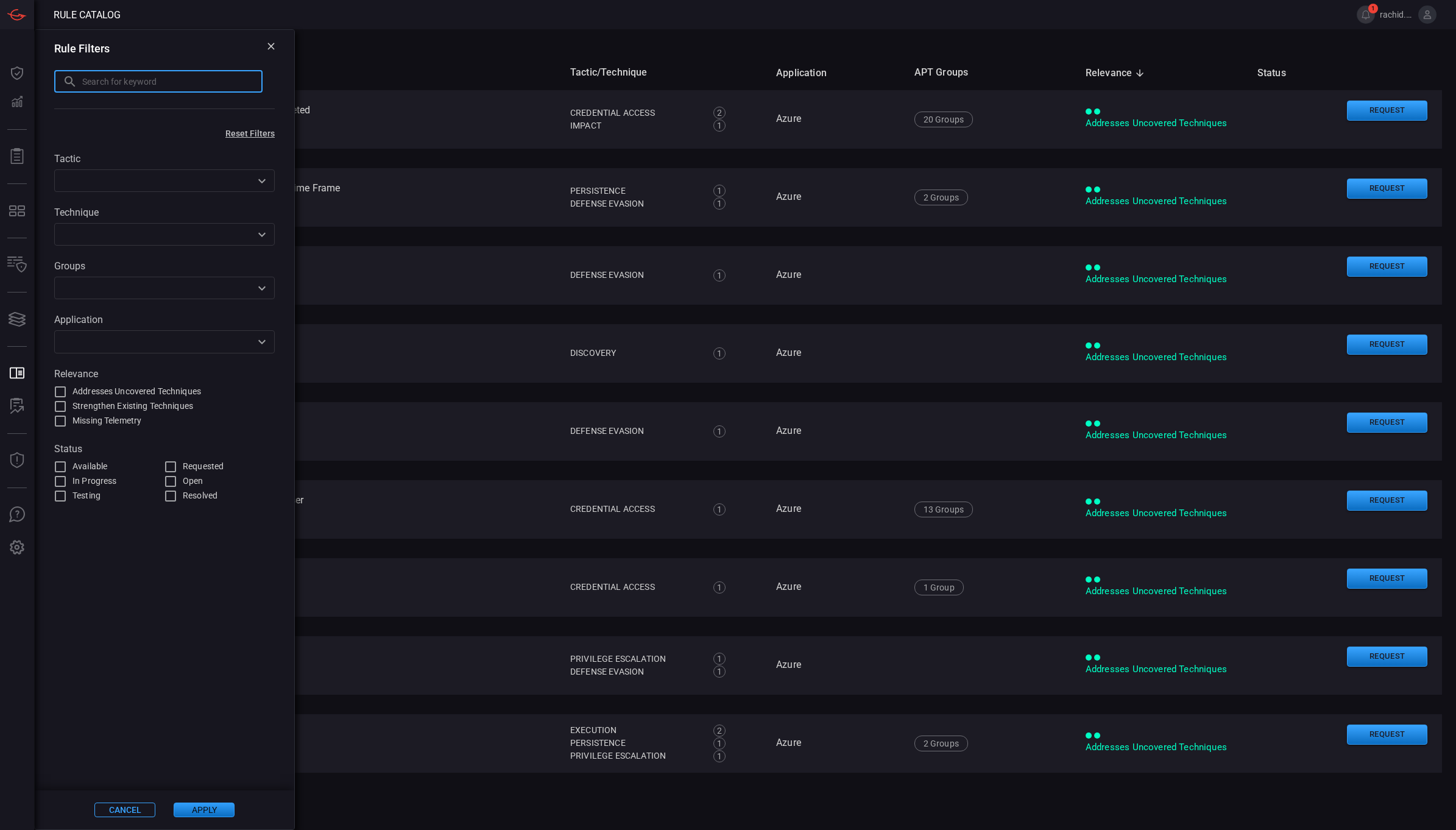
click at [148, 87] on input "text" at bounding box center [172, 81] width 180 height 22
type input "vmware"
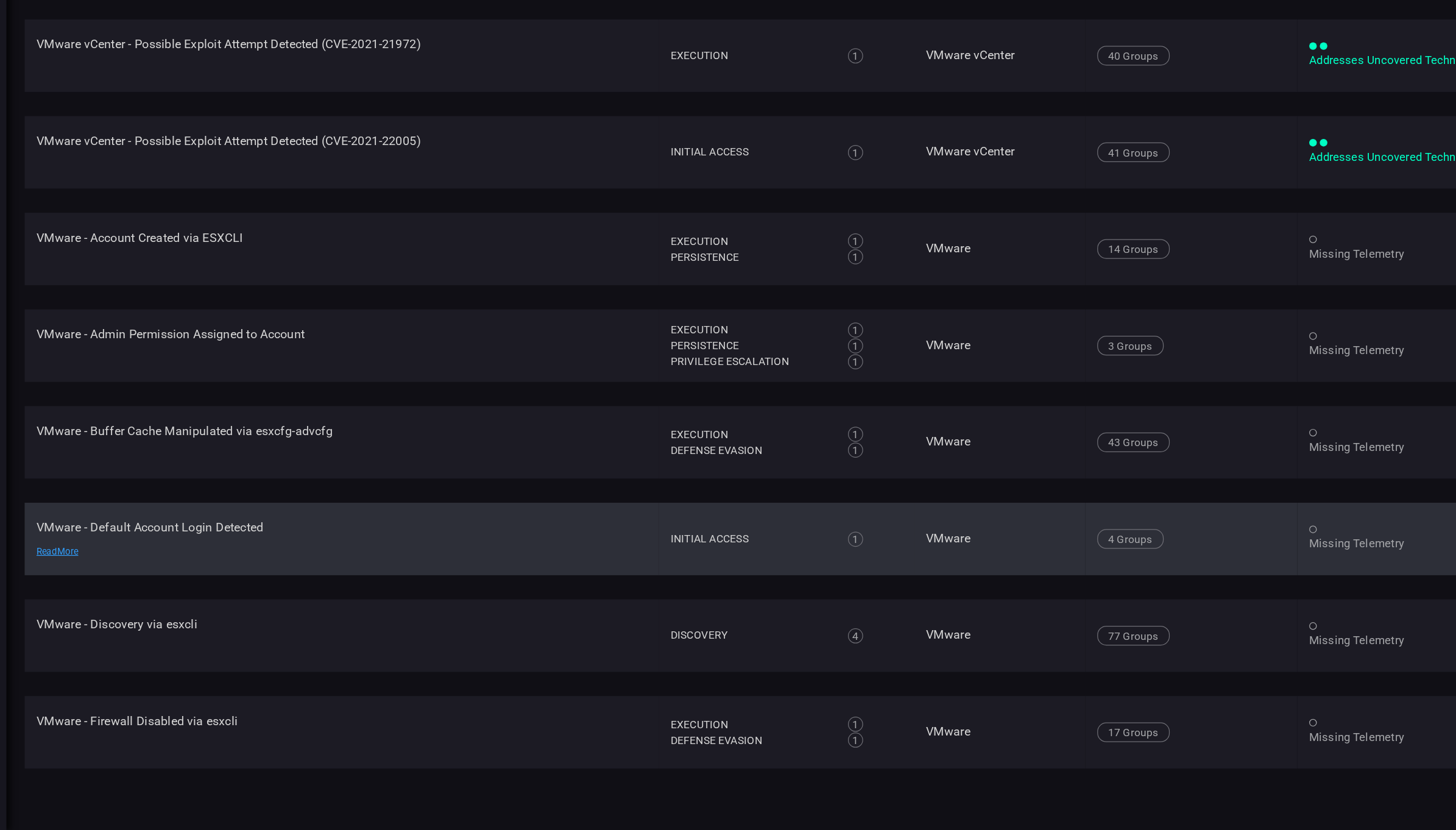
click at [190, 581] on td "VMware - Default Account Login Detected Read More" at bounding box center [305, 595] width 512 height 58
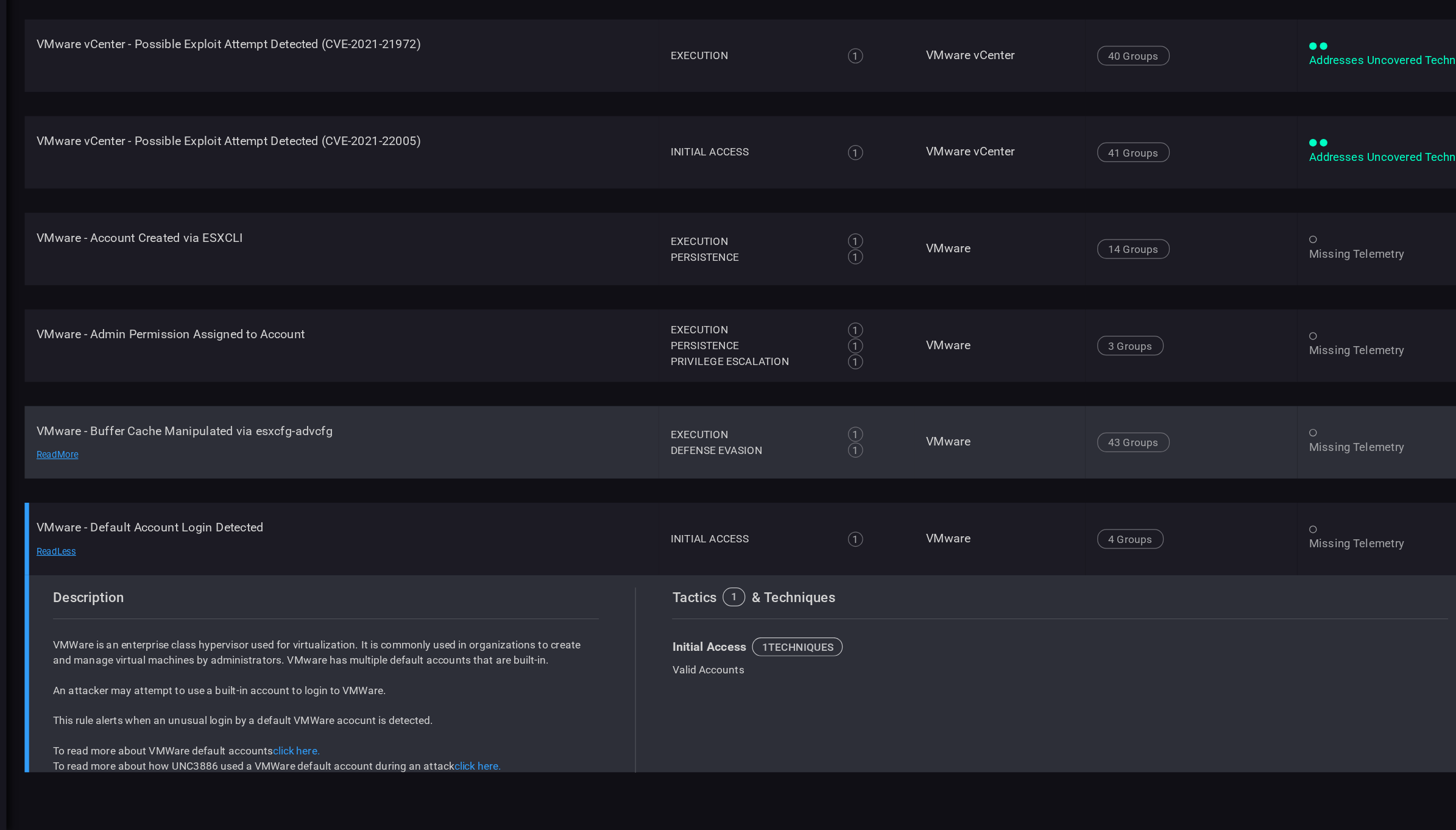
click at [206, 507] on td "VMware - Buffer Cache Manipulated via esxcfg-advcfg Read More" at bounding box center [305, 517] width 512 height 58
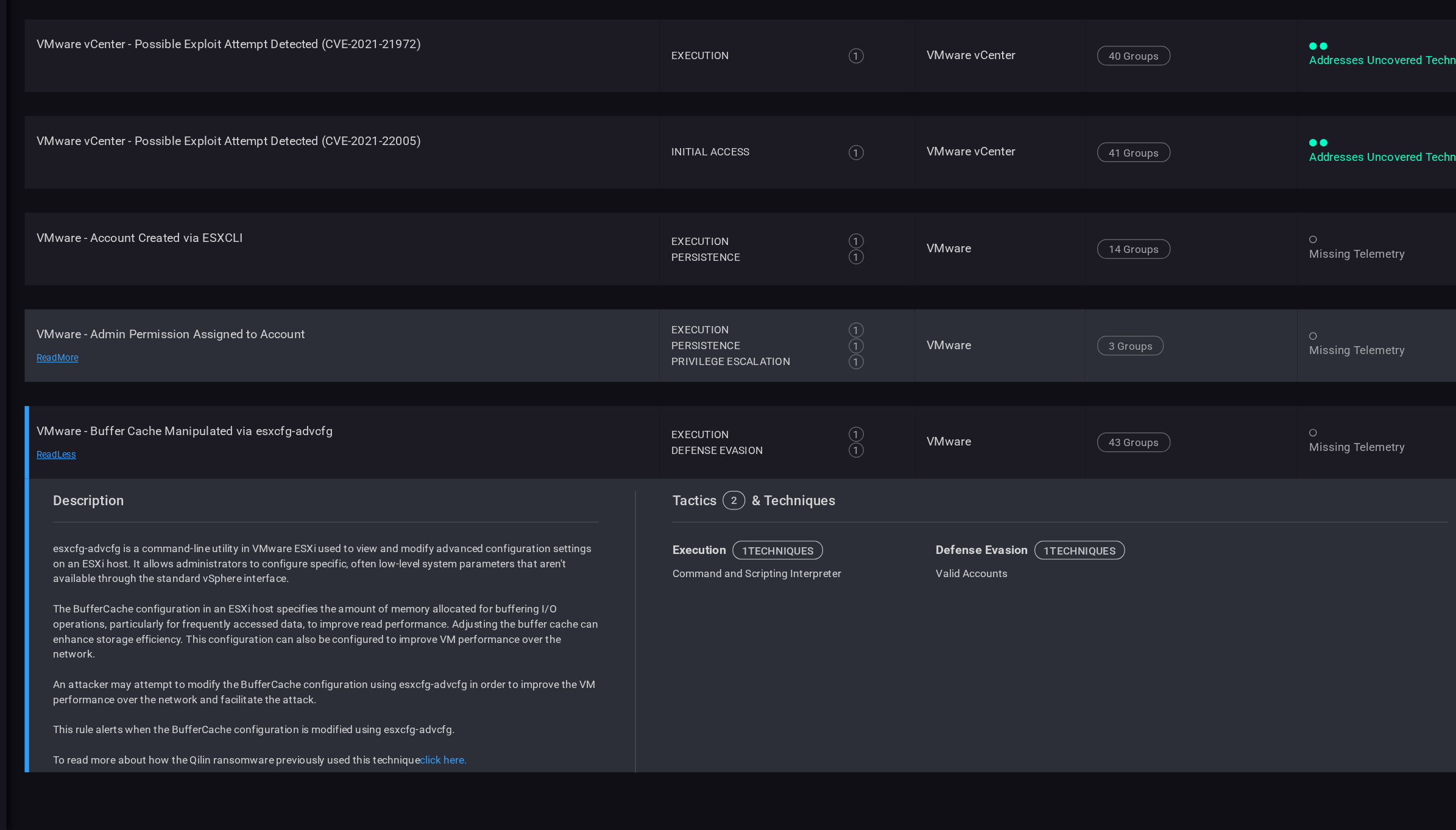
click at [176, 430] on td "VMware - Admin Permission Assigned to Account Read More" at bounding box center [305, 438] width 513 height 58
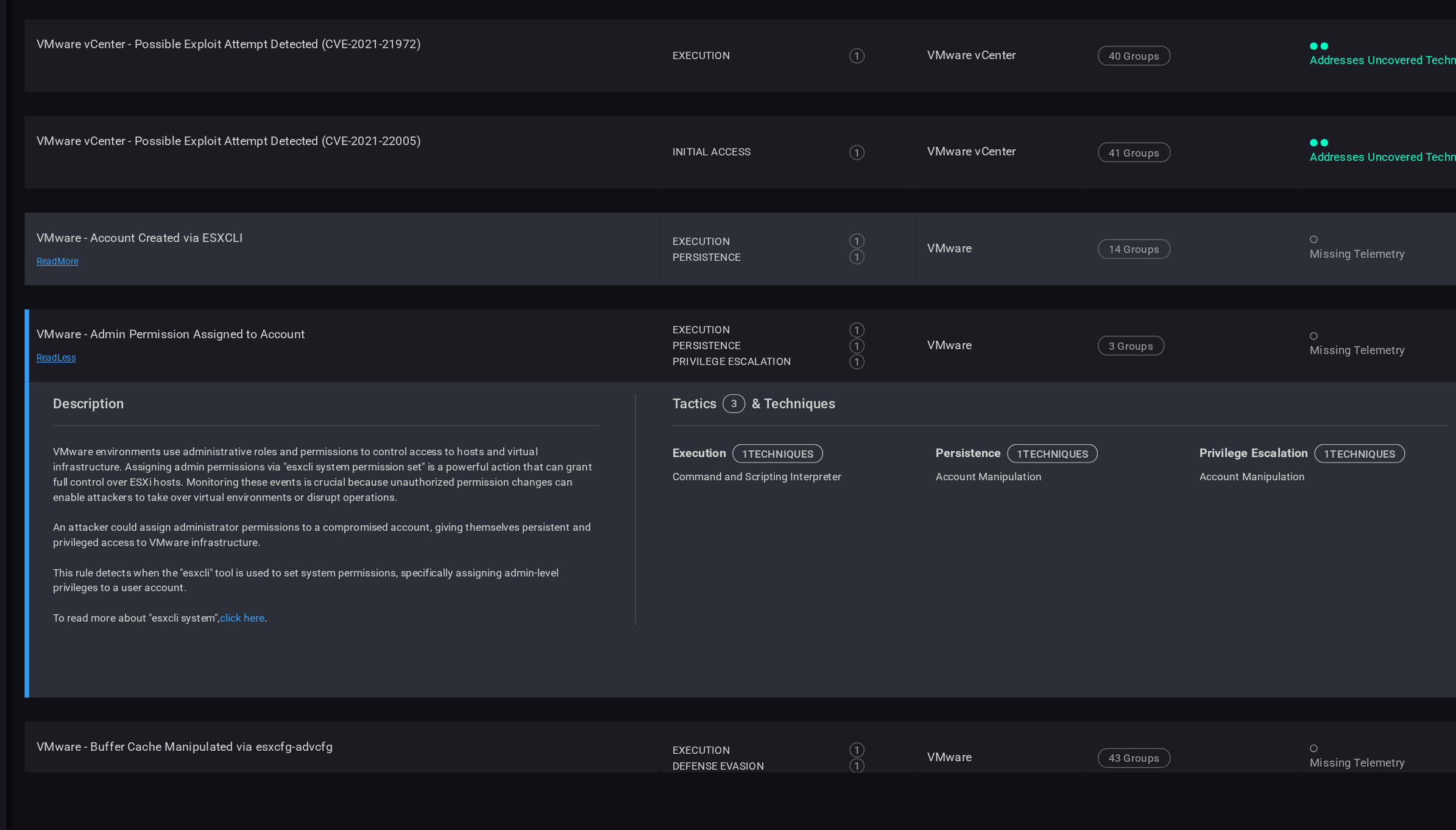
click at [190, 347] on td "VMware - Account Created via ESXCLI Read More" at bounding box center [305, 361] width 513 height 58
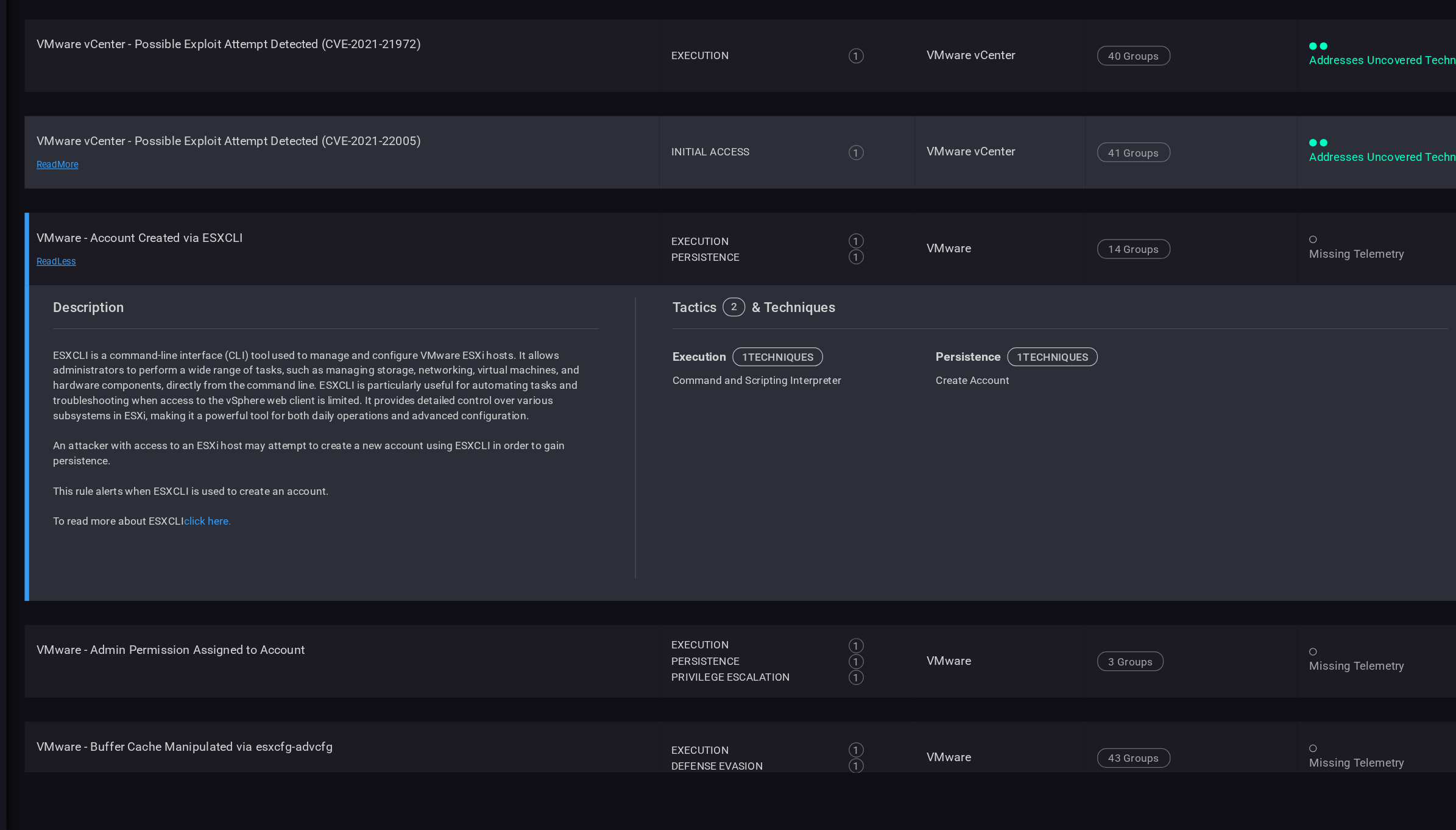
click at [221, 275] on td "VMware vCenter - Possible Exploit Attempt Detected (CVE-2021-22005) Read More" at bounding box center [305, 283] width 513 height 58
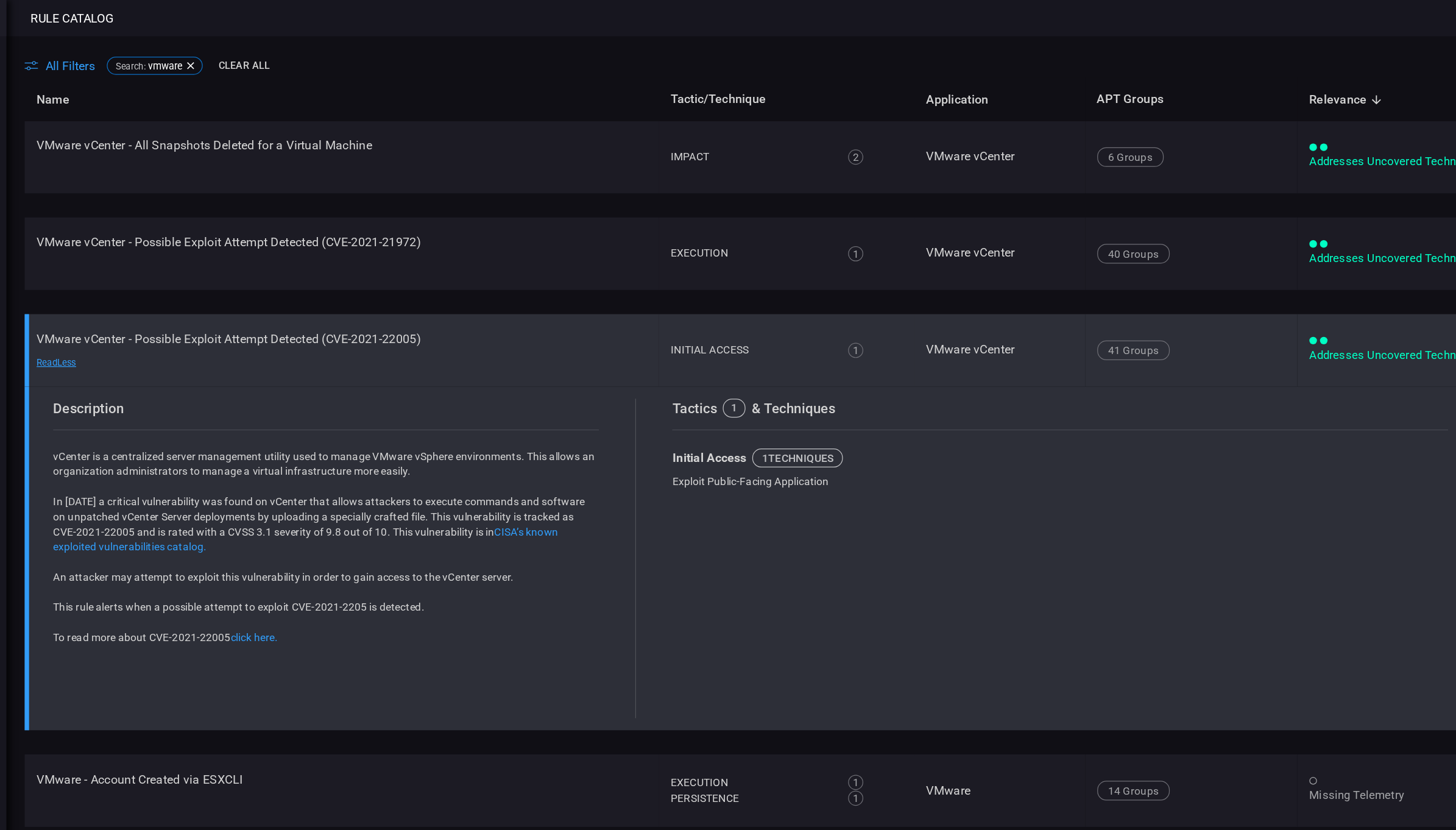
click at [221, 116] on td "VMware vCenter - All Snapshots Deleted for a Virtual Machine Read More" at bounding box center [305, 127] width 512 height 58
